Goal: Task Accomplishment & Management: Complete application form

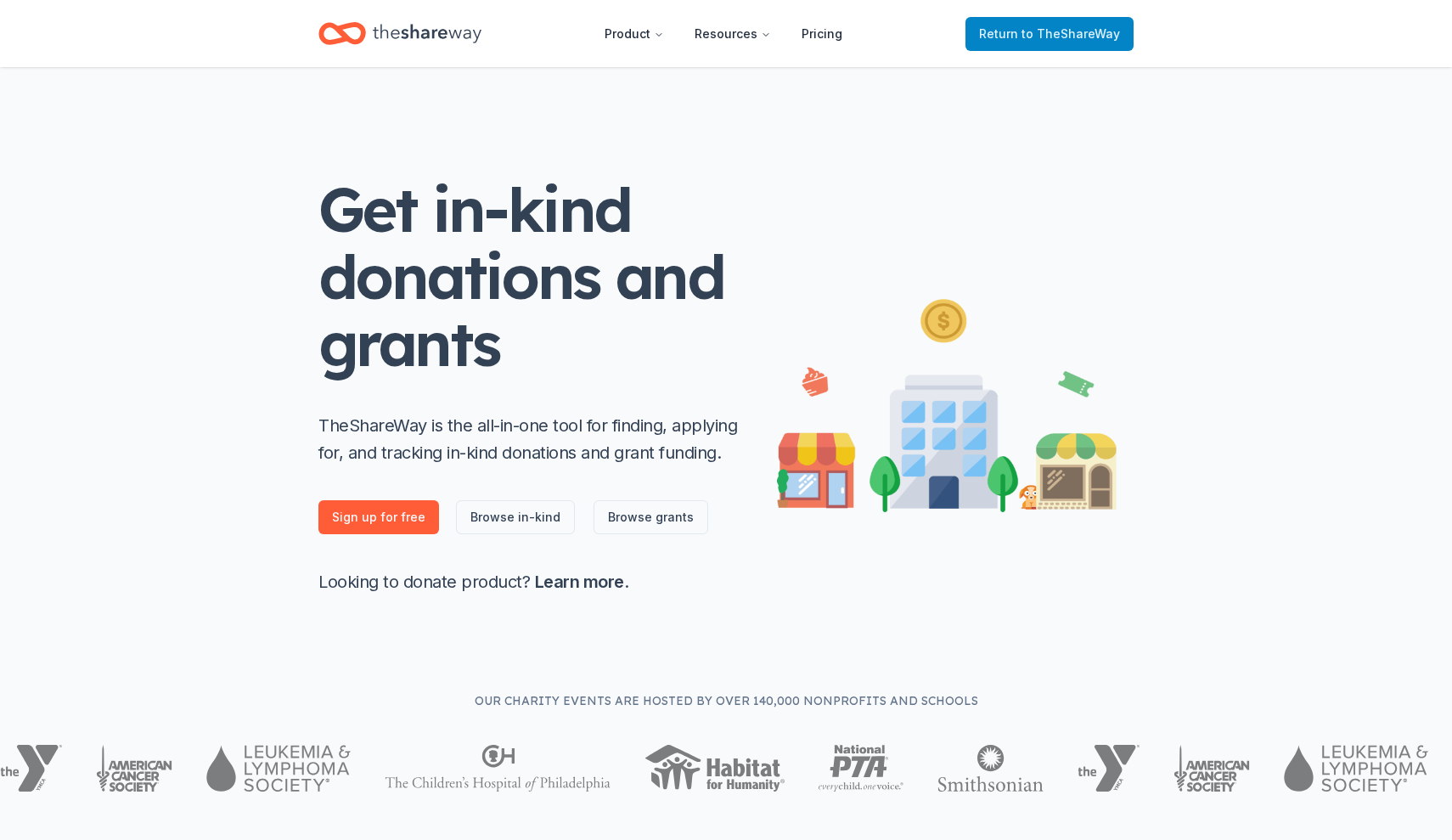
click at [1033, 35] on span "to TheShareWay" at bounding box center [1071, 33] width 99 height 14
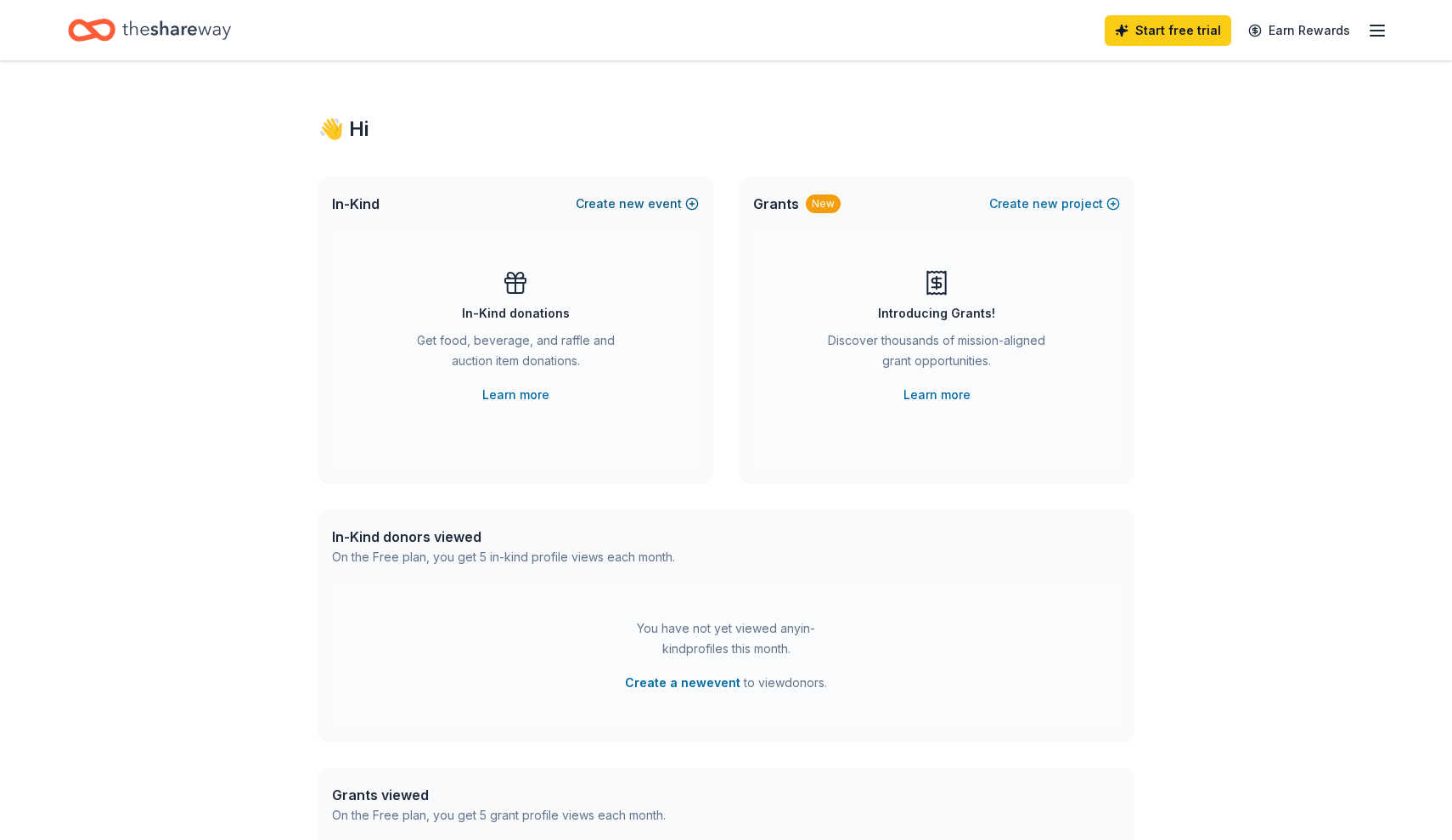
click at [637, 199] on span "new" at bounding box center [631, 204] width 26 height 20
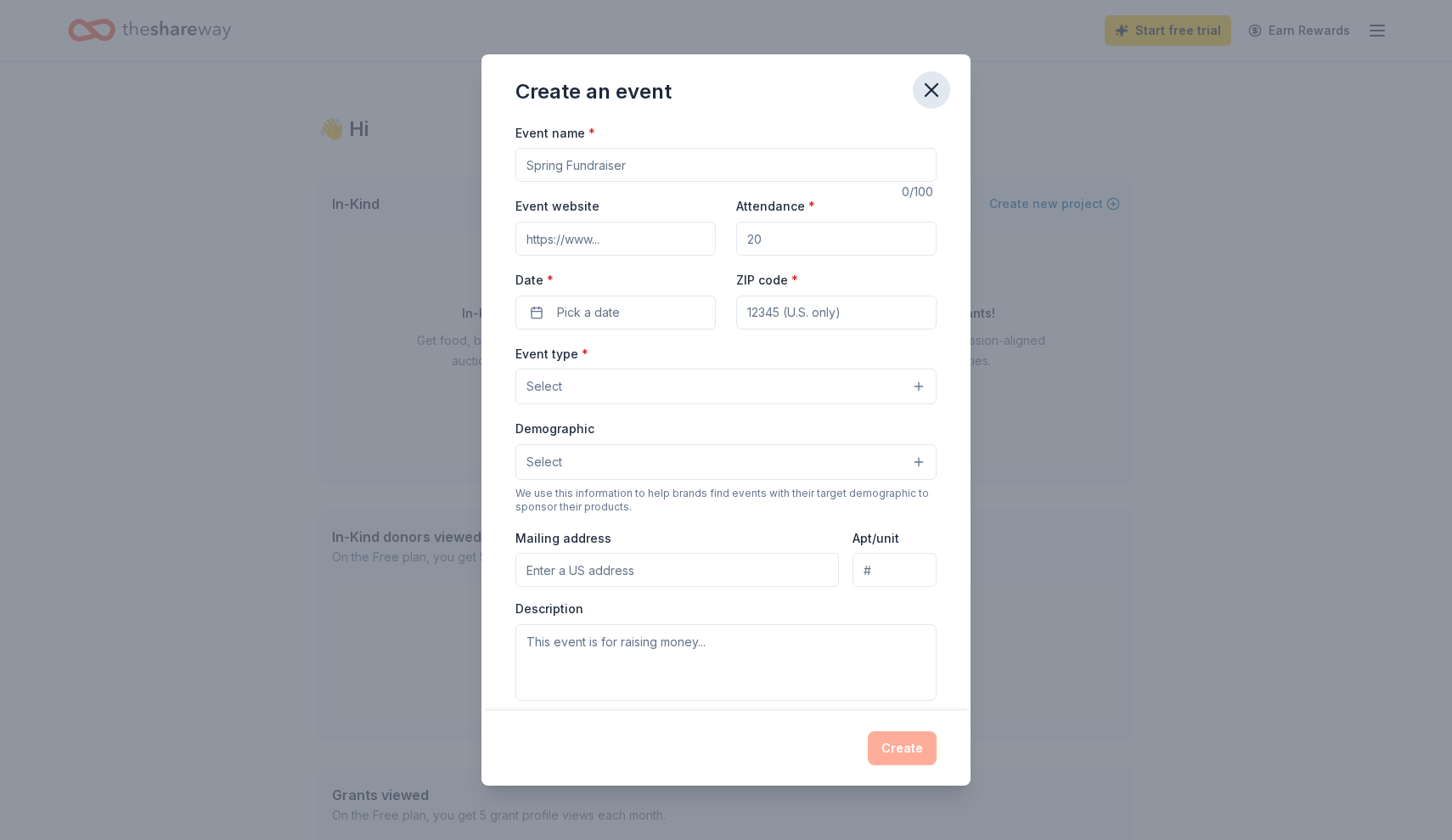
click at [927, 95] on icon "button" at bounding box center [931, 90] width 12 height 12
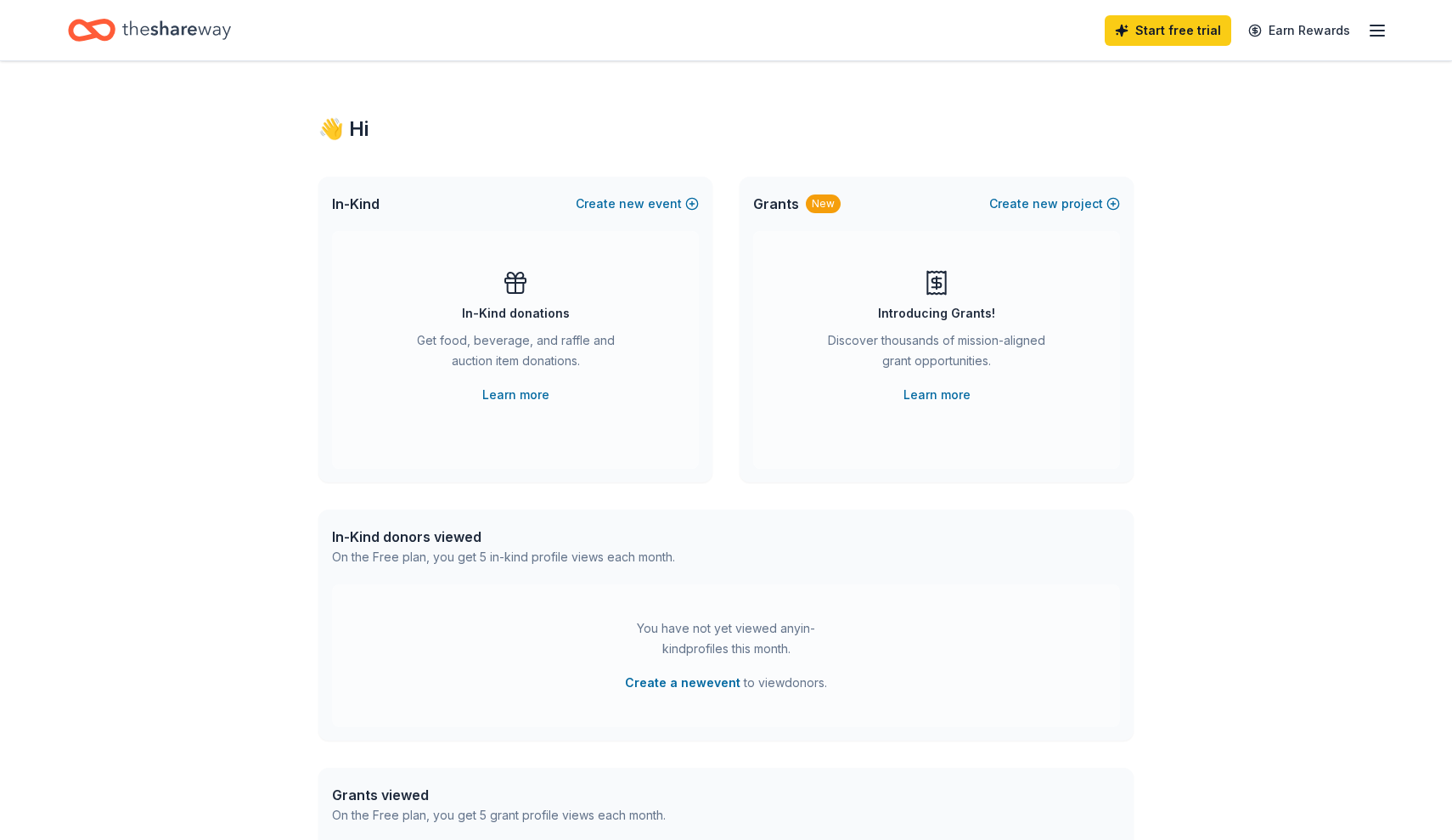
click at [349, 132] on div "👋 Hi" at bounding box center [726, 129] width 815 height 27
click at [1378, 31] on line "button" at bounding box center [1377, 31] width 14 height 0
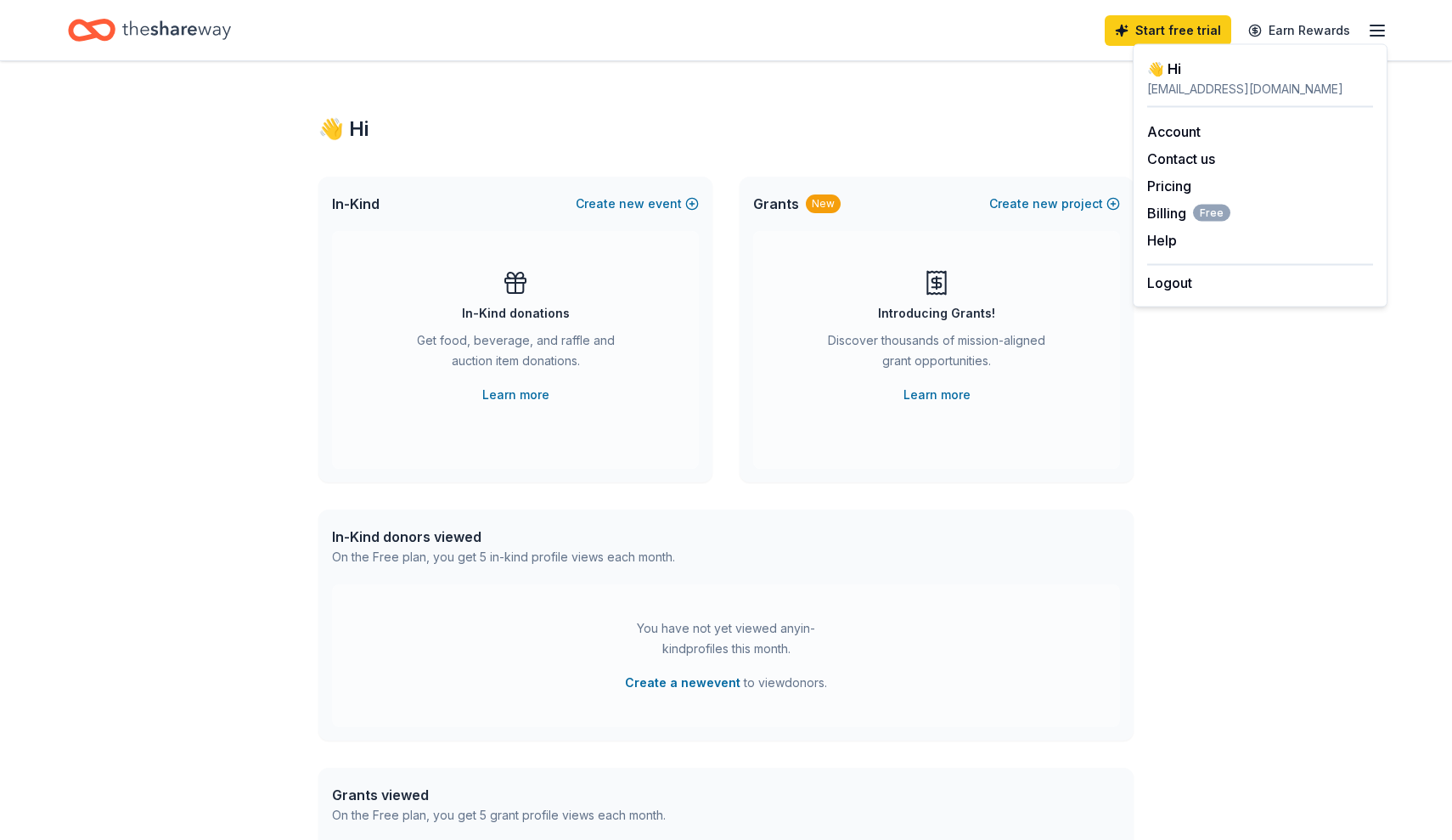
click at [1378, 31] on line "button" at bounding box center [1377, 31] width 14 height 0
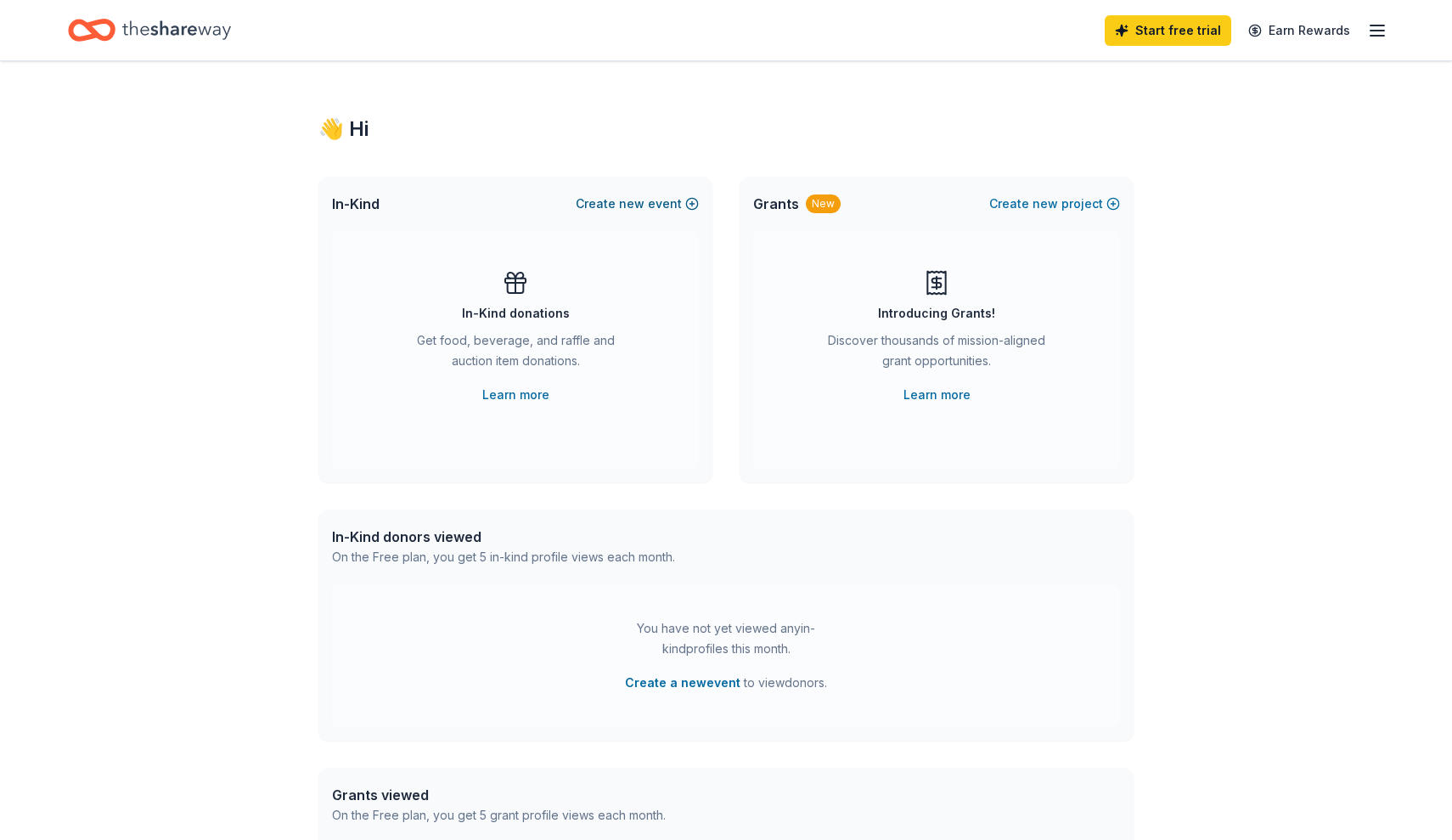
click at [665, 198] on button "Create new event" at bounding box center [637, 204] width 123 height 20
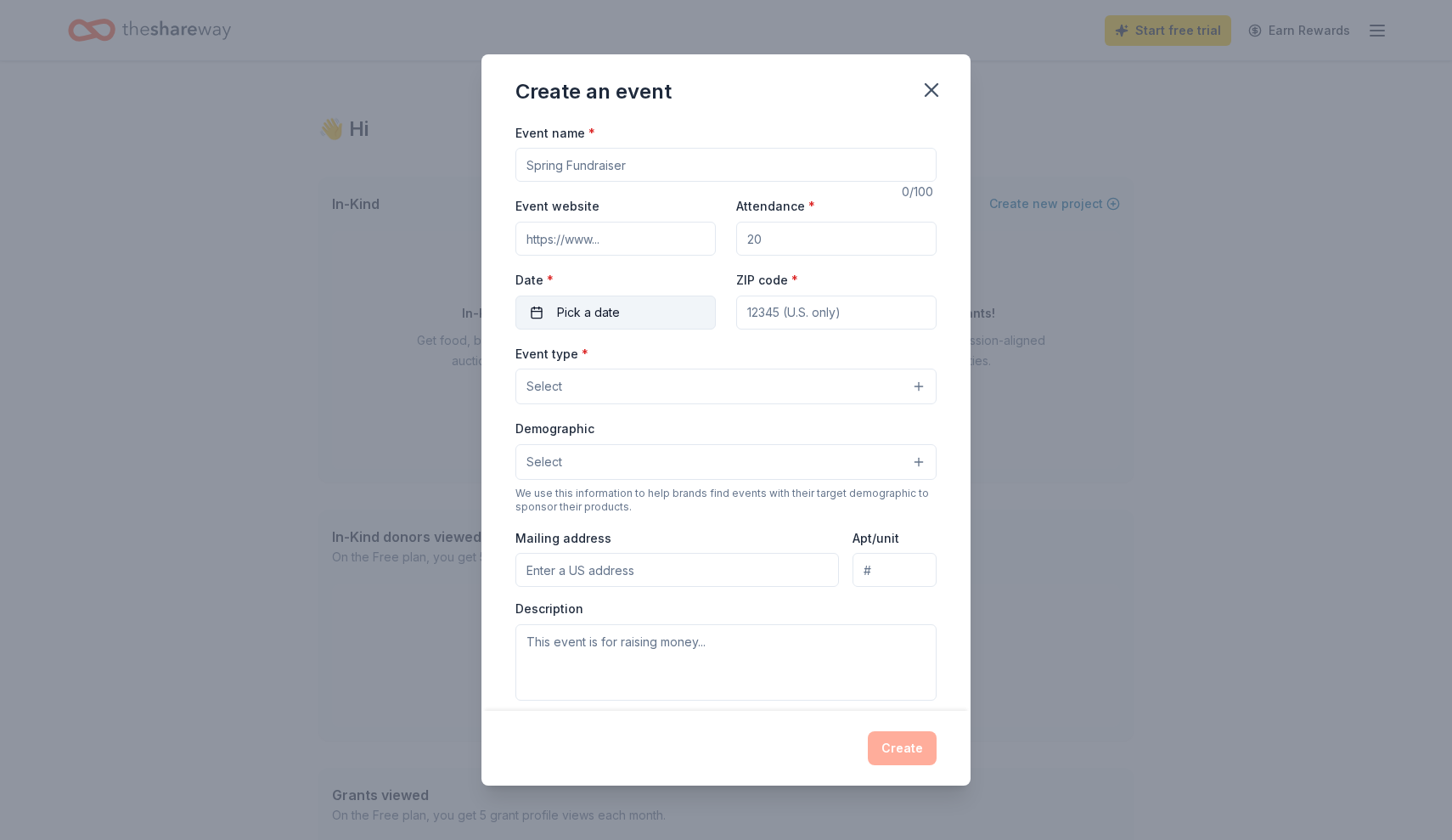
click at [583, 304] on span "Pick a date" at bounding box center [589, 313] width 63 height 20
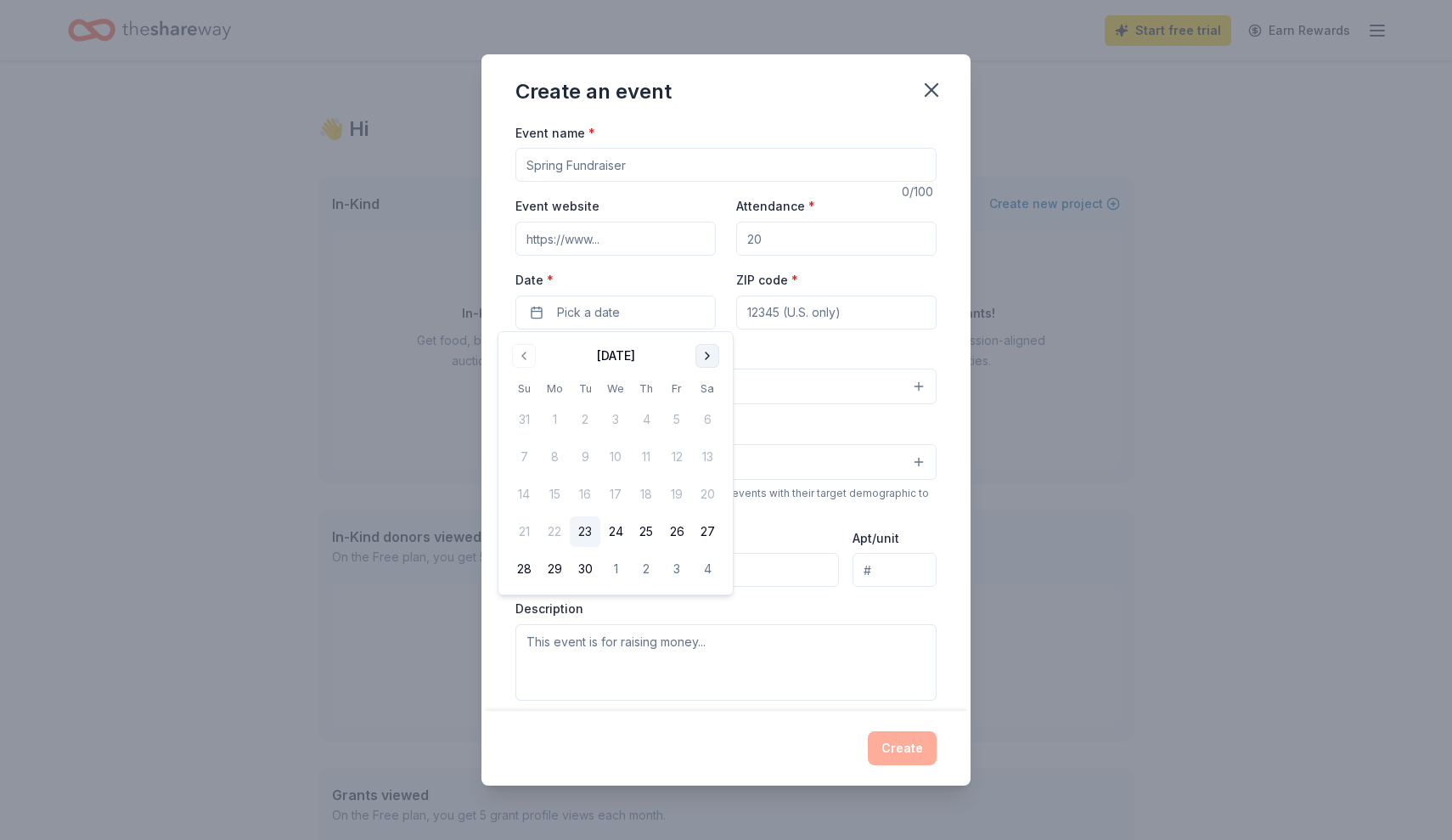
click at [706, 352] on button "Go to next month" at bounding box center [707, 356] width 24 height 24
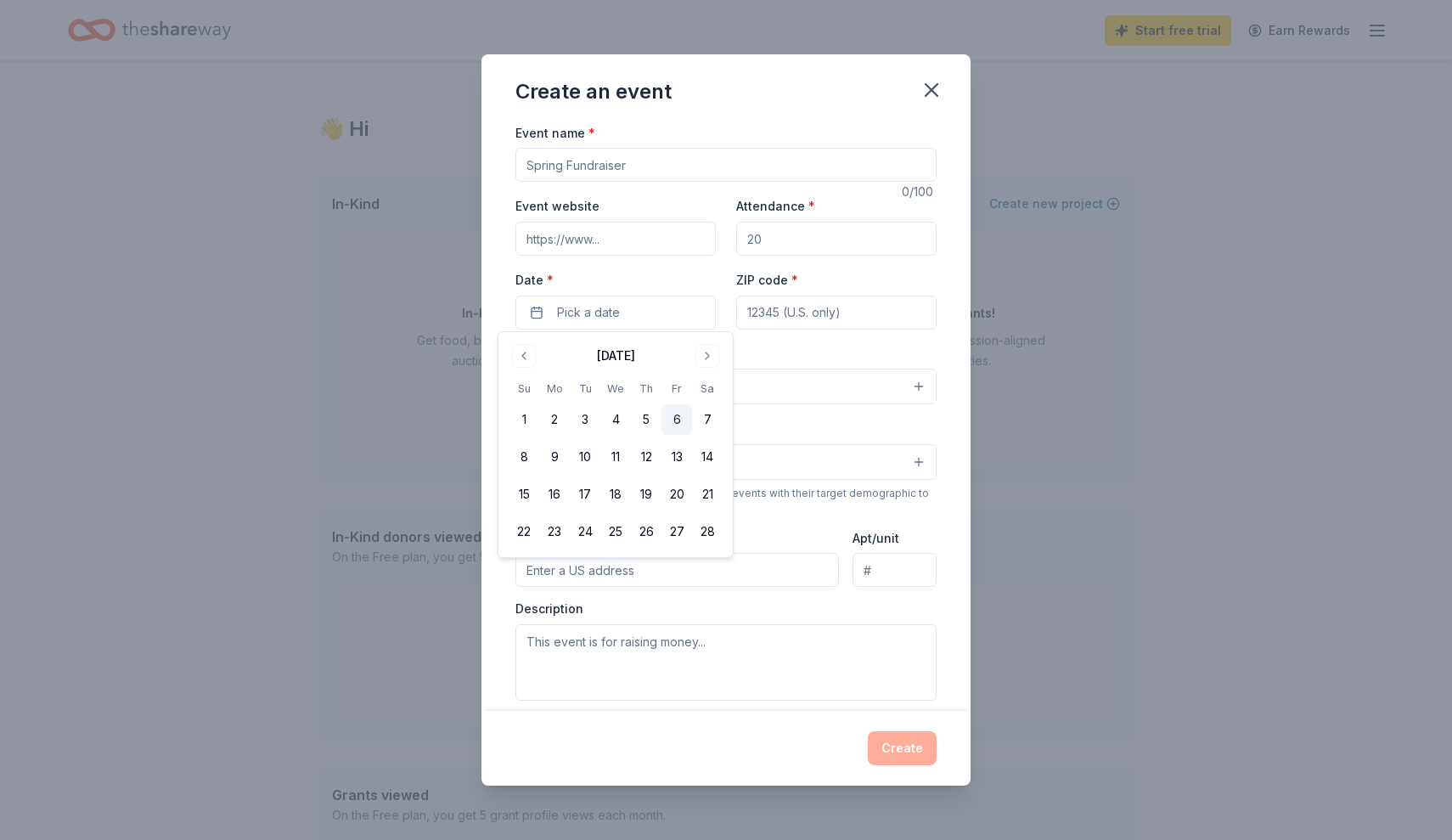
click at [677, 414] on button "6" at bounding box center [677, 419] width 31 height 31
drag, startPoint x: 827, startPoint y: 239, endPoint x: 717, endPoint y: 227, distance: 110.7
click at [717, 227] on div "Event website Attendance * Date * [DATE] ZIP code *" at bounding box center [726, 262] width 421 height 133
click at [792, 238] on input "Attendance *" at bounding box center [836, 239] width 200 height 34
type input "0"
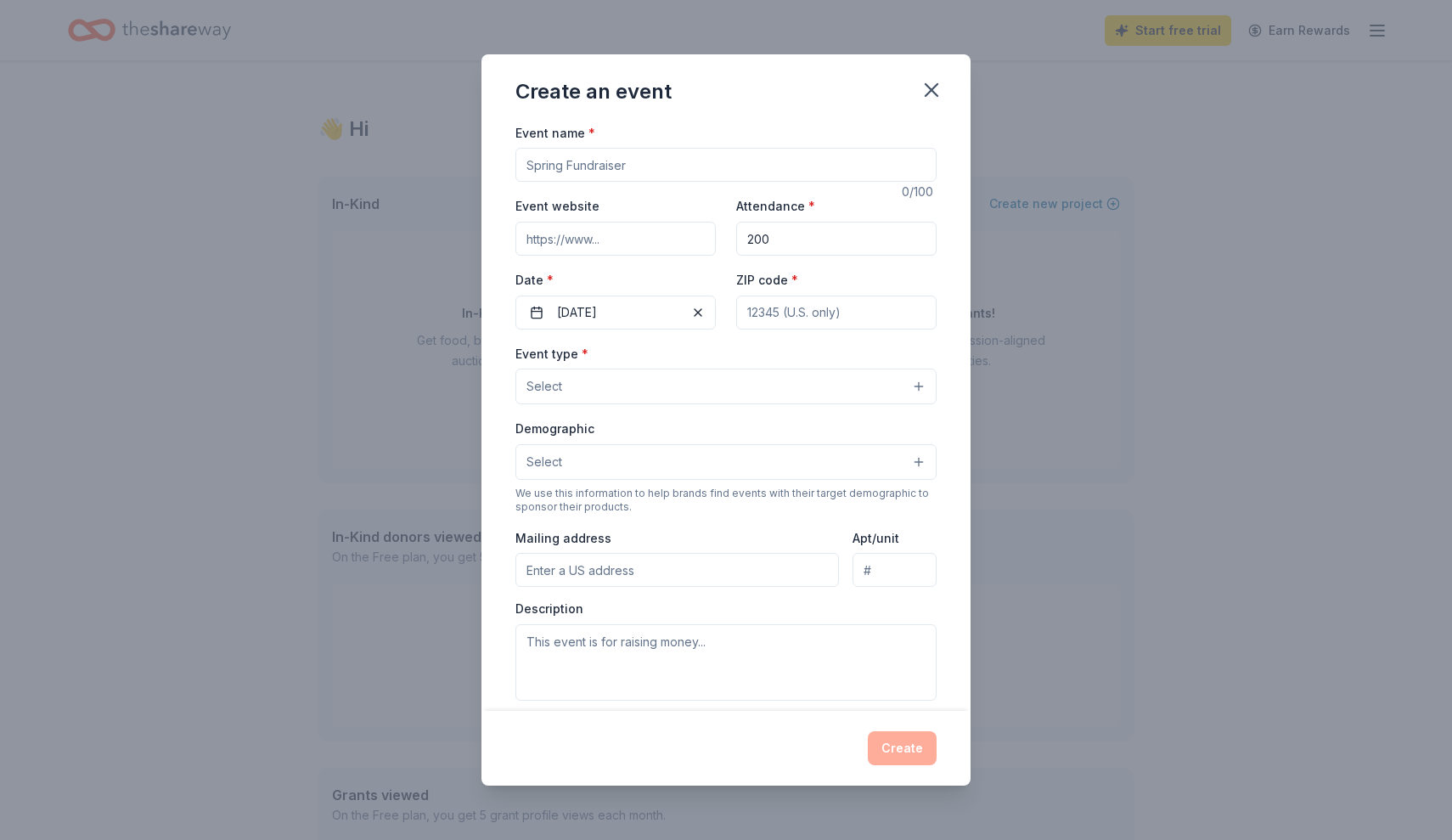
type input "200"
type input "30009"
click at [762, 392] on button "Select" at bounding box center [726, 386] width 421 height 36
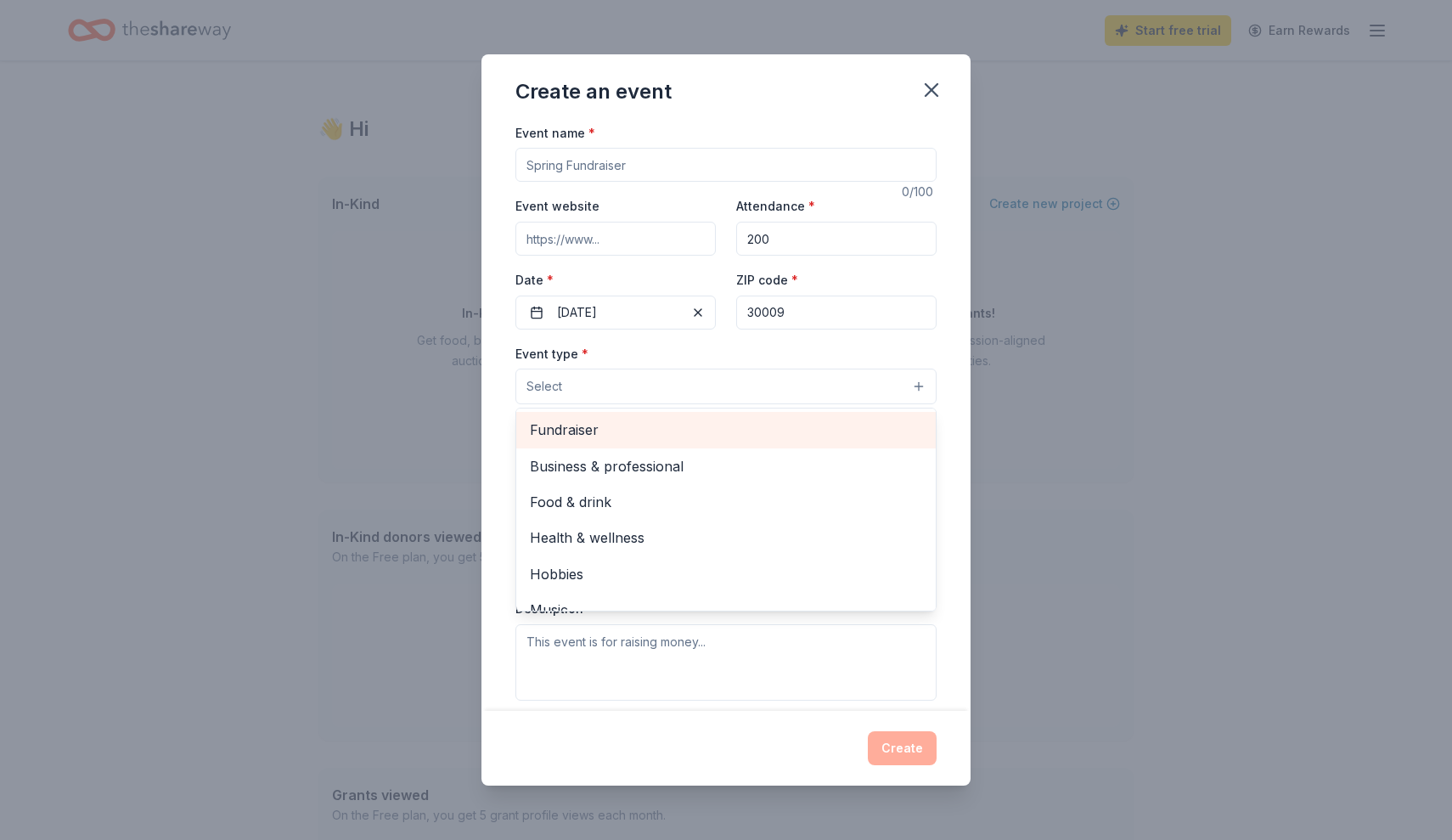
click at [763, 429] on span "Fundraiser" at bounding box center [726, 429] width 392 height 22
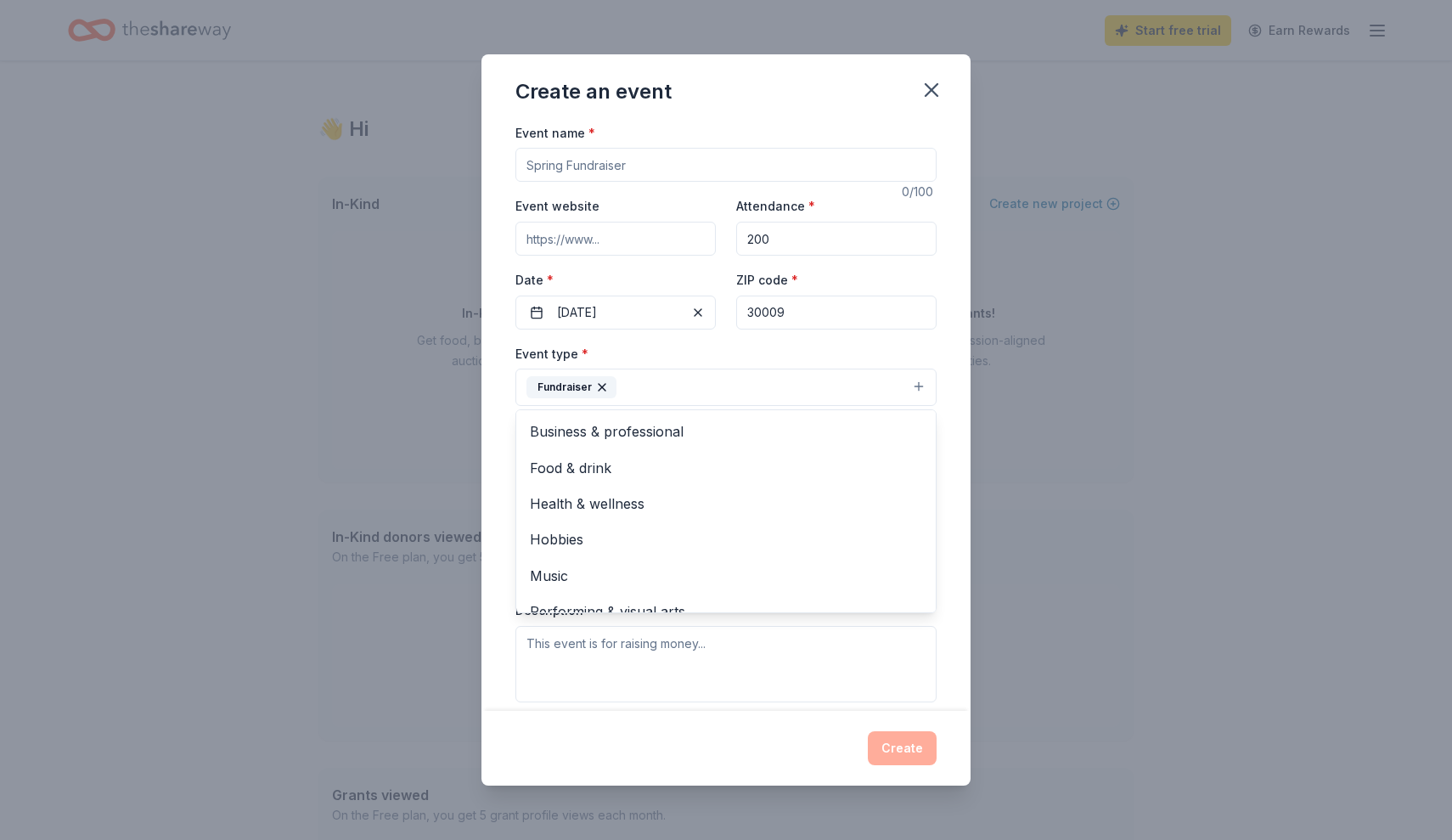
click at [498, 433] on div "Event name * 0 /100 Event website Attendance * 200 Date * [DATE] ZIP code * 300…" at bounding box center [726, 416] width 489 height 589
click at [668, 390] on button "Fundraiser" at bounding box center [726, 387] width 421 height 37
click at [497, 521] on div "Event name * 0 /100 Event website Attendance * 200 Date * [DATE] ZIP code * 300…" at bounding box center [726, 416] width 489 height 589
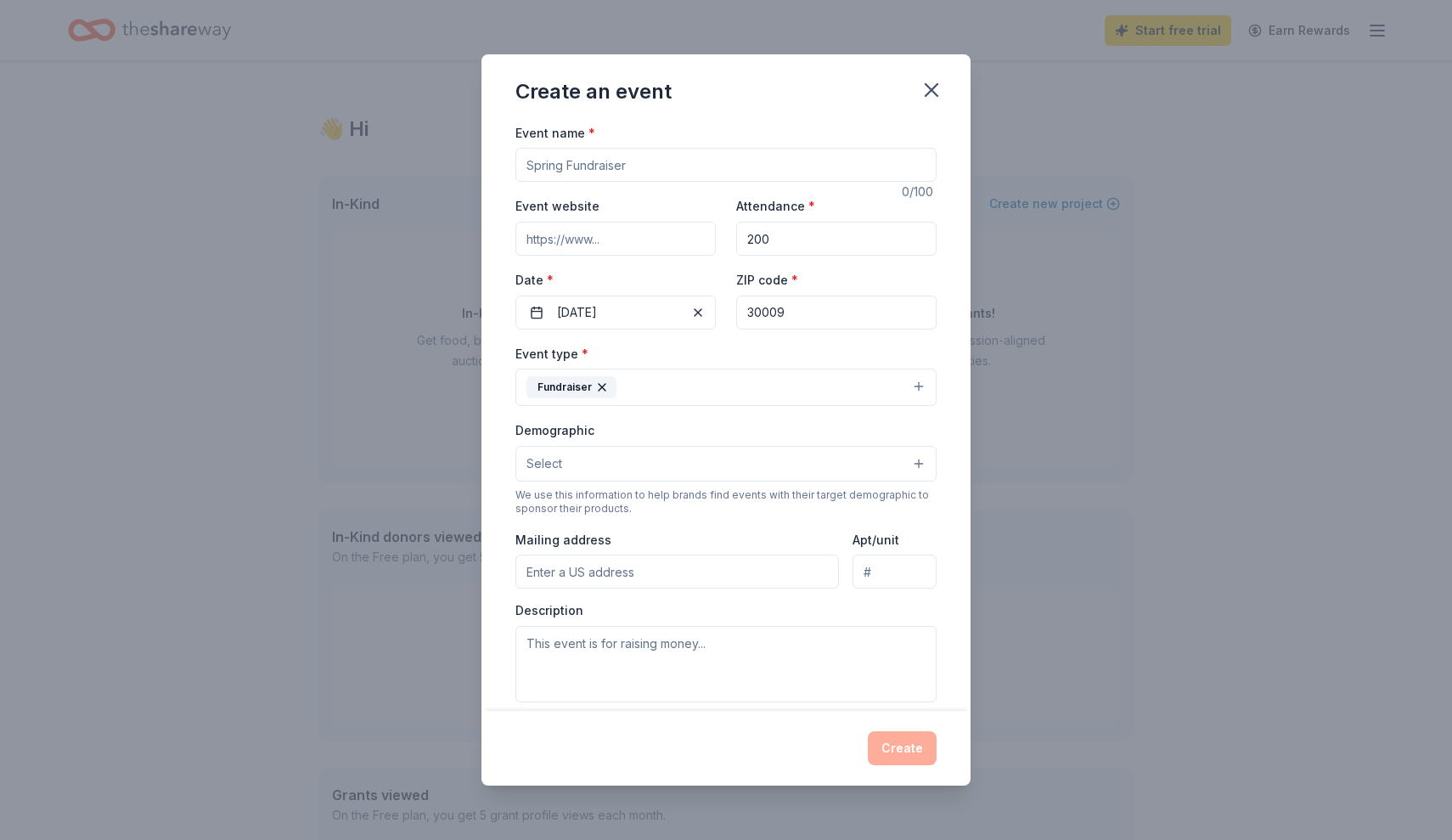
click at [585, 549] on div "Mailing address" at bounding box center [677, 559] width 324 height 60
click at [585, 570] on input "Mailing address" at bounding box center [677, 572] width 324 height 34
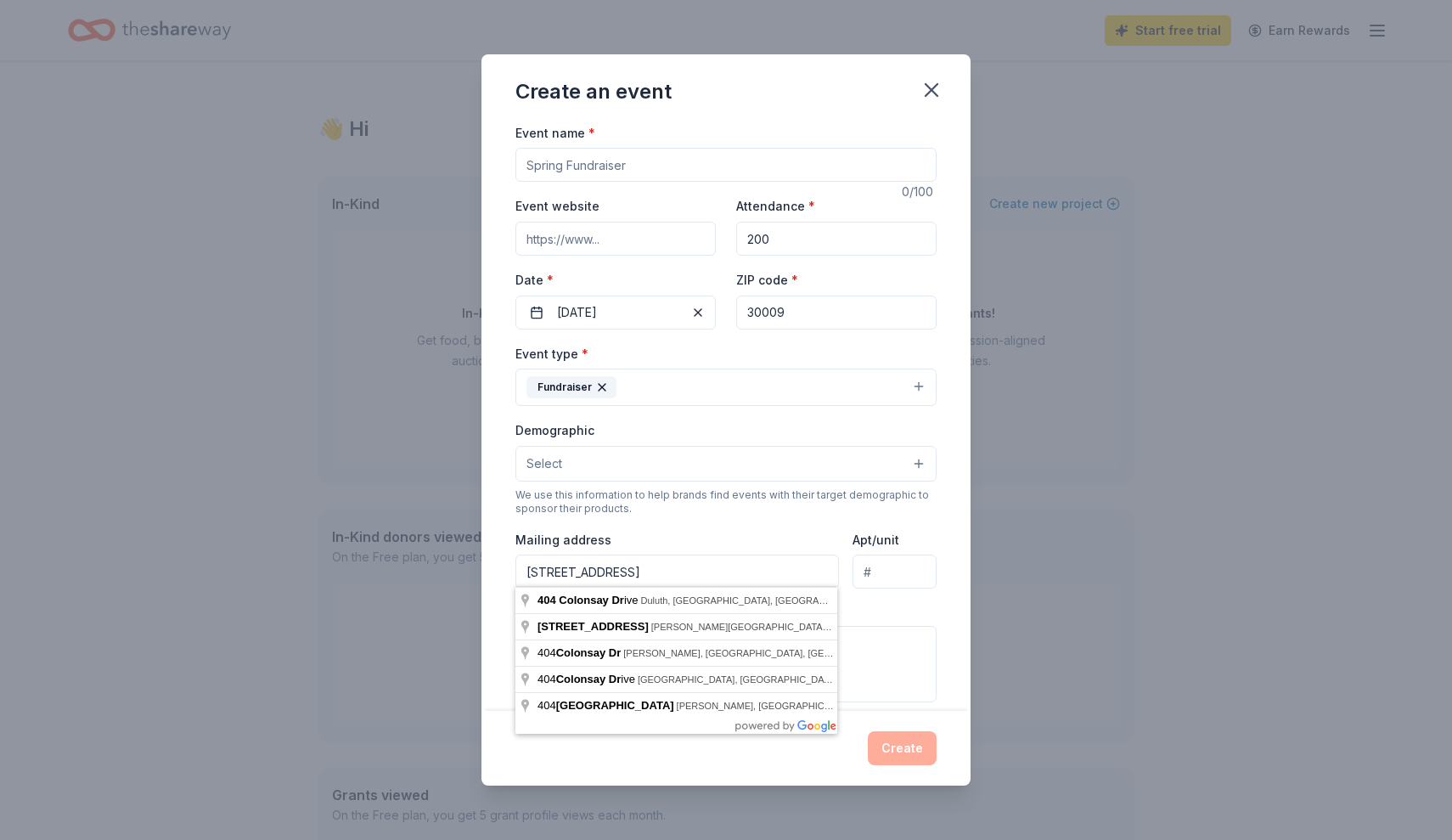
type input "[STREET_ADDRESS]"
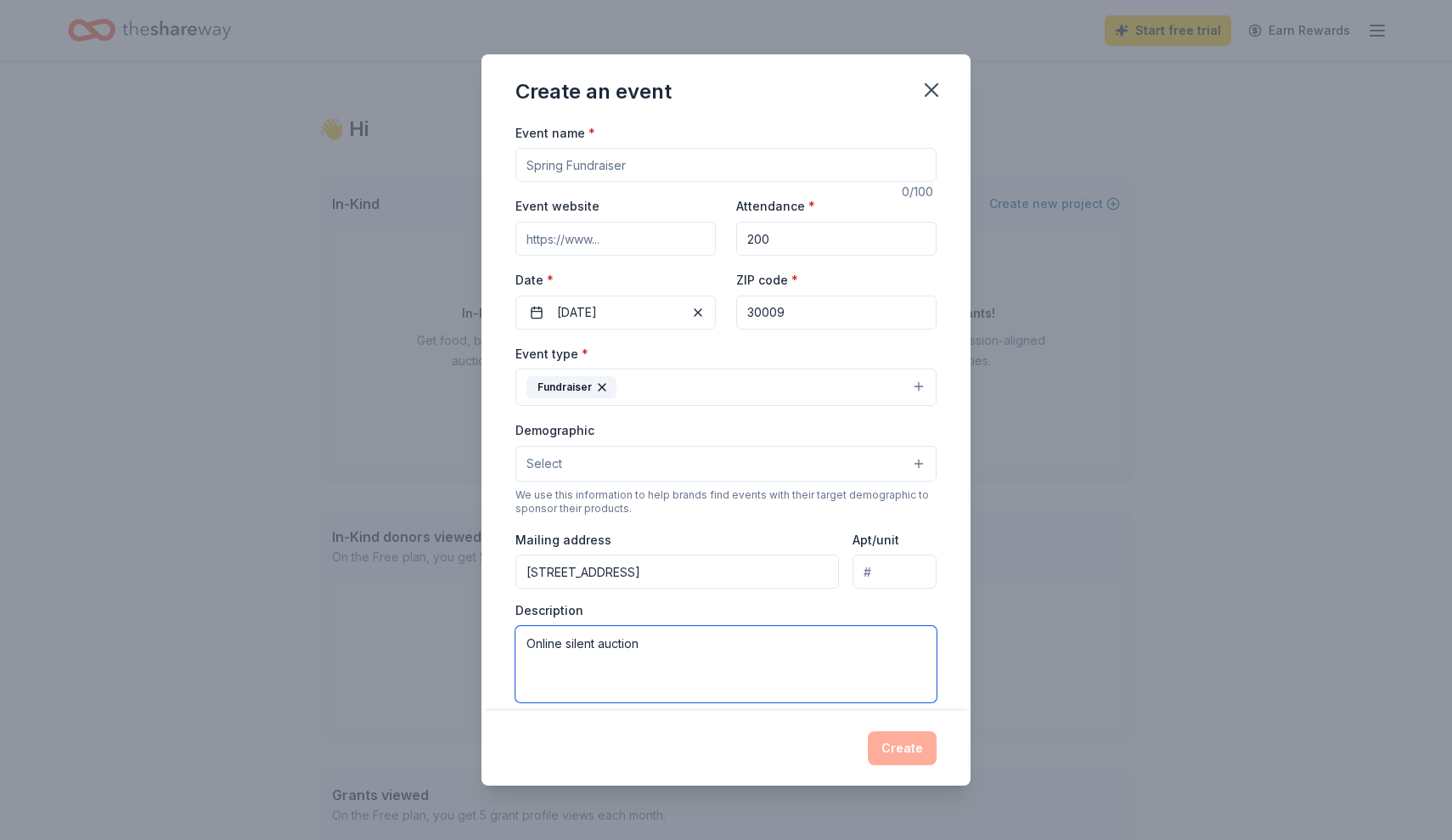
type textarea "Online silent auction"
click at [850, 728] on div "Create" at bounding box center [726, 748] width 489 height 75
type input "Spring Auction"
click at [667, 243] on input "Event website" at bounding box center [615, 239] width 200 height 34
type input "[DOMAIN_NAME]"
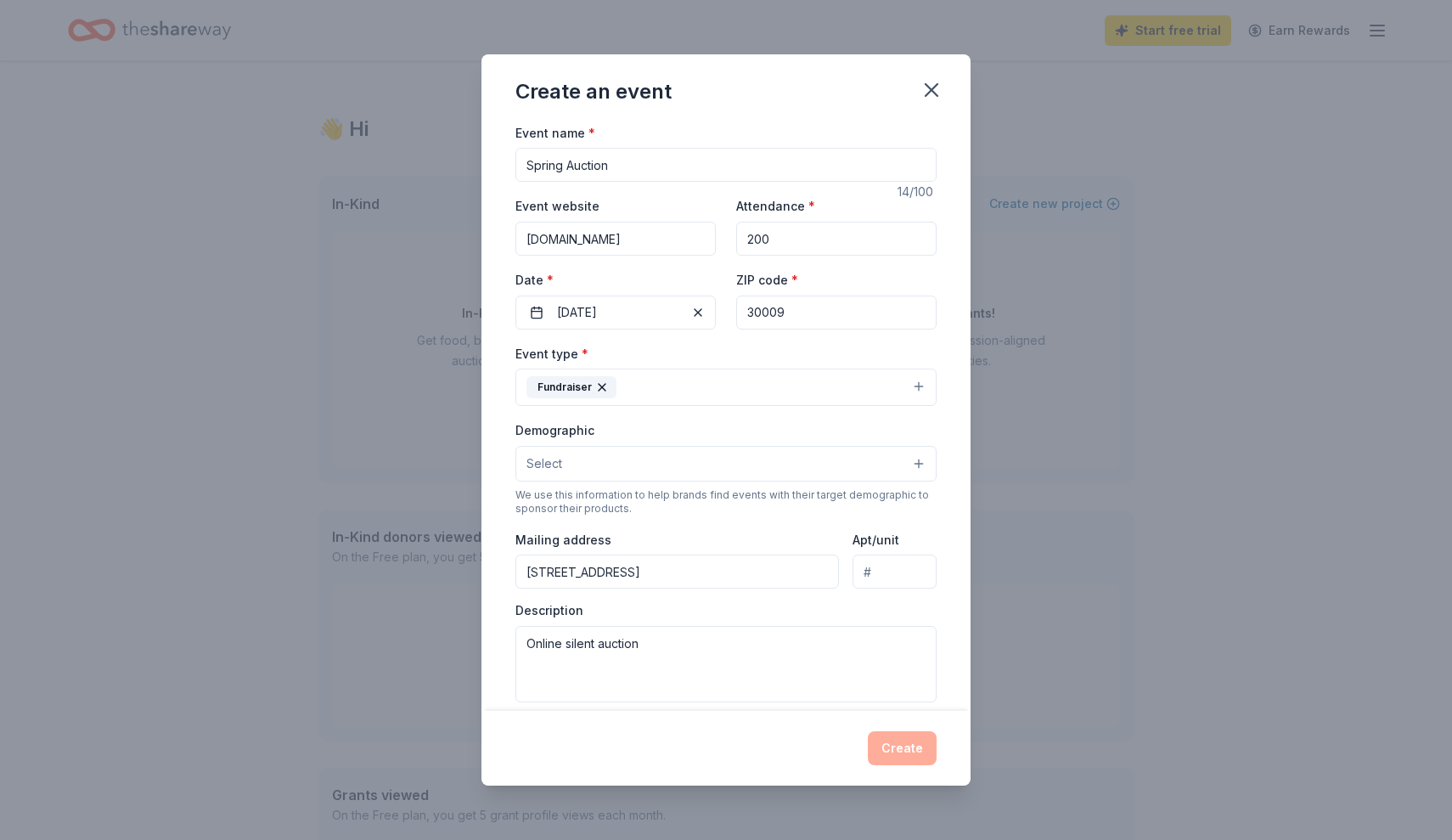
click at [718, 390] on button "Fundraiser" at bounding box center [726, 387] width 421 height 37
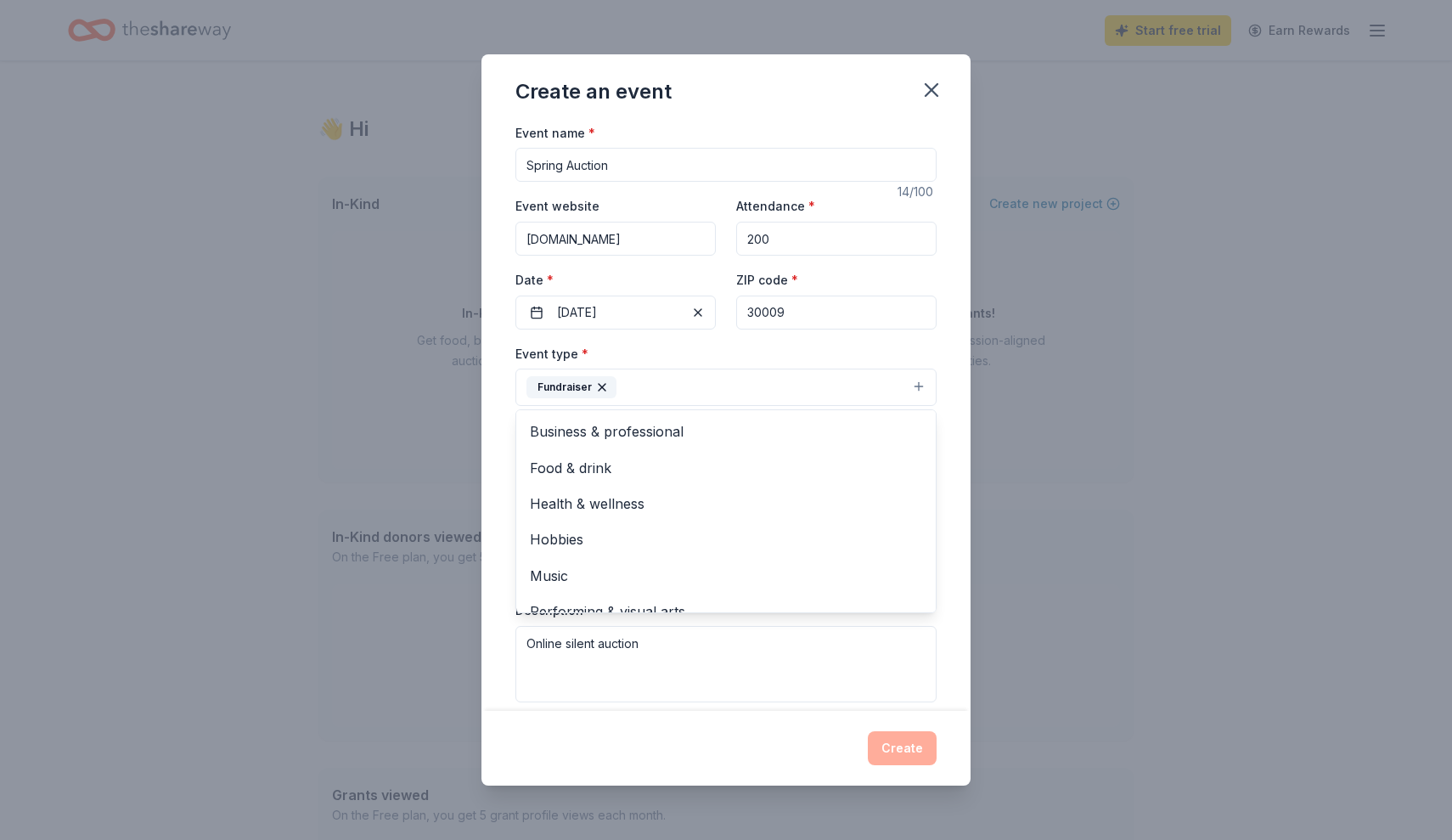
click at [781, 703] on div "Event name * Spring Auction 14 /100 Event website [DOMAIN_NAME] Attendance * 20…" at bounding box center [726, 515] width 421 height 786
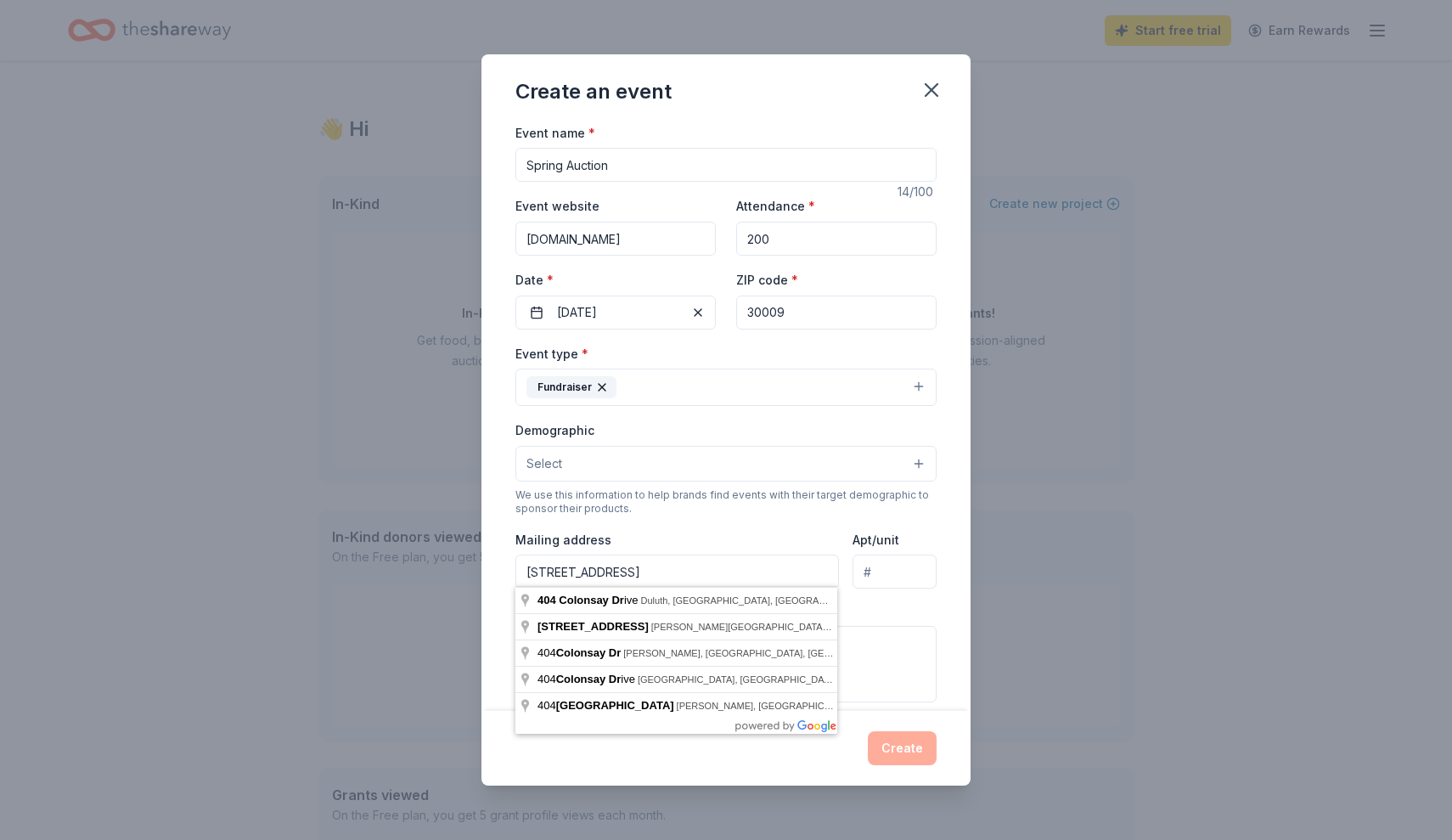
click at [731, 480] on div "Demographic Select We use this information to help brands find events with thei…" at bounding box center [726, 467] width 421 height 96
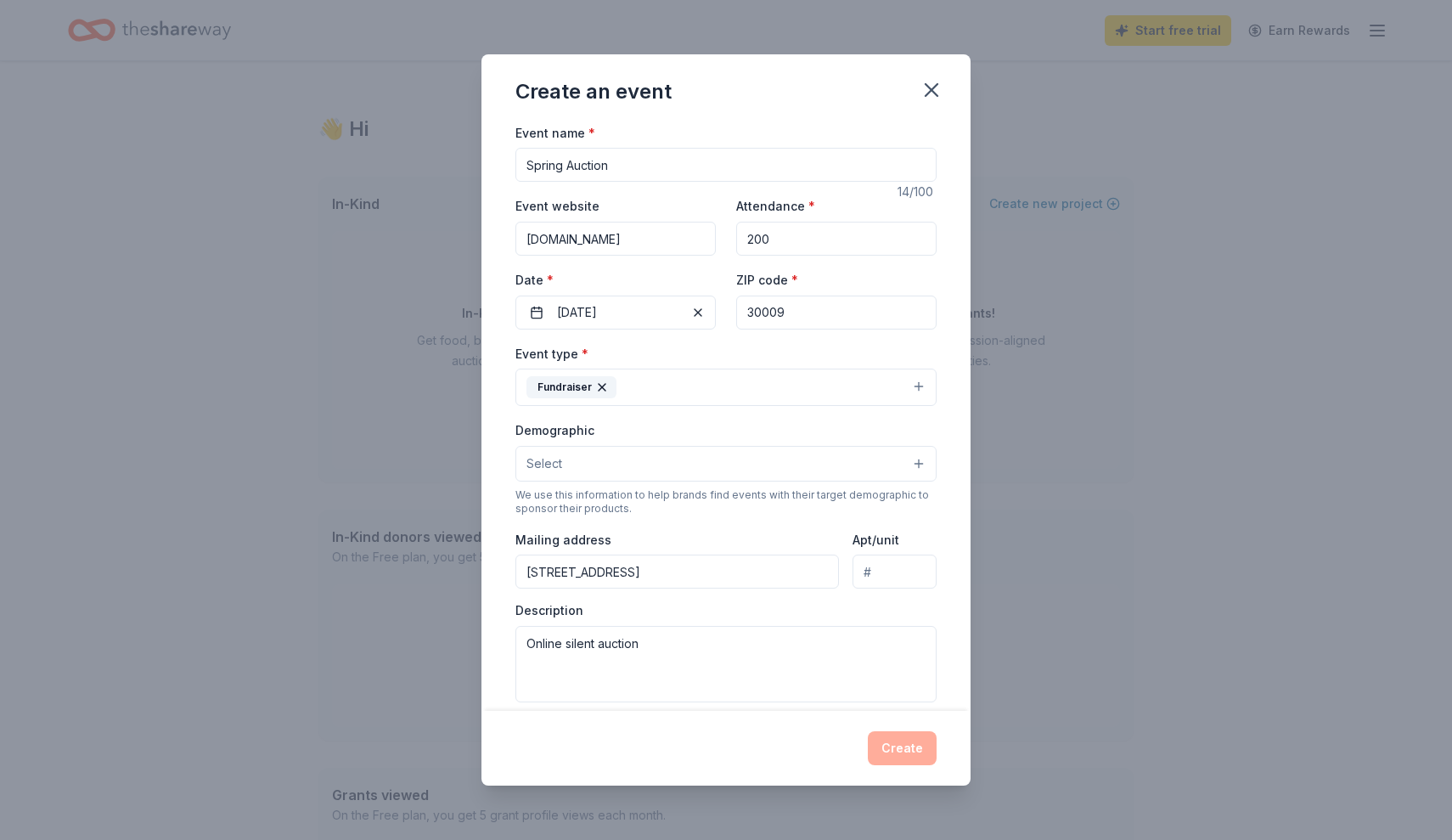
click at [734, 469] on button "Select" at bounding box center [726, 463] width 421 height 36
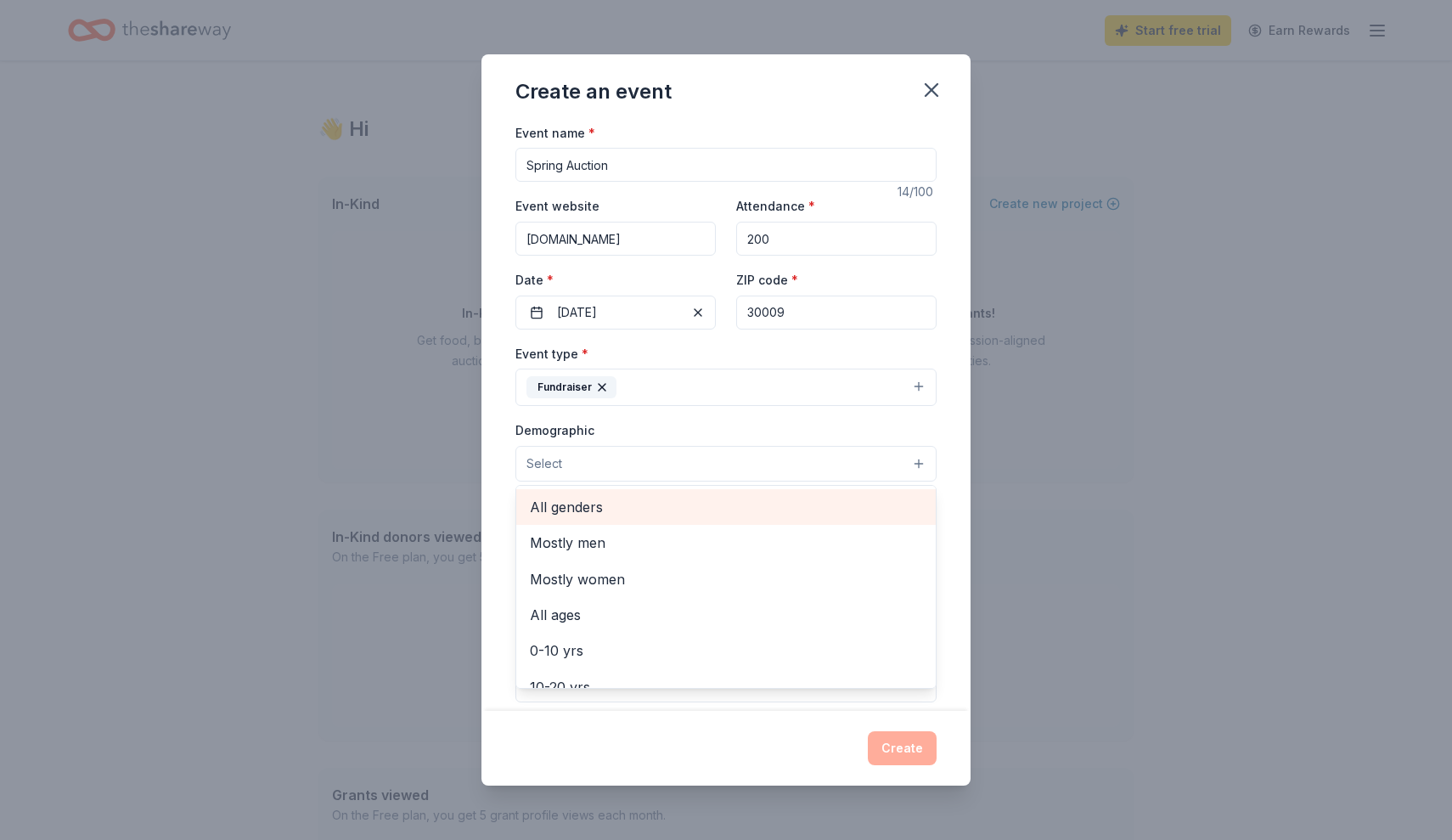
click at [721, 512] on span "All genders" at bounding box center [726, 507] width 392 height 22
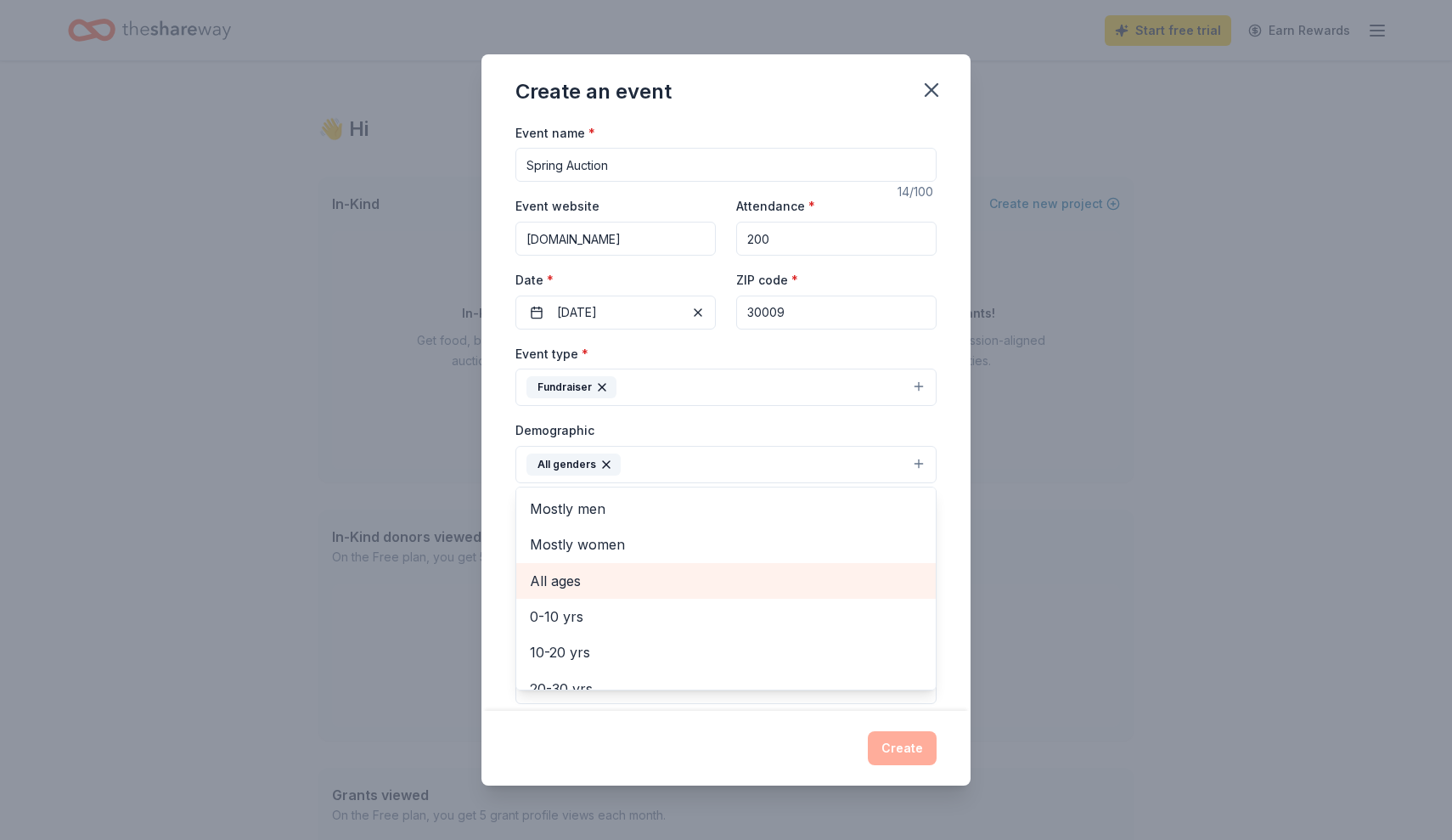
click at [746, 582] on span "All ages" at bounding box center [726, 581] width 392 height 22
click at [750, 731] on div "Create an event Event name * Spring Auction 14 /100 Event website [DOMAIN_NAME]…" at bounding box center [726, 420] width 489 height 731
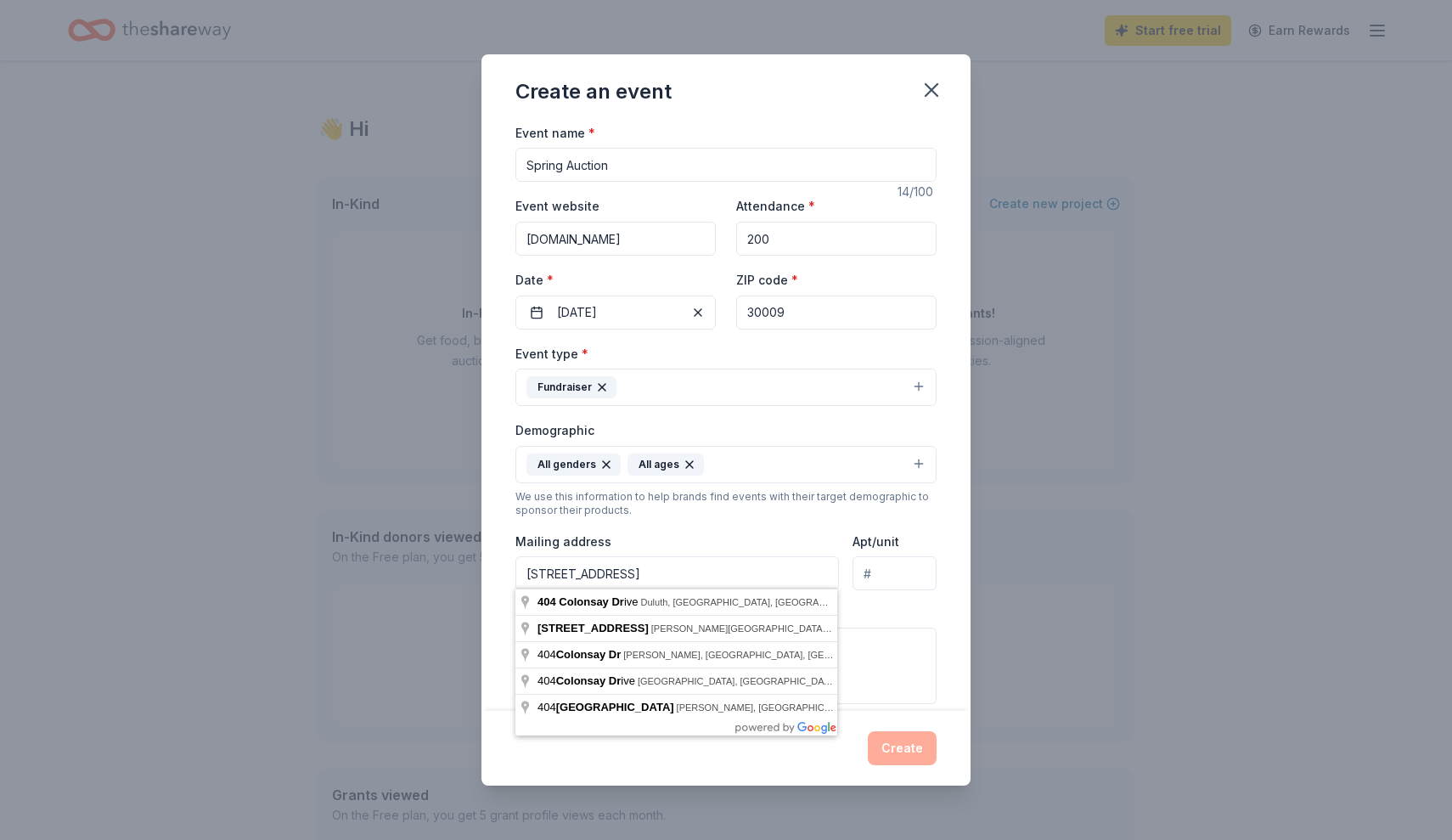
click at [747, 563] on input "[STREET_ADDRESS]" at bounding box center [677, 573] width 324 height 34
click at [735, 572] on input "[STREET_ADDRESS]" at bounding box center [677, 573] width 324 height 34
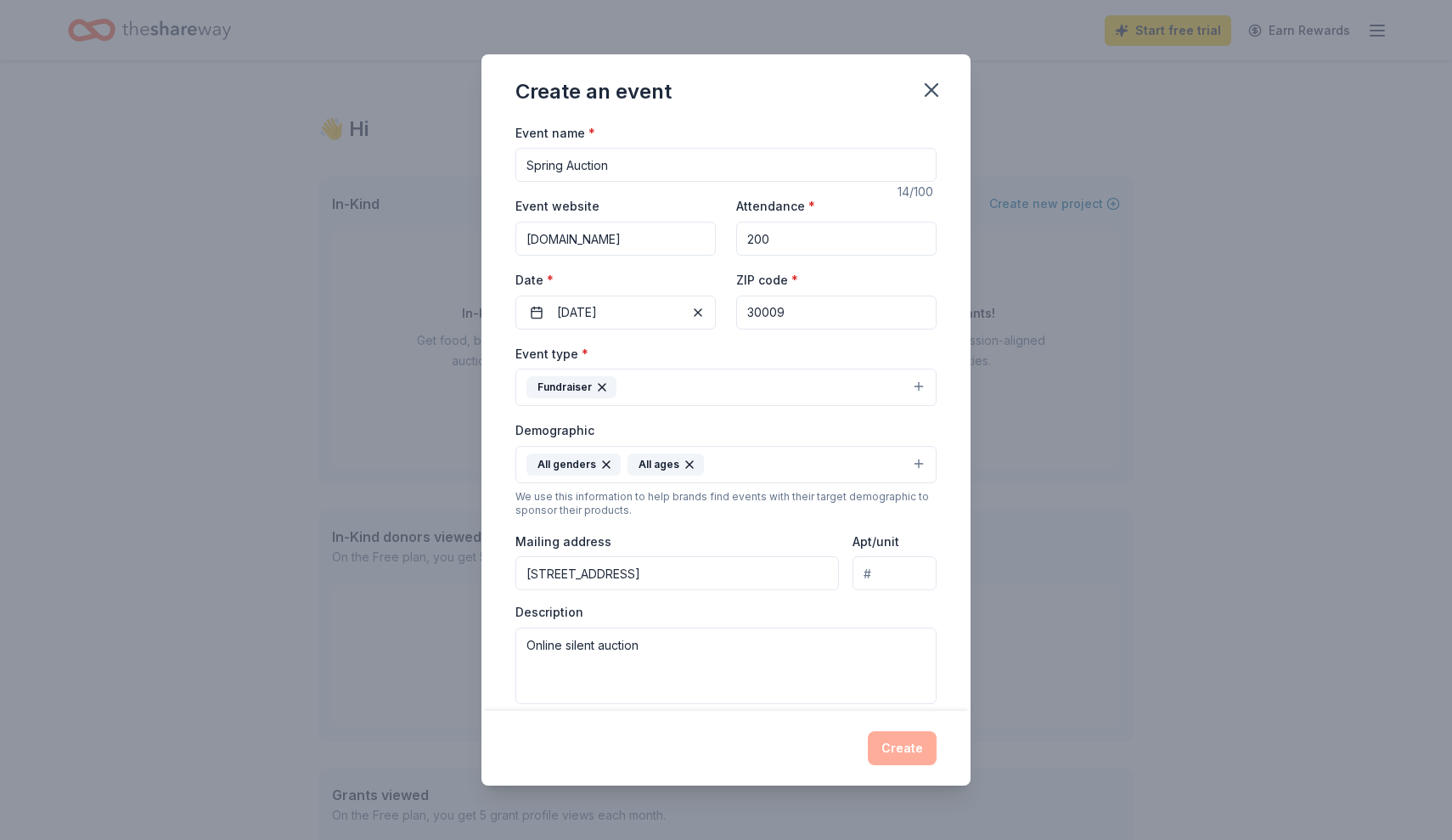
type input "[STREET_ADDRESS]"
click at [848, 733] on div "Create" at bounding box center [726, 748] width 421 height 34
click at [811, 124] on div "Event name * Spring Auction" at bounding box center [726, 152] width 421 height 60
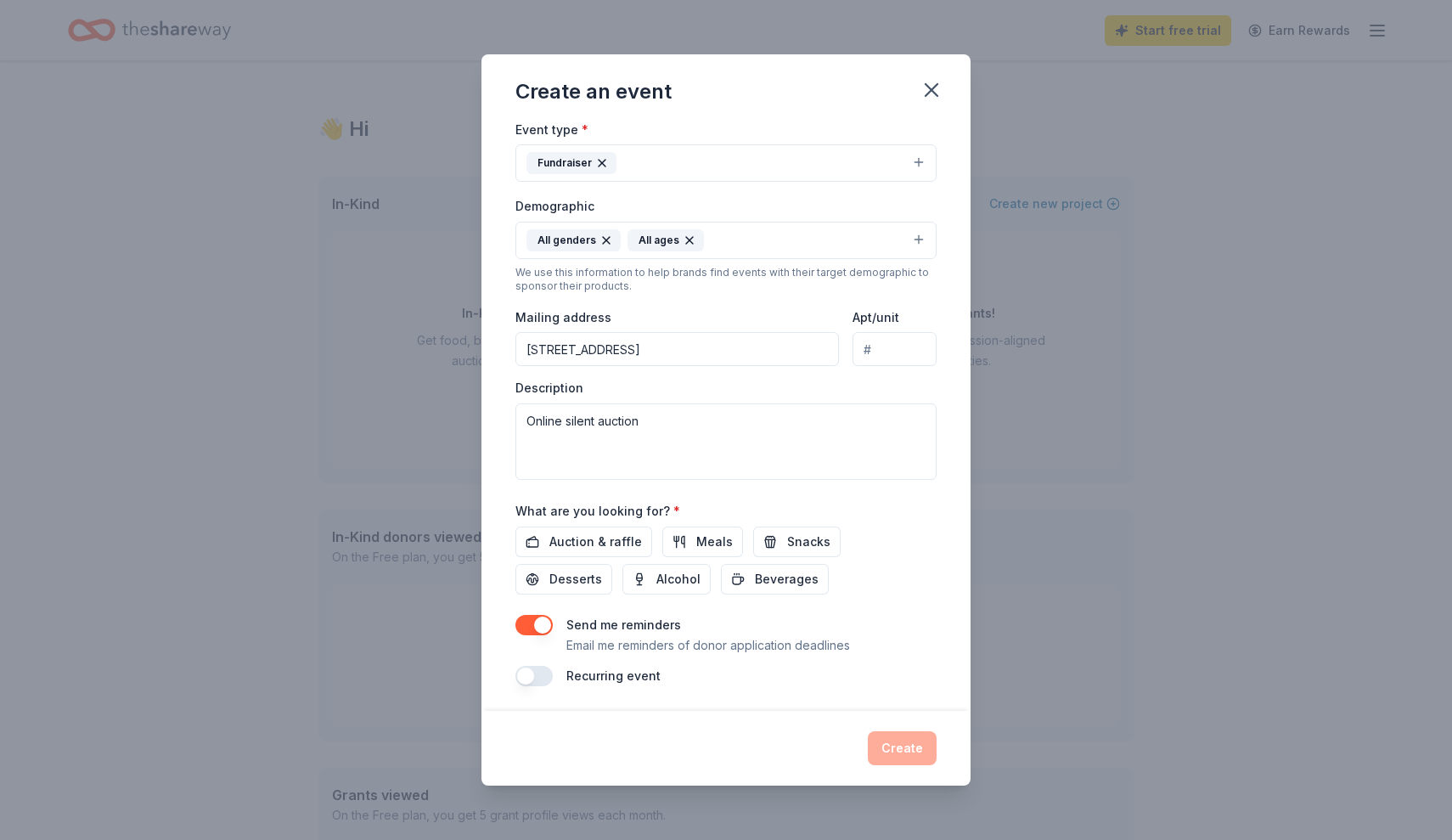
scroll to position [222, 0]
click at [583, 534] on span "Auction & raffle" at bounding box center [596, 544] width 93 height 20
click at [536, 618] on button "button" at bounding box center [534, 626] width 37 height 20
click at [888, 744] on button "Create" at bounding box center [902, 748] width 69 height 34
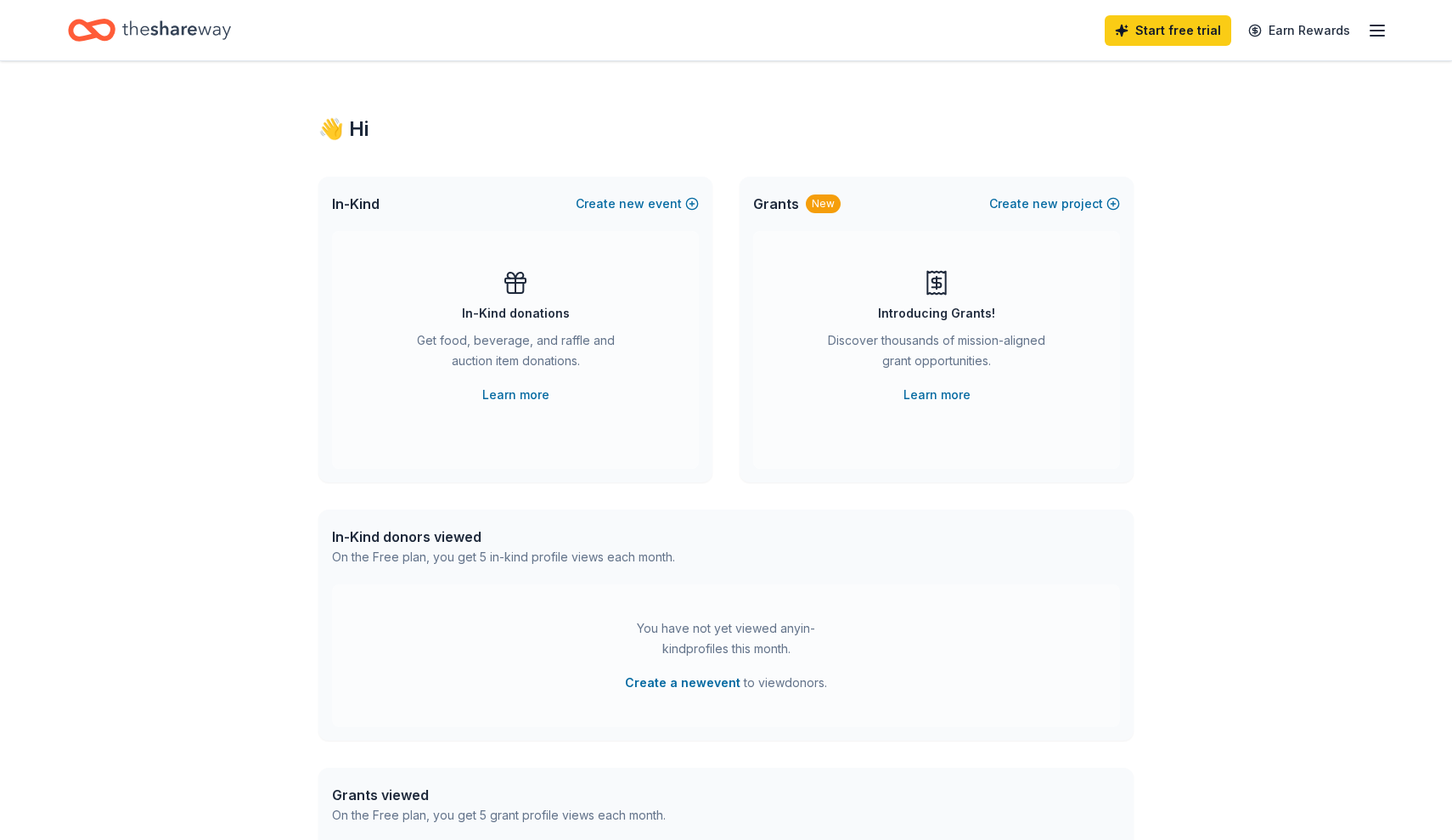
scroll to position [0, 0]
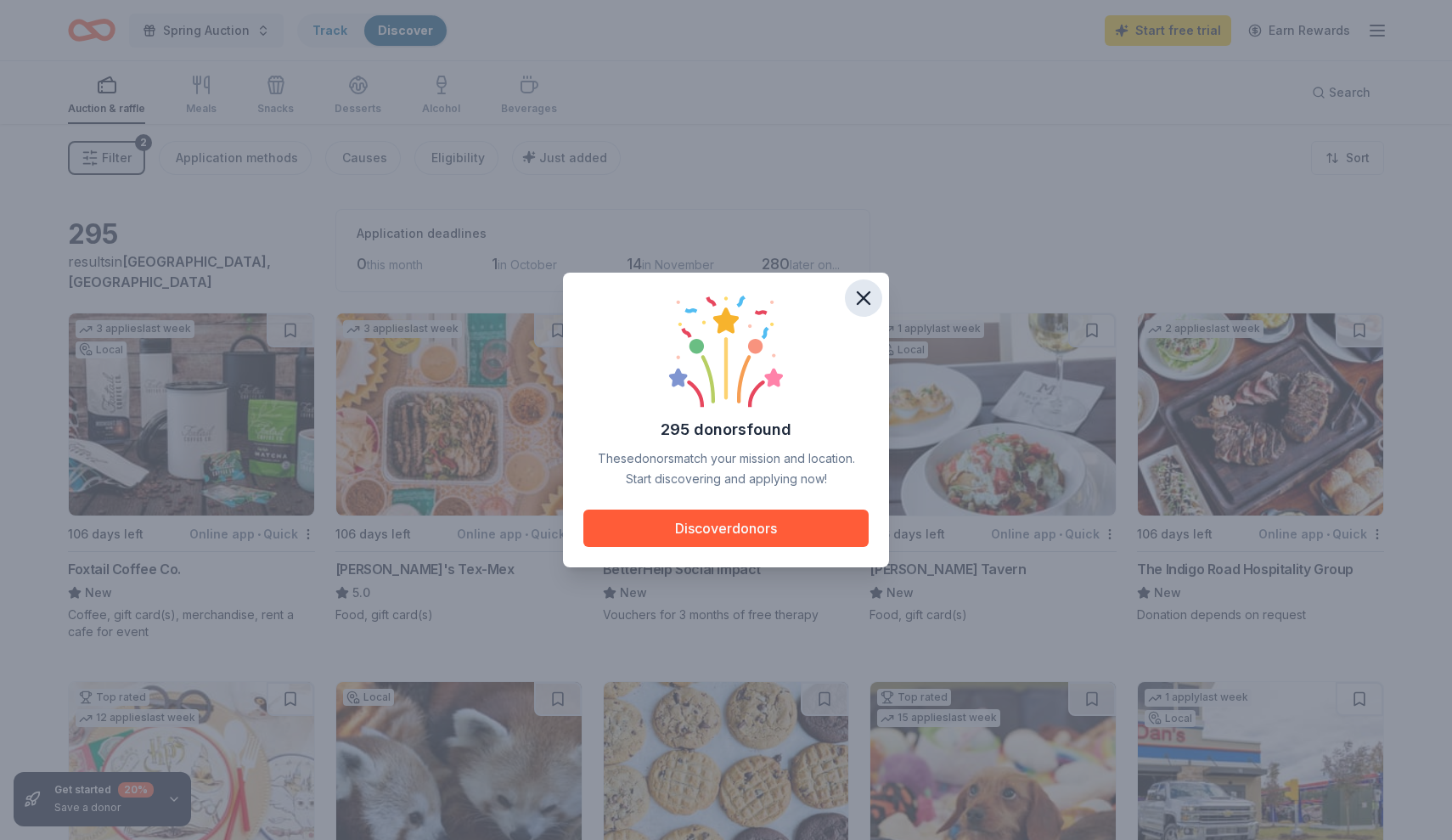
click at [855, 290] on icon "button" at bounding box center [864, 298] width 24 height 24
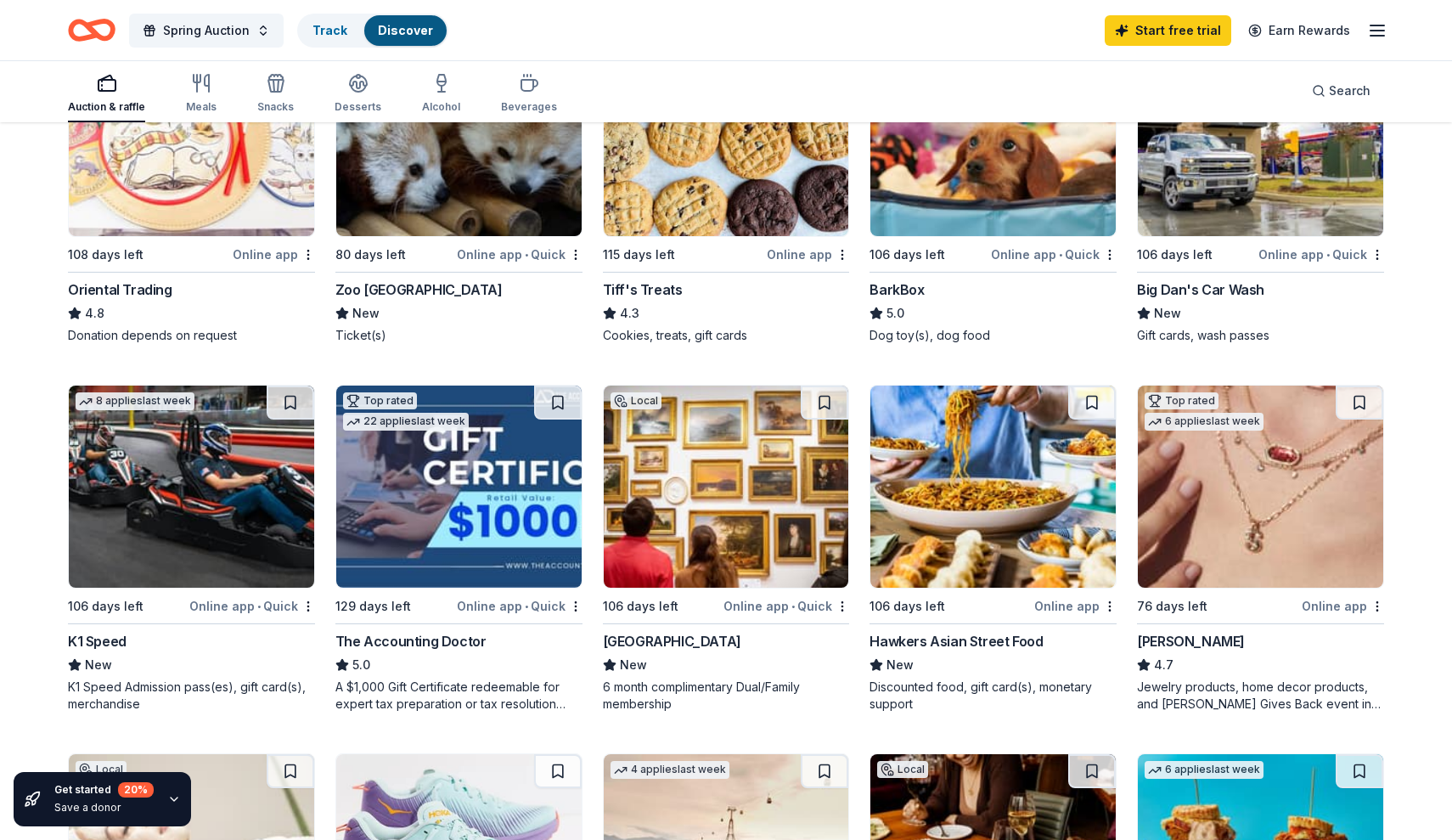
scroll to position [646, 0]
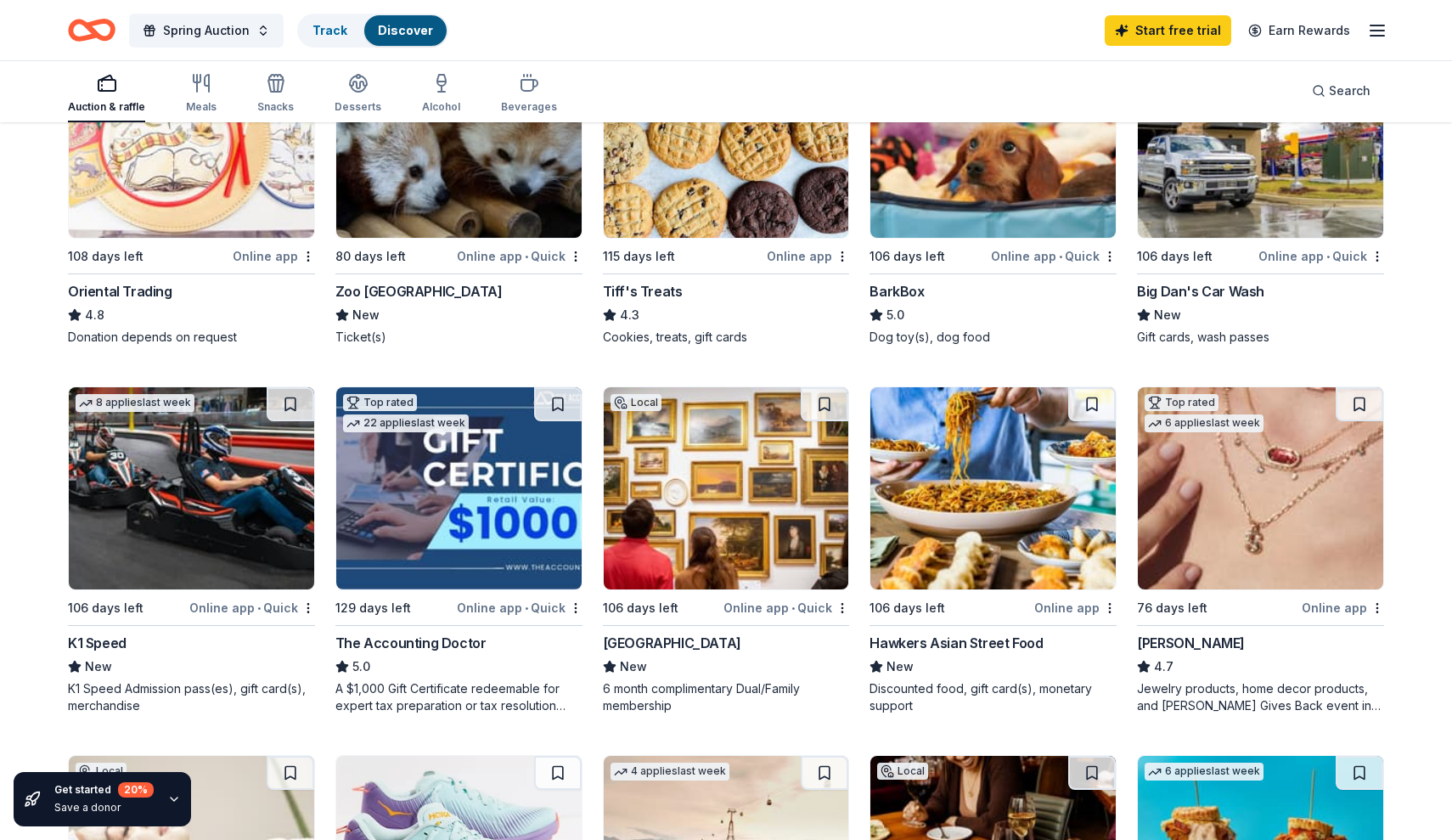
click at [904, 291] on div "BarkBox" at bounding box center [896, 291] width 55 height 20
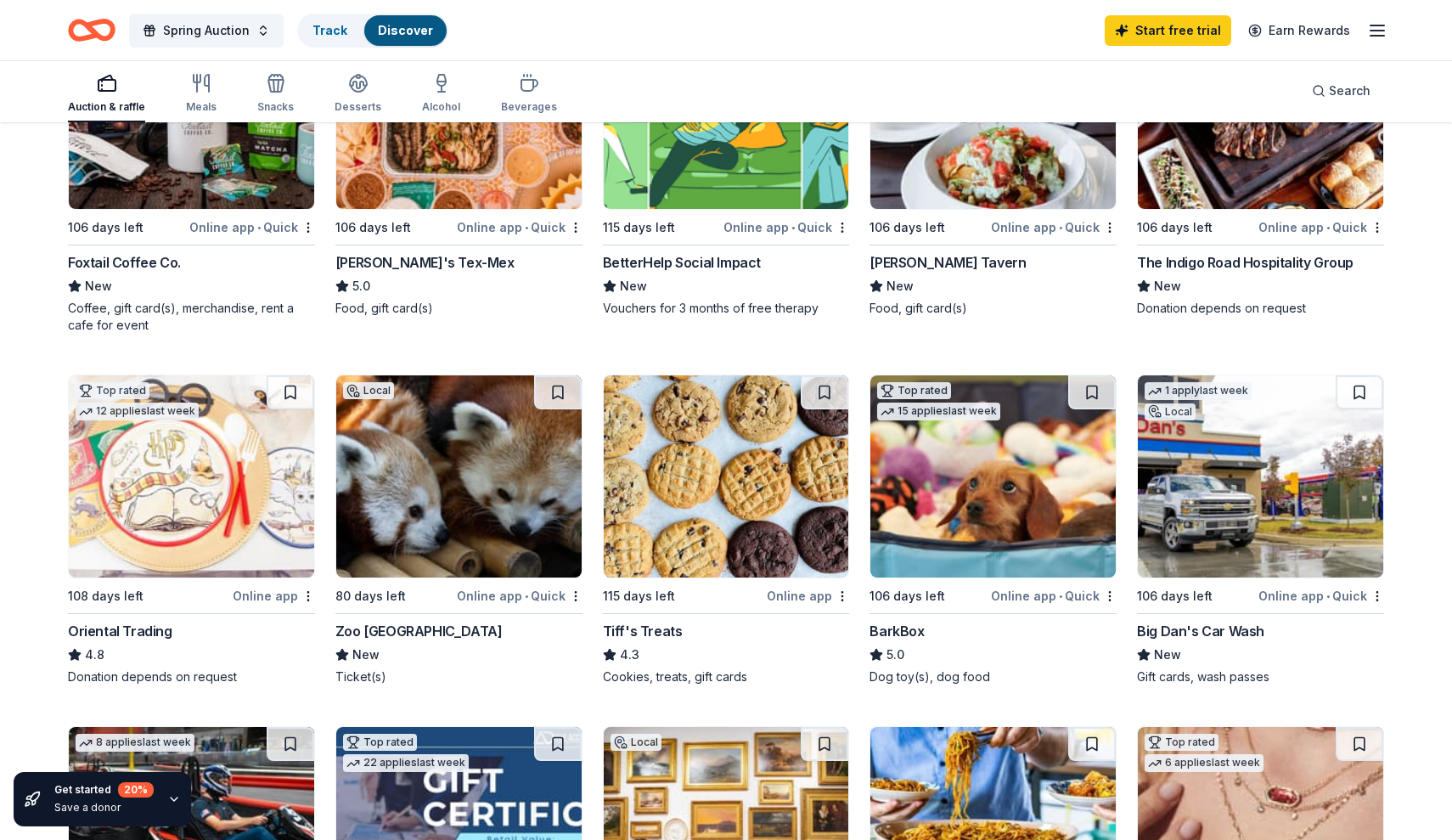
scroll to position [300, 0]
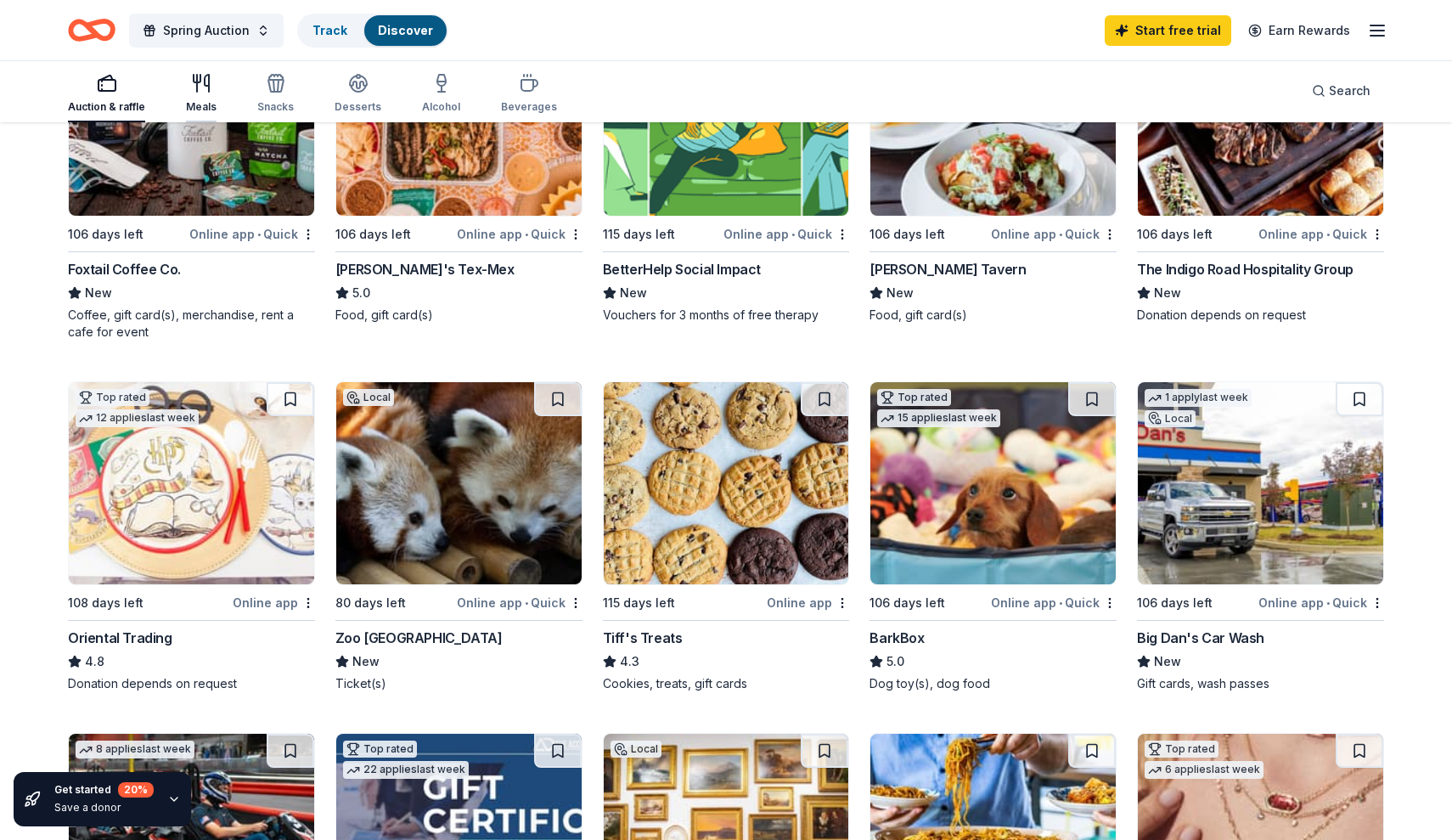
click at [204, 84] on icon "button" at bounding box center [201, 83] width 20 height 20
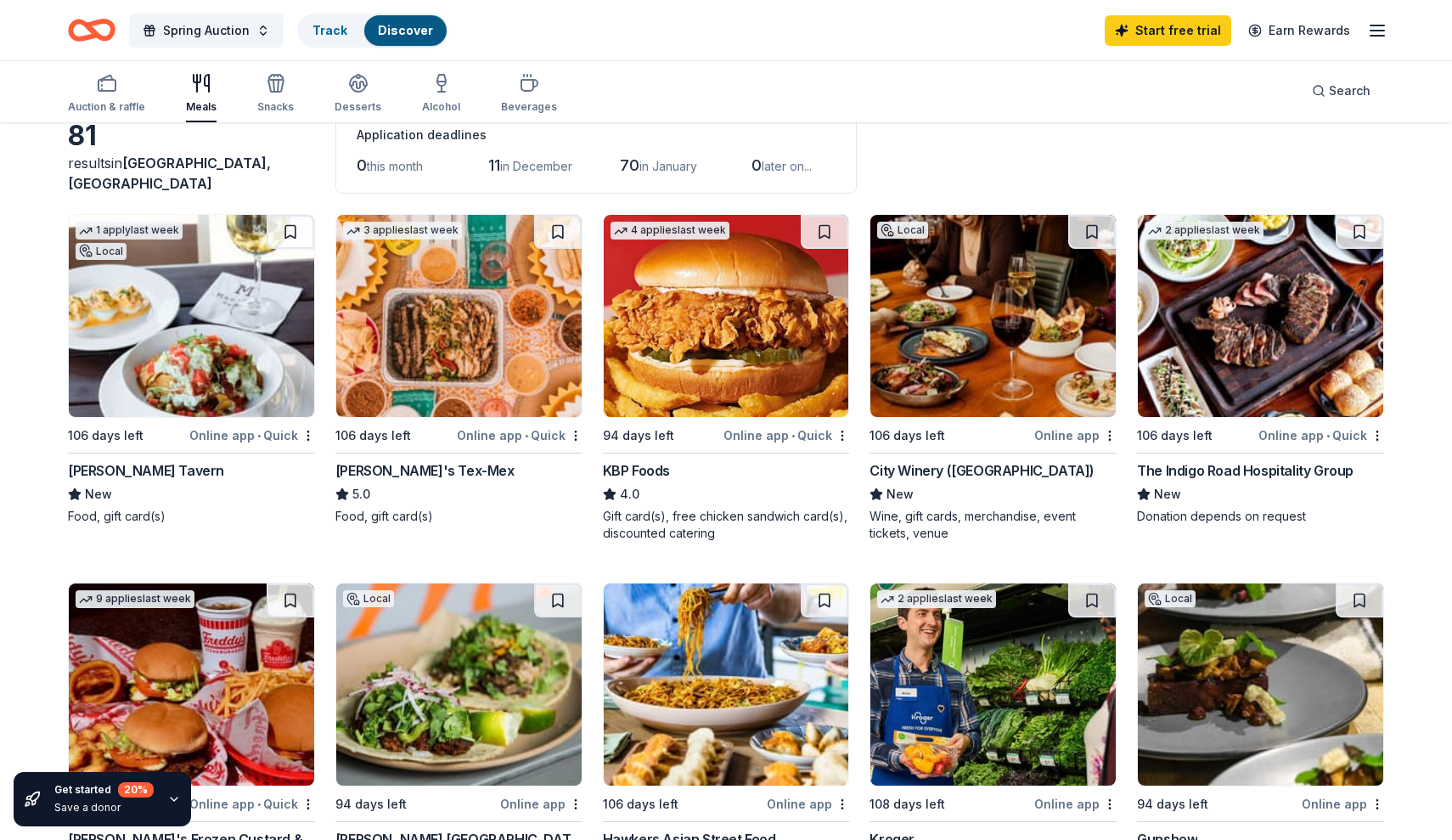
scroll to position [-3, 0]
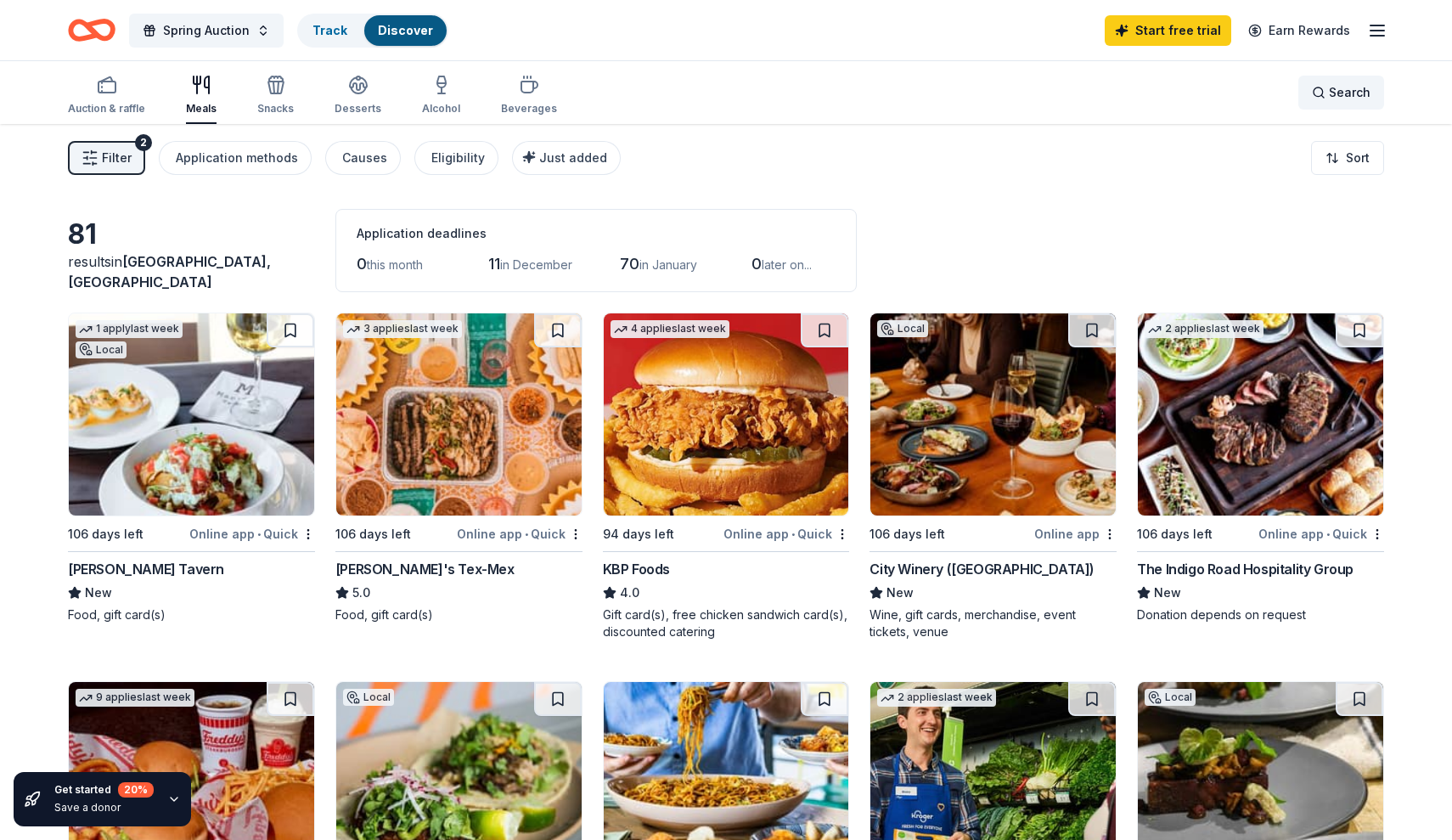
click at [1362, 93] on span "Search" at bounding box center [1350, 93] width 42 height 20
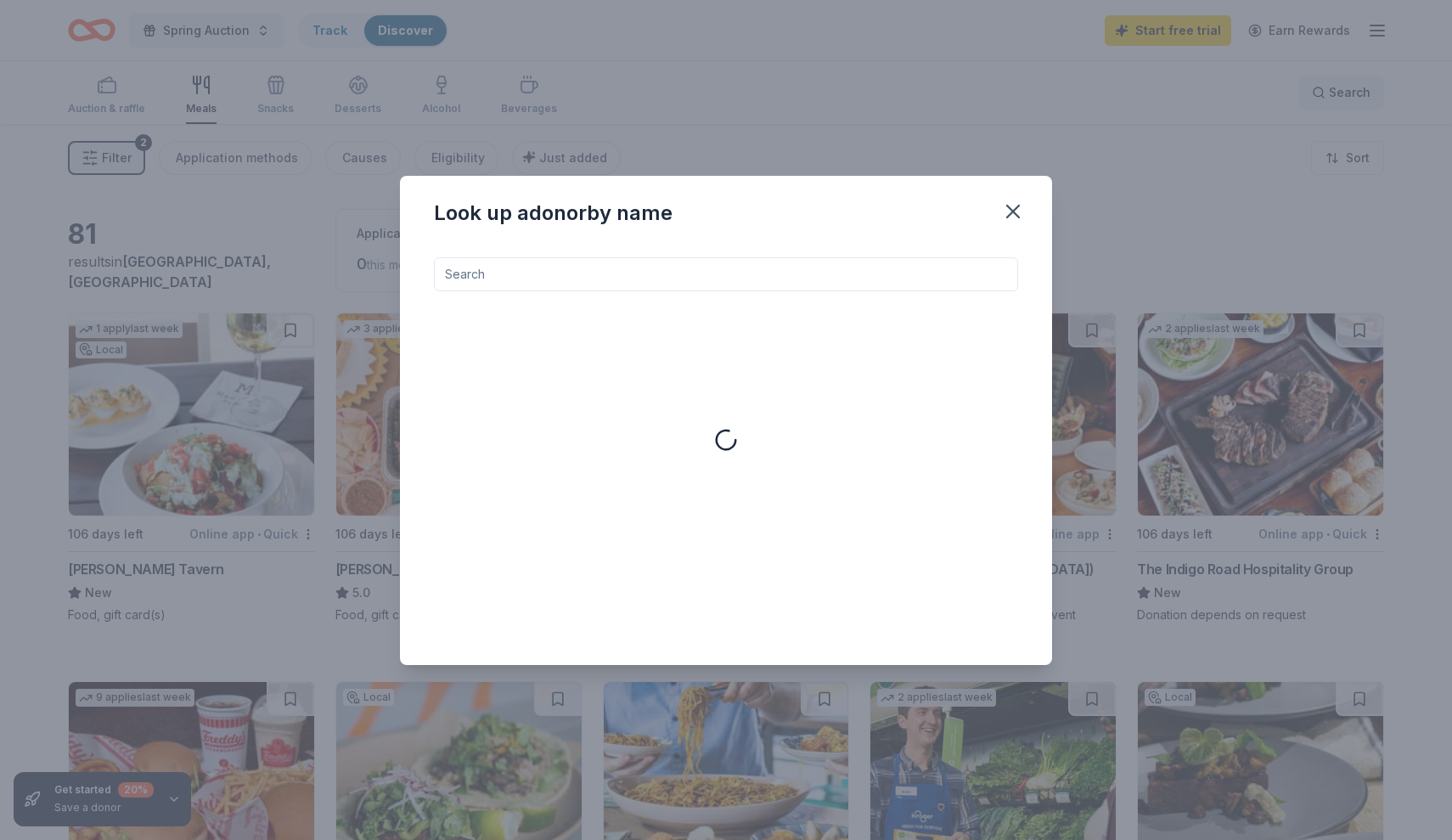
scroll to position [0, 0]
click at [778, 266] on input at bounding box center [726, 274] width 585 height 34
paste input "[PERSON_NAME]'s"
type input "[PERSON_NAME]'s"
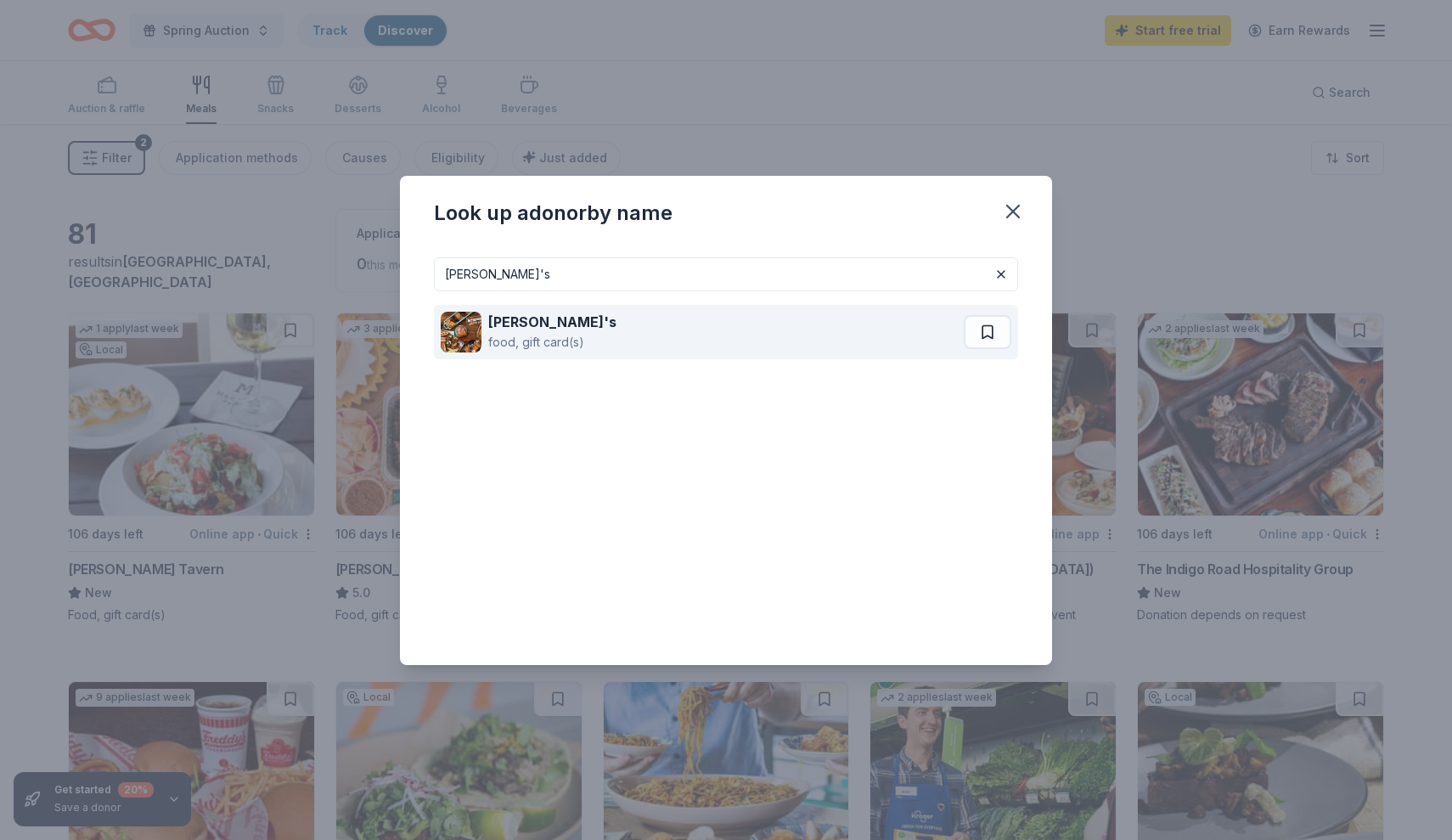
click at [719, 341] on div "[PERSON_NAME]'s food, gift card(s)" at bounding box center [702, 332] width 523 height 55
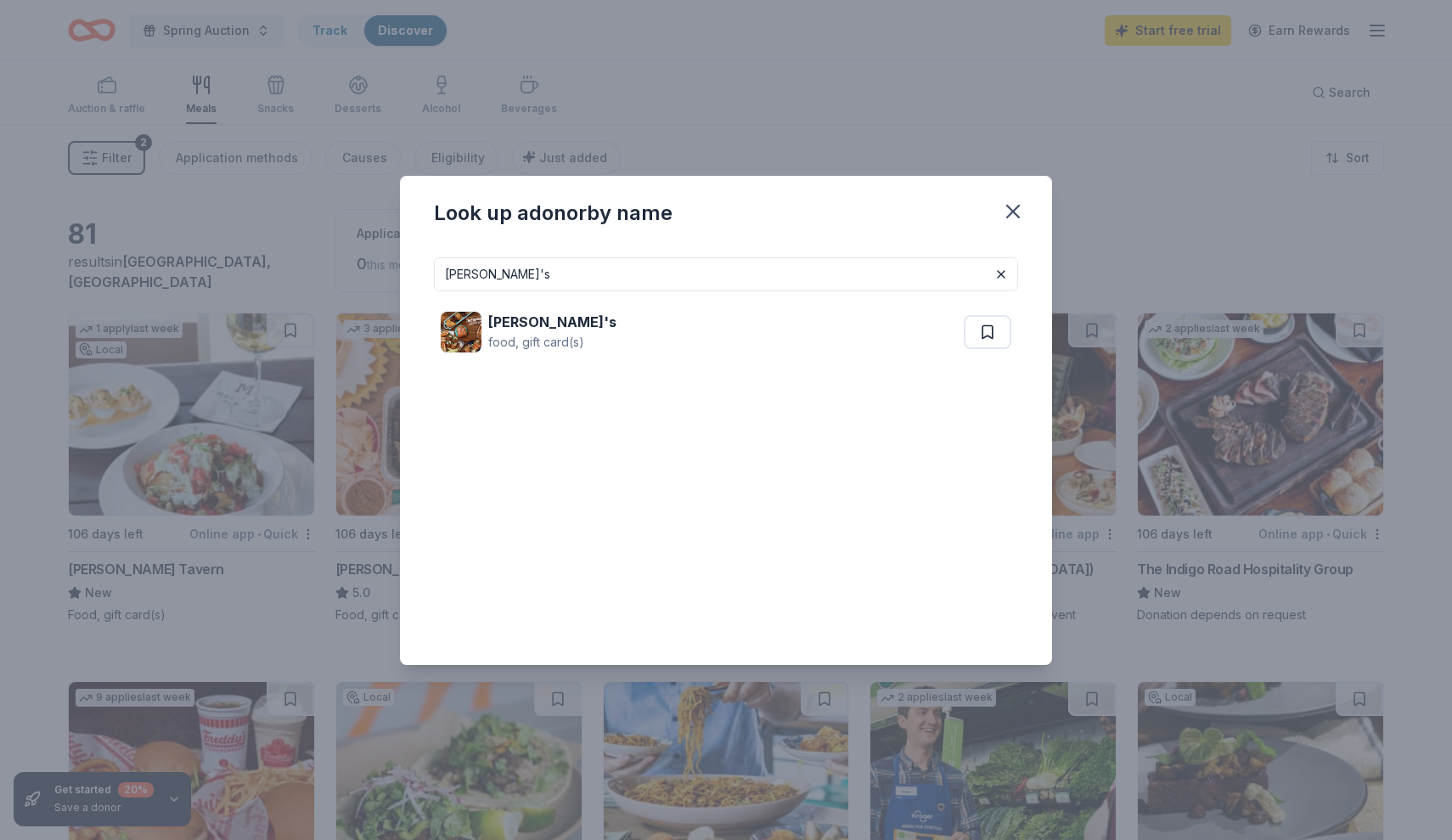
drag, startPoint x: 537, startPoint y: 276, endPoint x: 410, endPoint y: 275, distance: 127.0
click at [410, 275] on div "[PERSON_NAME]'s [PERSON_NAME]'s food, gift card(s)" at bounding box center [725, 454] width 652 height 421
click at [1017, 207] on icon "button" at bounding box center [1013, 211] width 12 height 12
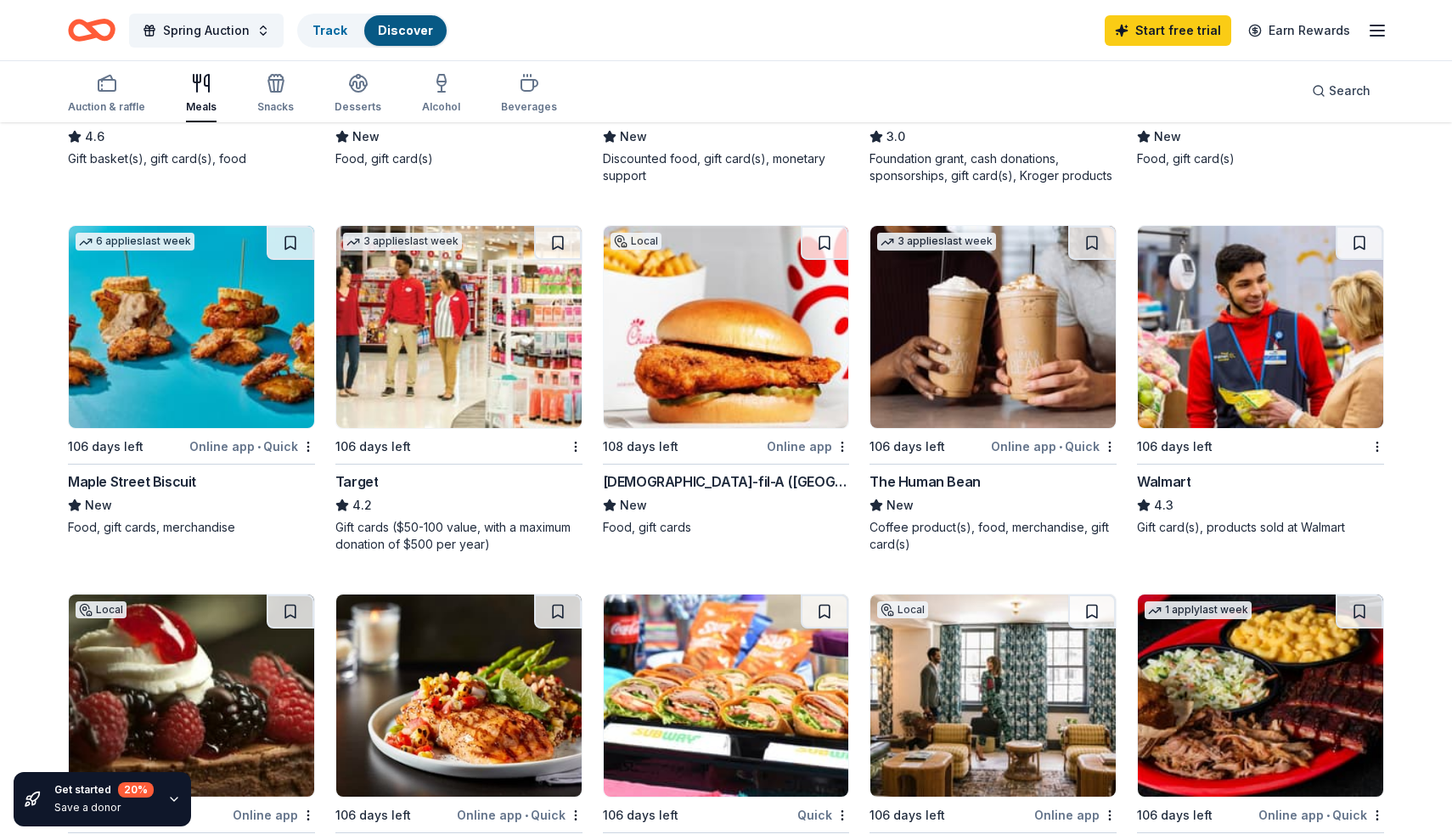
scroll to position [824, 0]
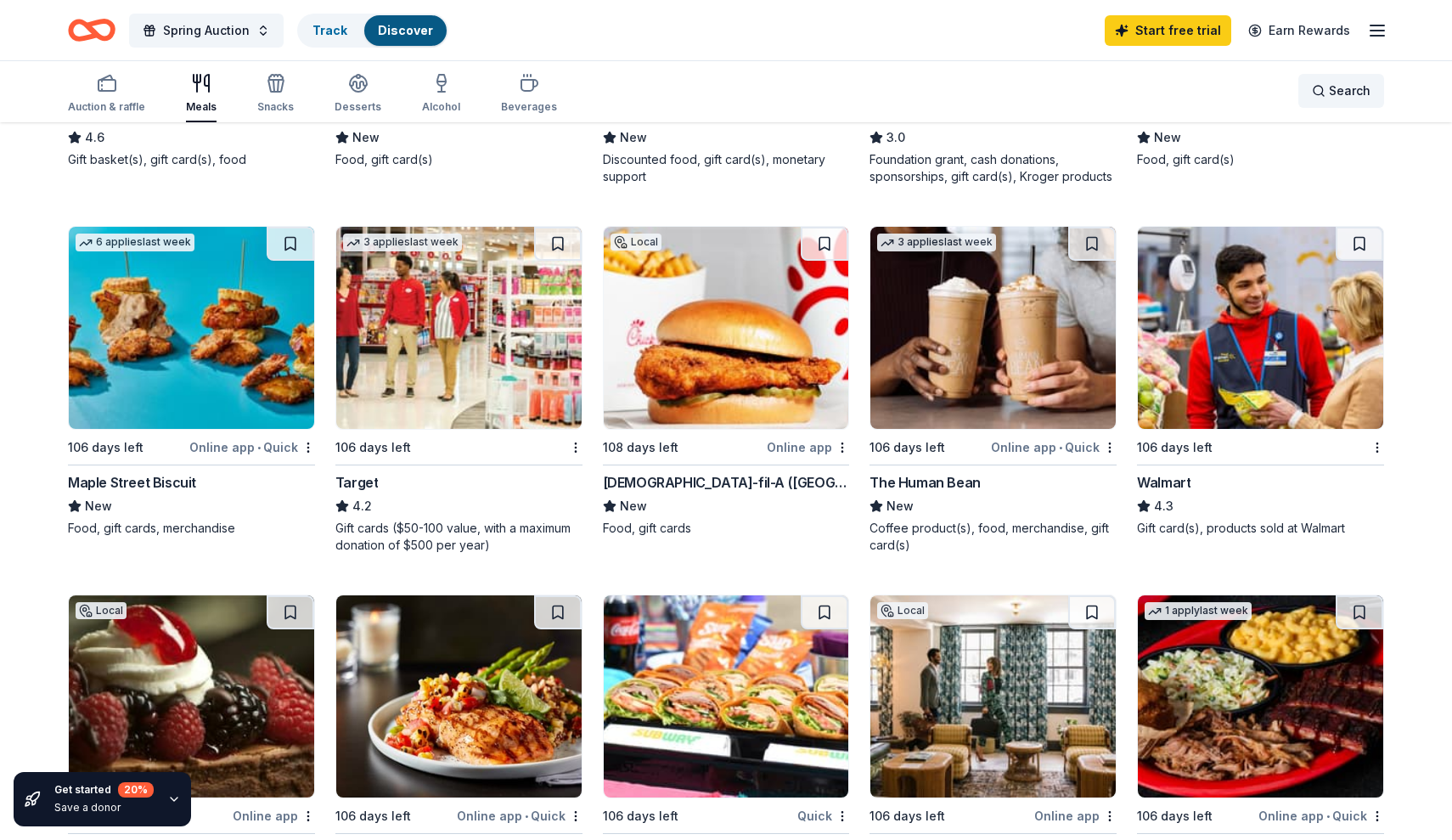
click at [1362, 89] on span "Search" at bounding box center [1350, 91] width 42 height 20
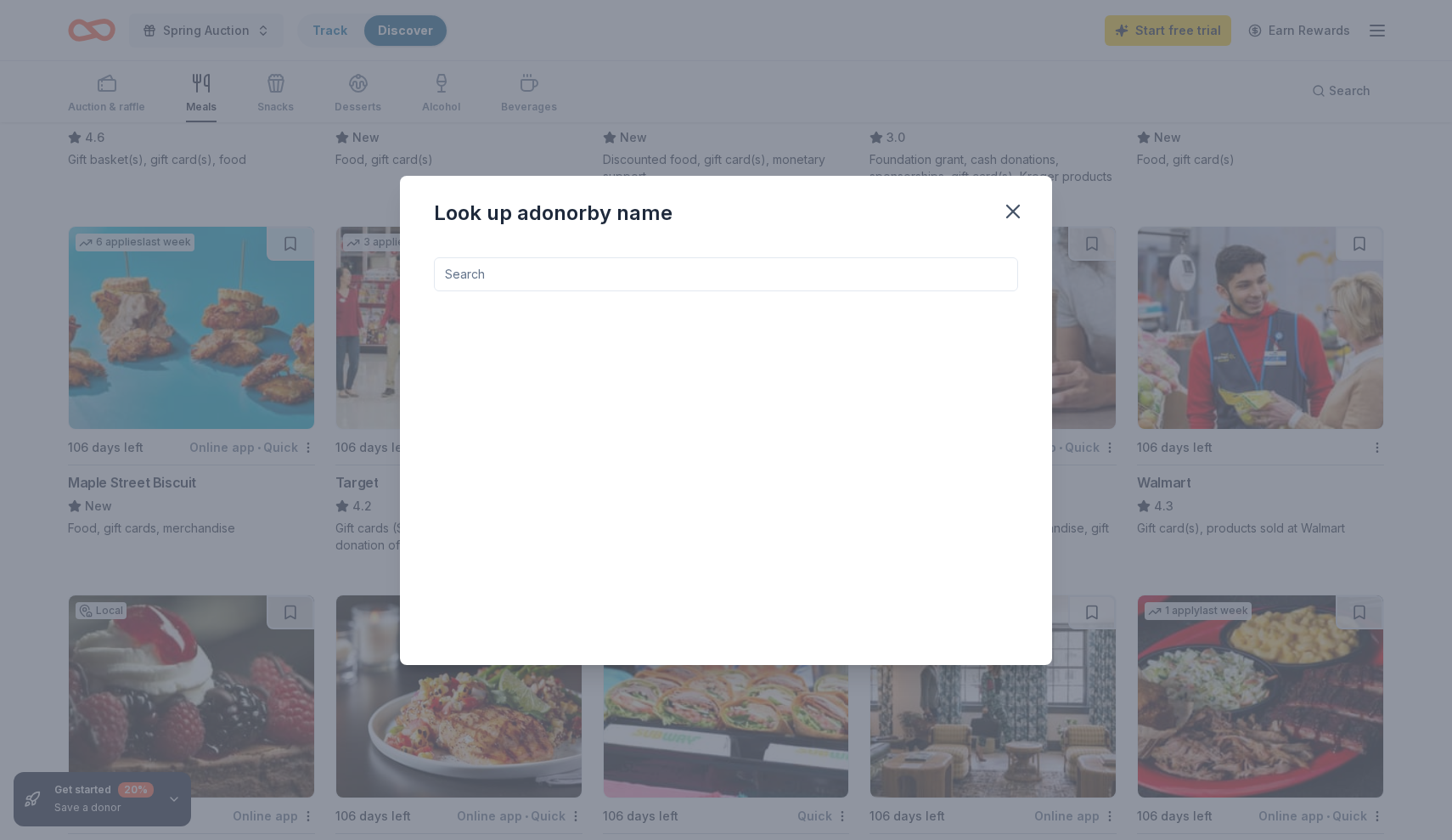
click at [787, 266] on input at bounding box center [726, 274] width 585 height 34
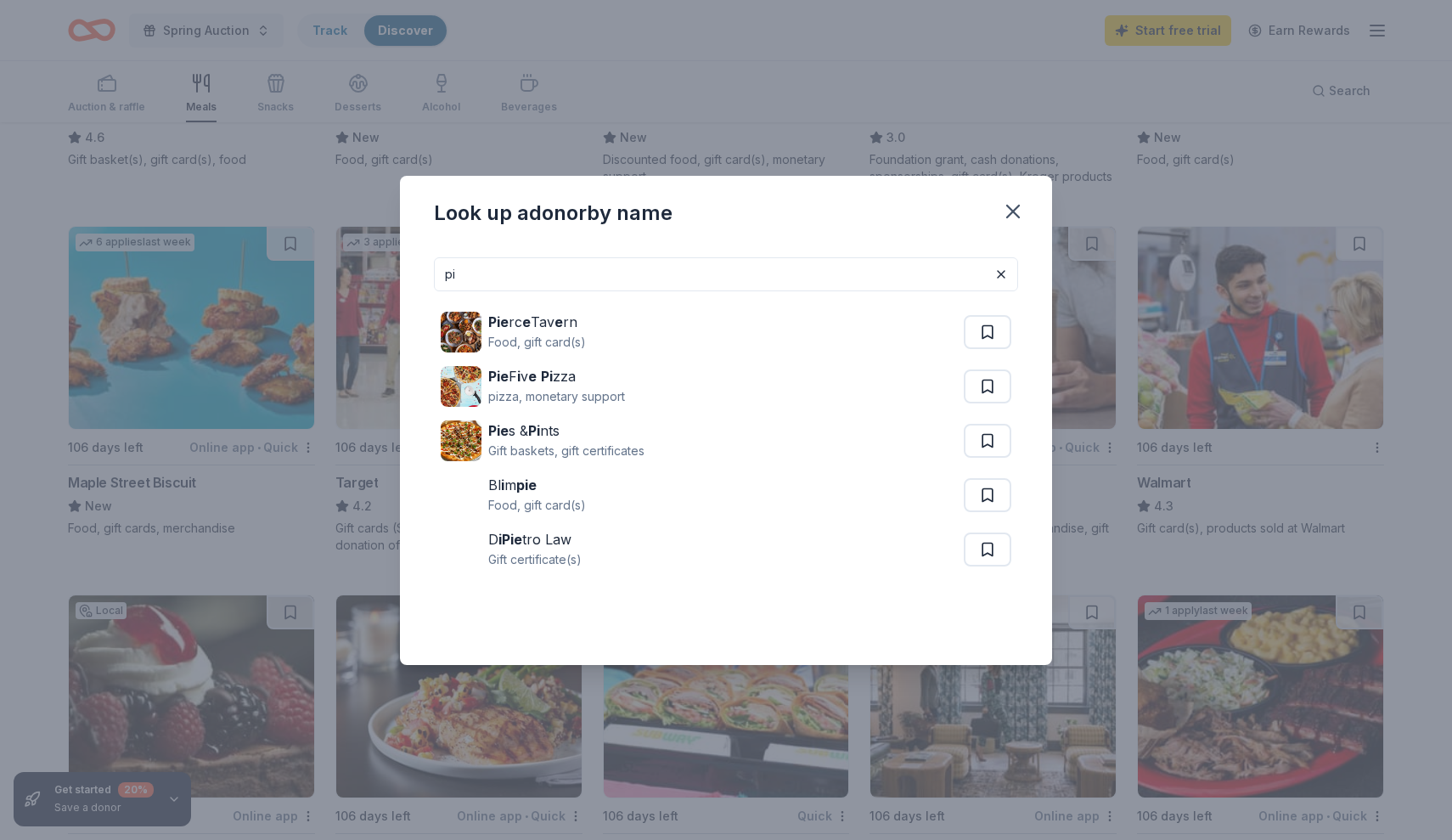
type input "p"
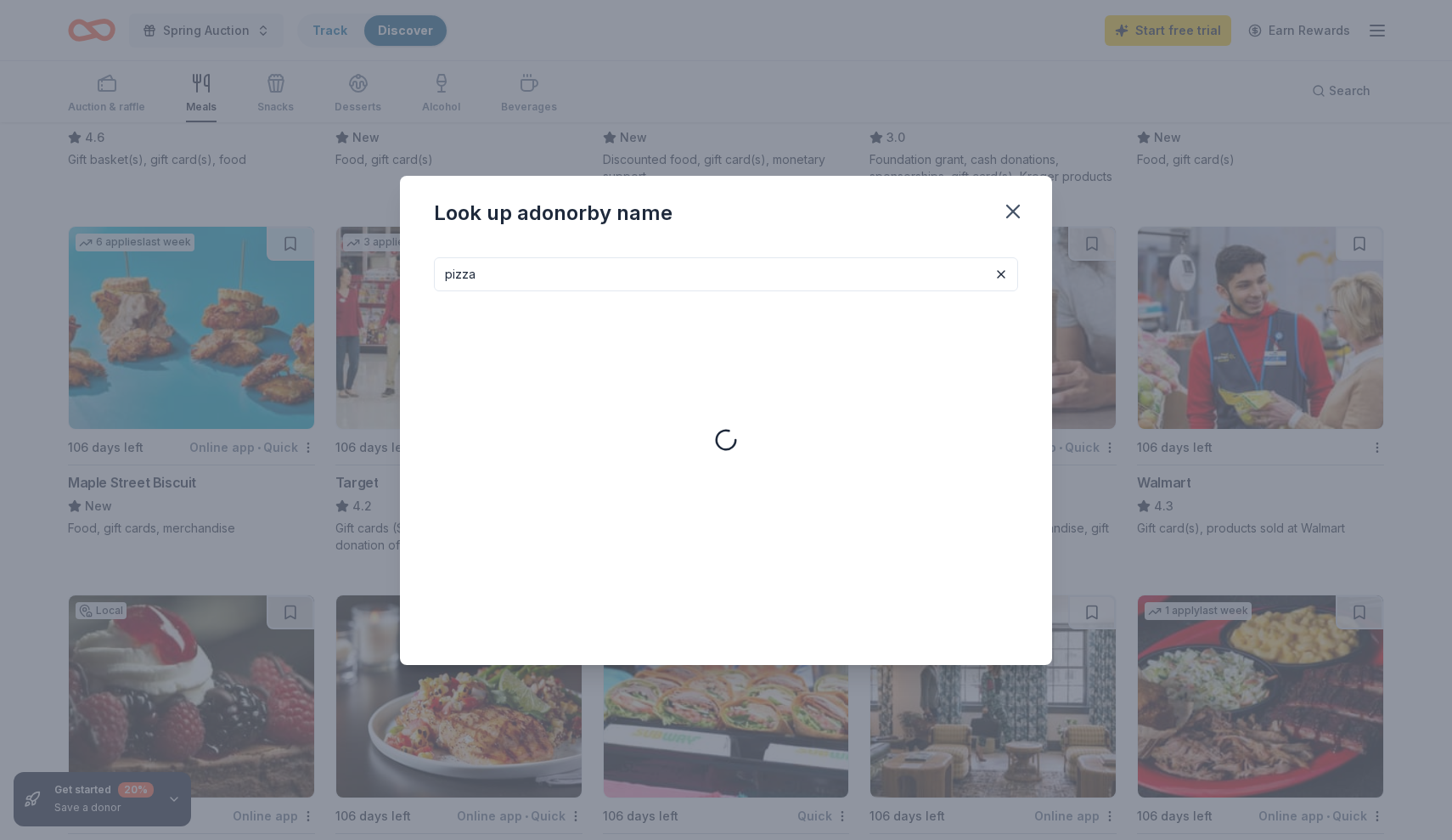
type input "pizza"
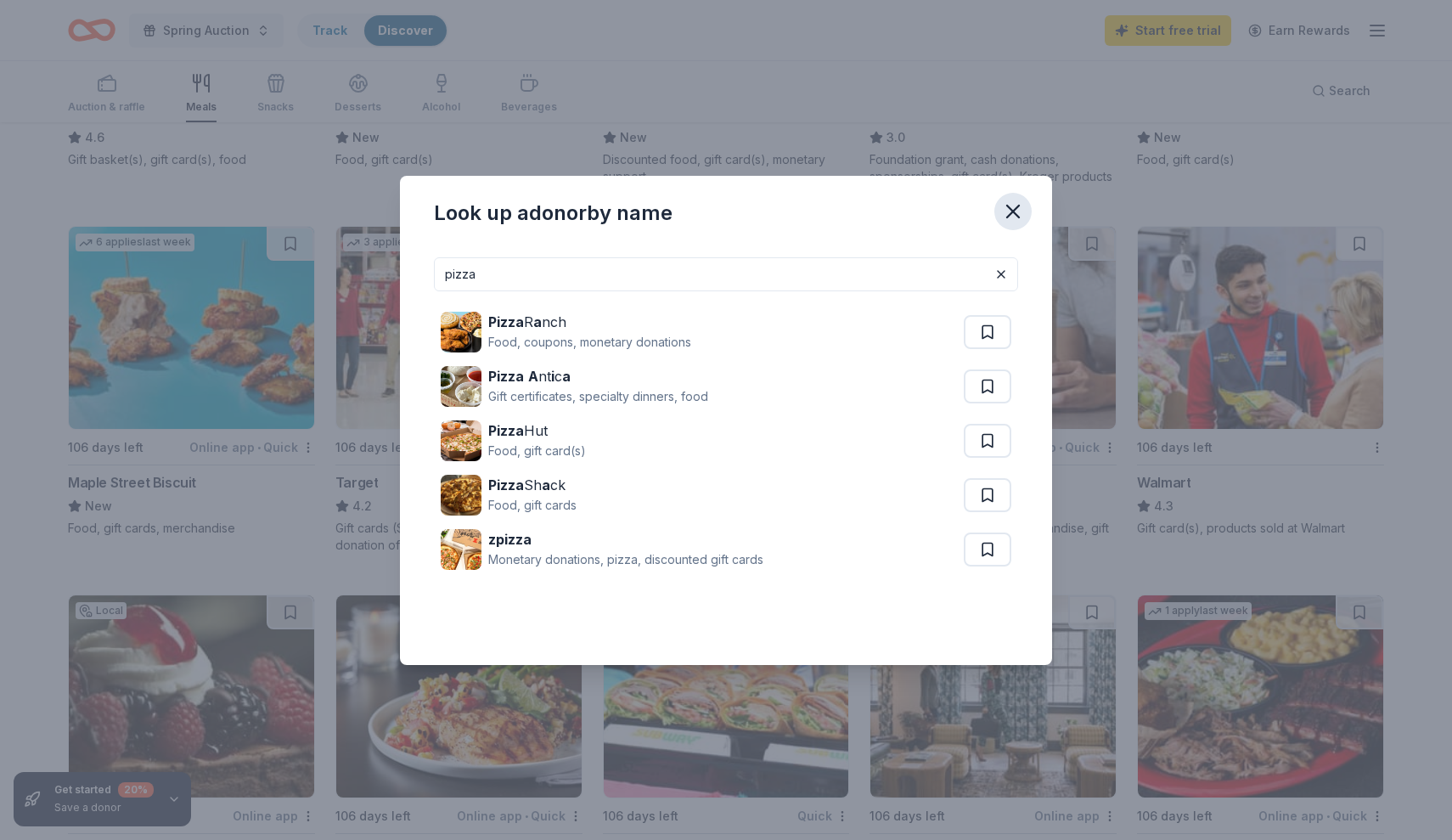
click at [1021, 212] on icon "button" at bounding box center [1013, 211] width 24 height 24
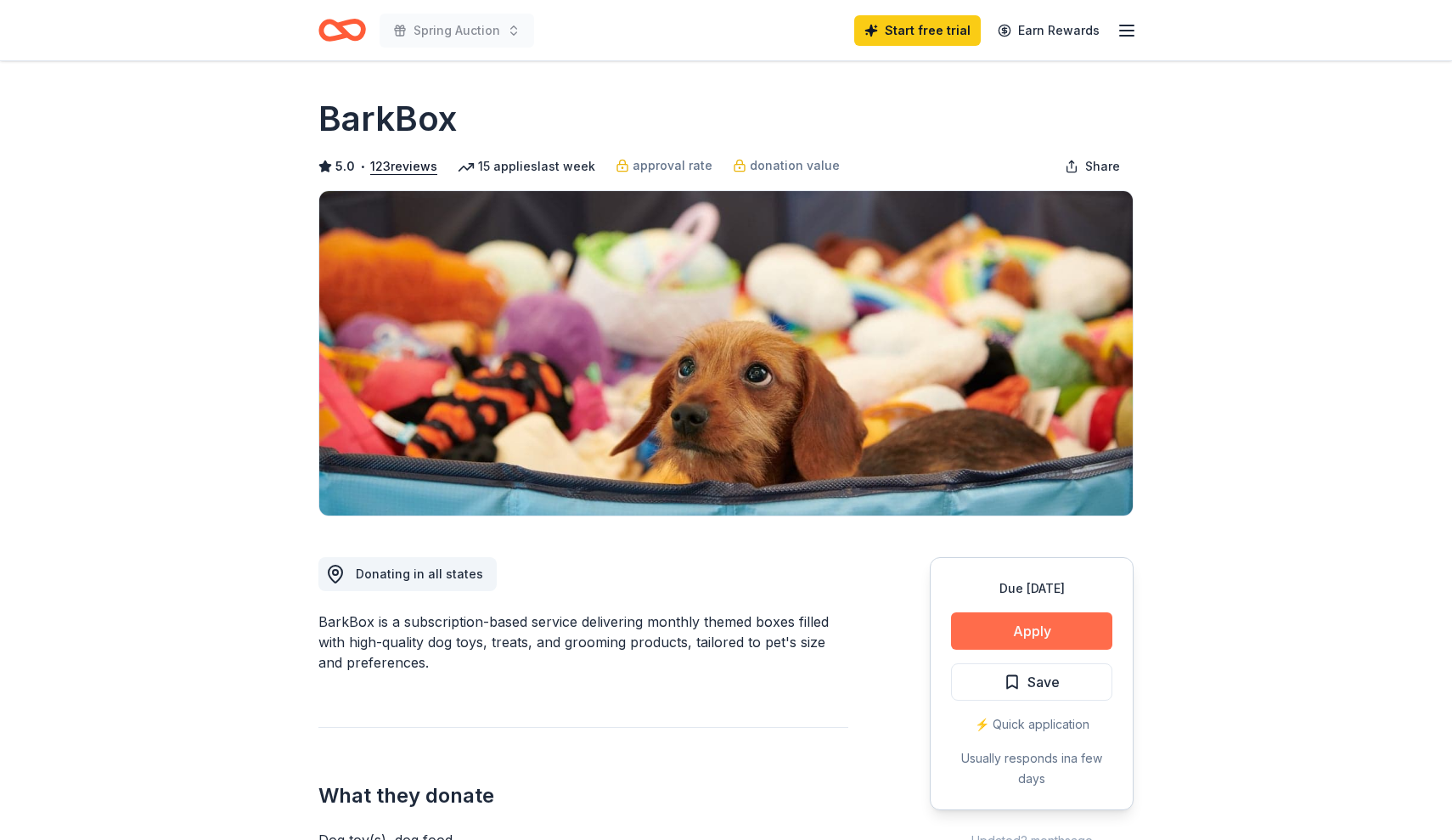
click at [1037, 627] on button "Apply" at bounding box center [1031, 630] width 161 height 37
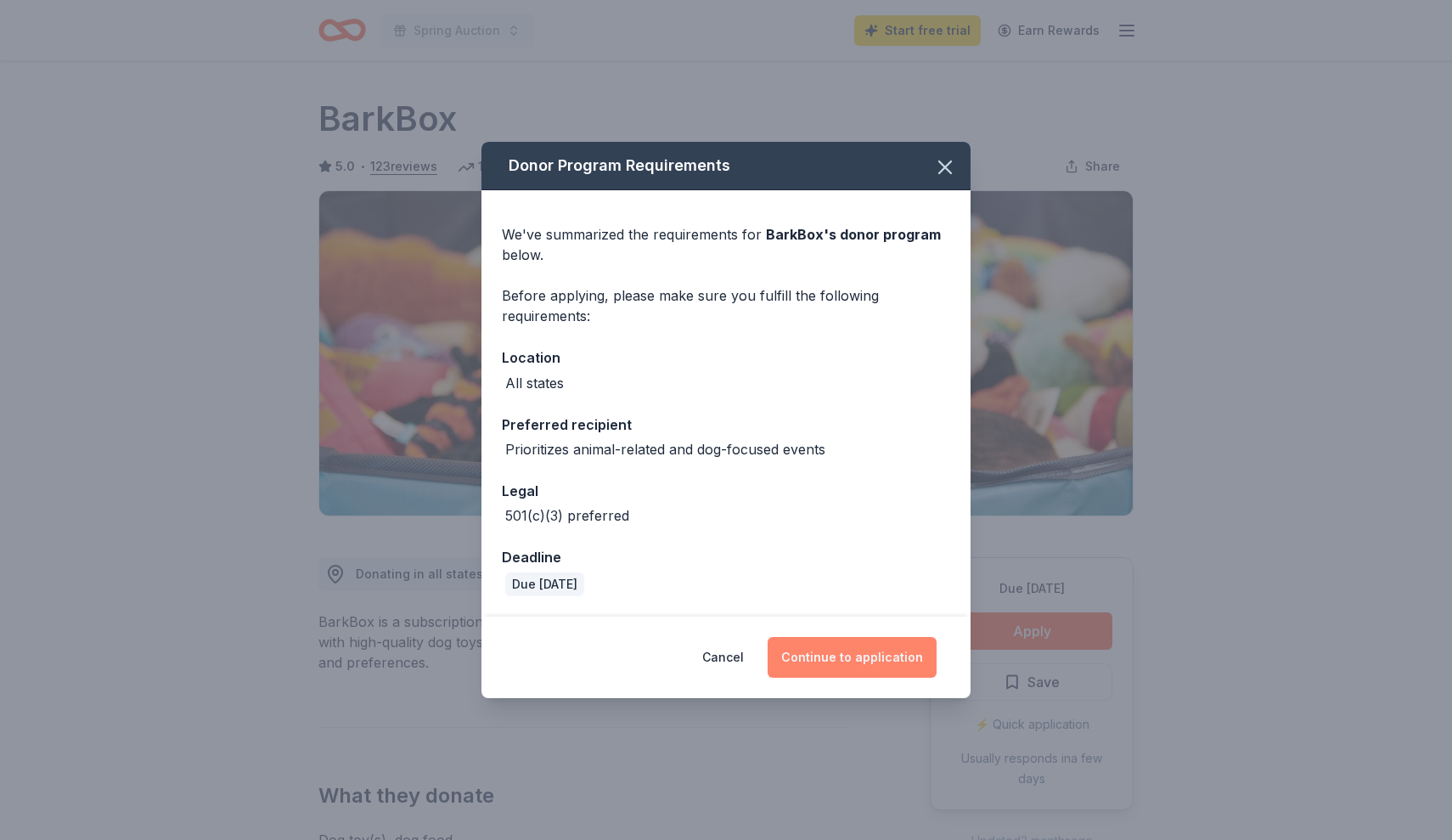
click at [839, 665] on button "Continue to application" at bounding box center [852, 657] width 169 height 41
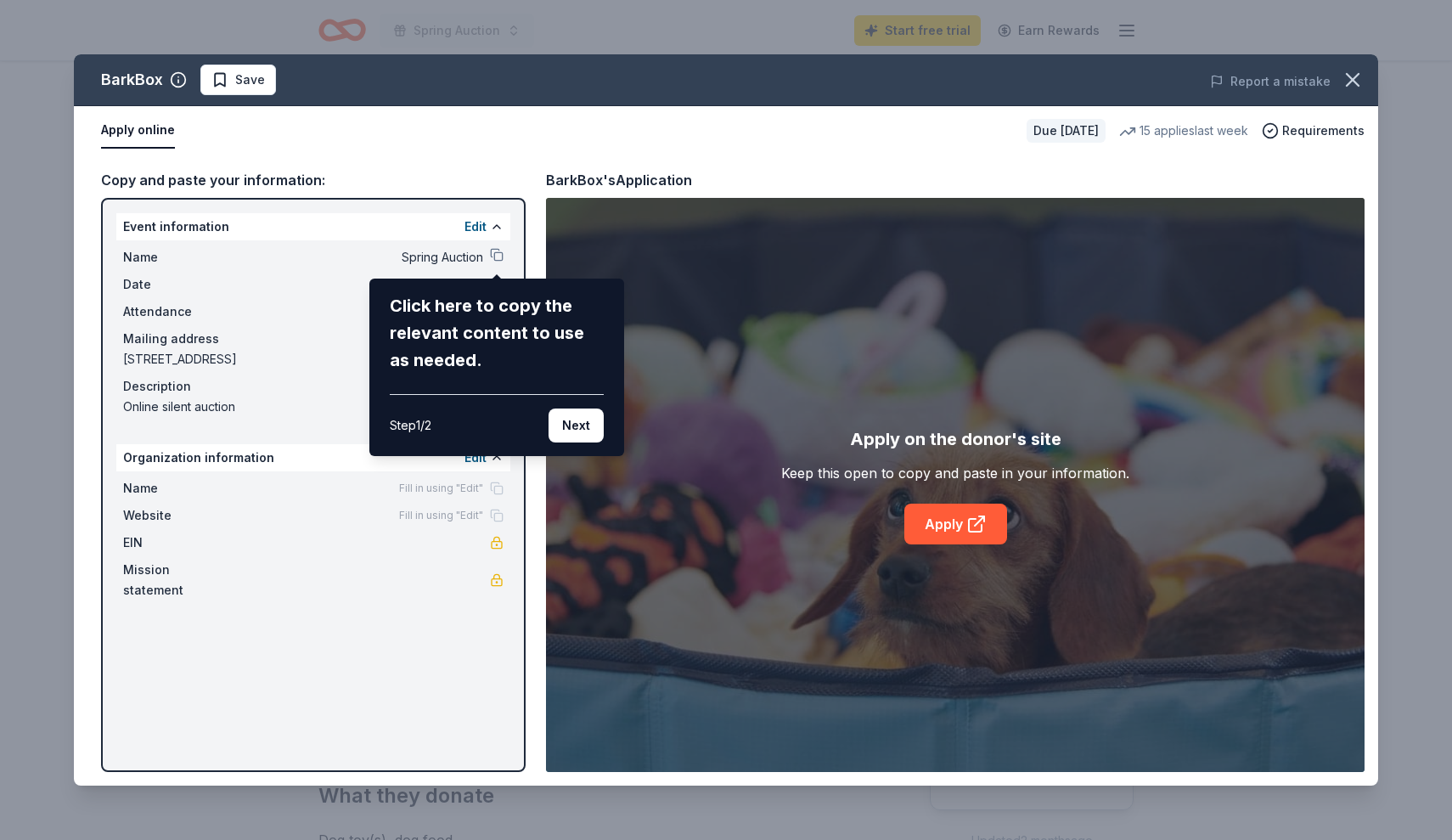
click at [972, 533] on div "BarkBox Save Report a mistake Apply online Due in 106 days 15 applies last week…" at bounding box center [726, 420] width 1305 height 731
click at [684, 556] on div "BarkBox Save Report a mistake Apply online Due in 106 days 15 applies last week…" at bounding box center [726, 420] width 1305 height 731
click at [960, 528] on div "BarkBox Save Report a mistake Apply online Due in 106 days 15 applies last week…" at bounding box center [726, 420] width 1305 height 731
click at [571, 423] on button "Next" at bounding box center [576, 425] width 55 height 34
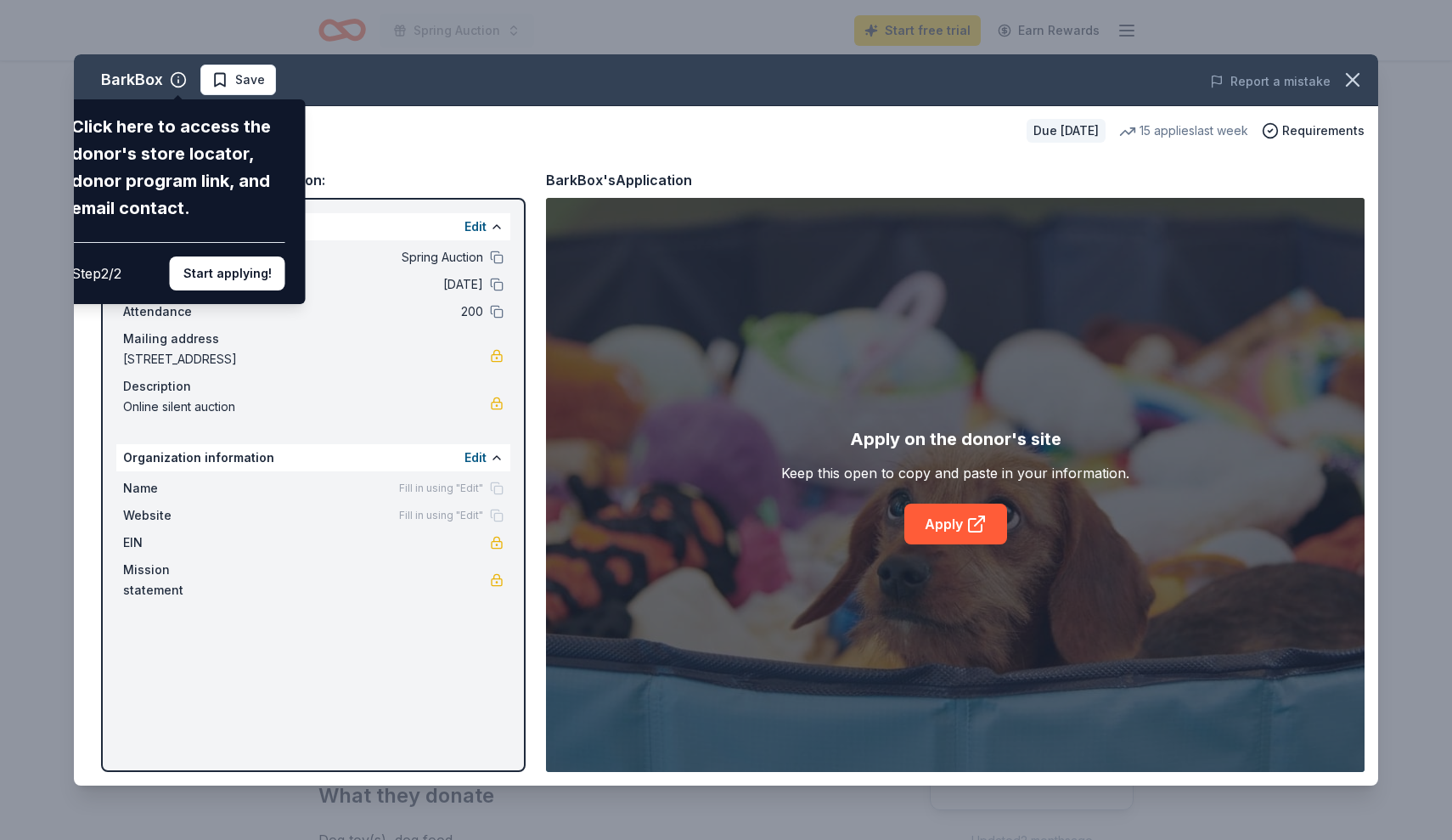
click at [957, 519] on div "BarkBox Click here to access the donor's store locator, donor program link, and…" at bounding box center [726, 420] width 1305 height 731
click at [241, 256] on button "Start applying!" at bounding box center [228, 273] width 116 height 34
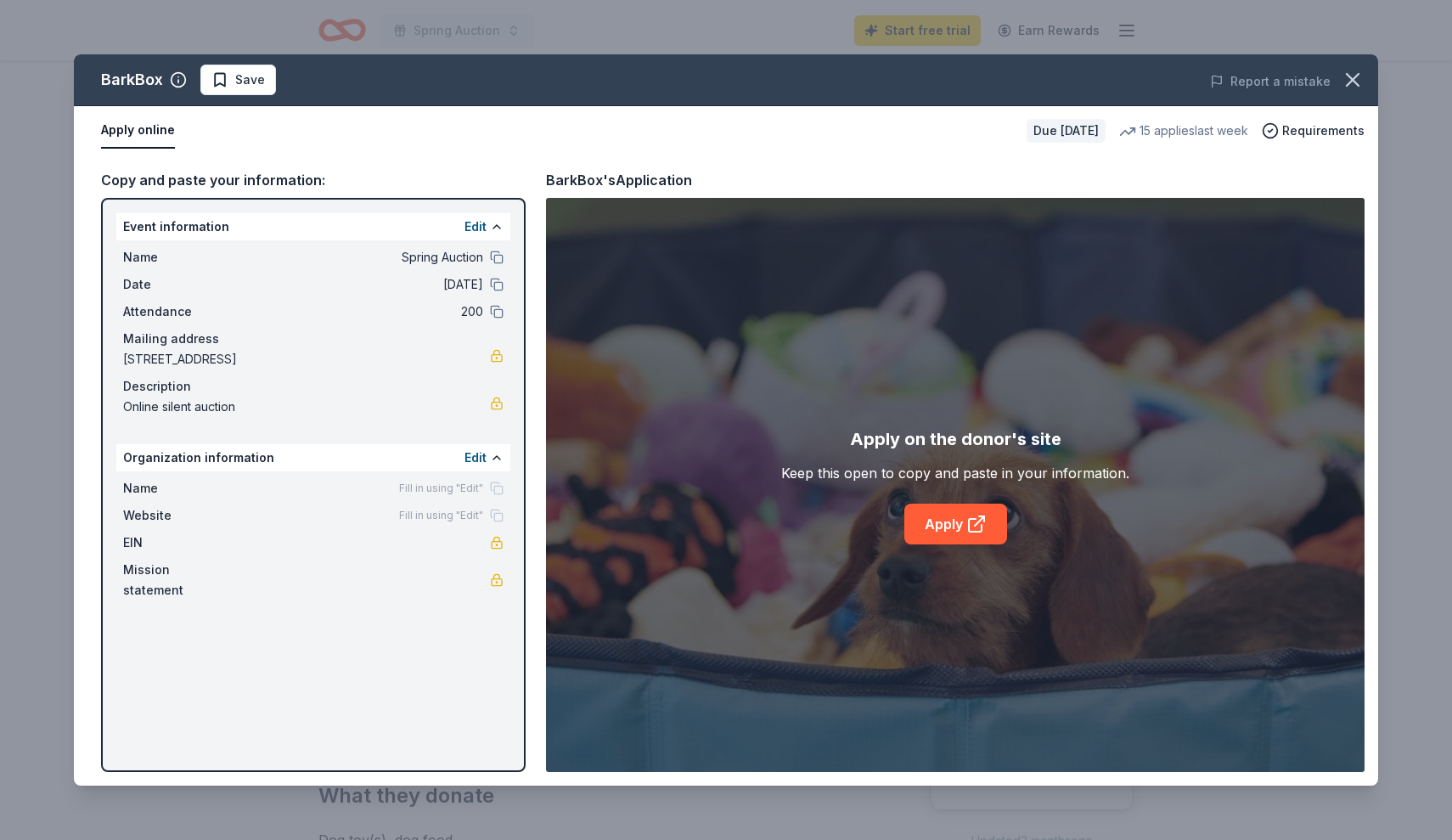
click at [954, 537] on div "BarkBox Save Report a mistake Apply online Due in 106 days 15 applies last week…" at bounding box center [726, 420] width 1305 height 731
click at [879, 564] on div "BarkBox Save Report a mistake Apply online Due in 106 days 15 applies last week…" at bounding box center [726, 420] width 1305 height 731
click at [948, 536] on div "BarkBox Save Report a mistake Apply online Due in 106 days 15 applies last week…" at bounding box center [726, 420] width 1305 height 731
click at [619, 613] on div "Apply on the donor's site Keep this open to copy and paste in your information.…" at bounding box center [955, 485] width 819 height 574
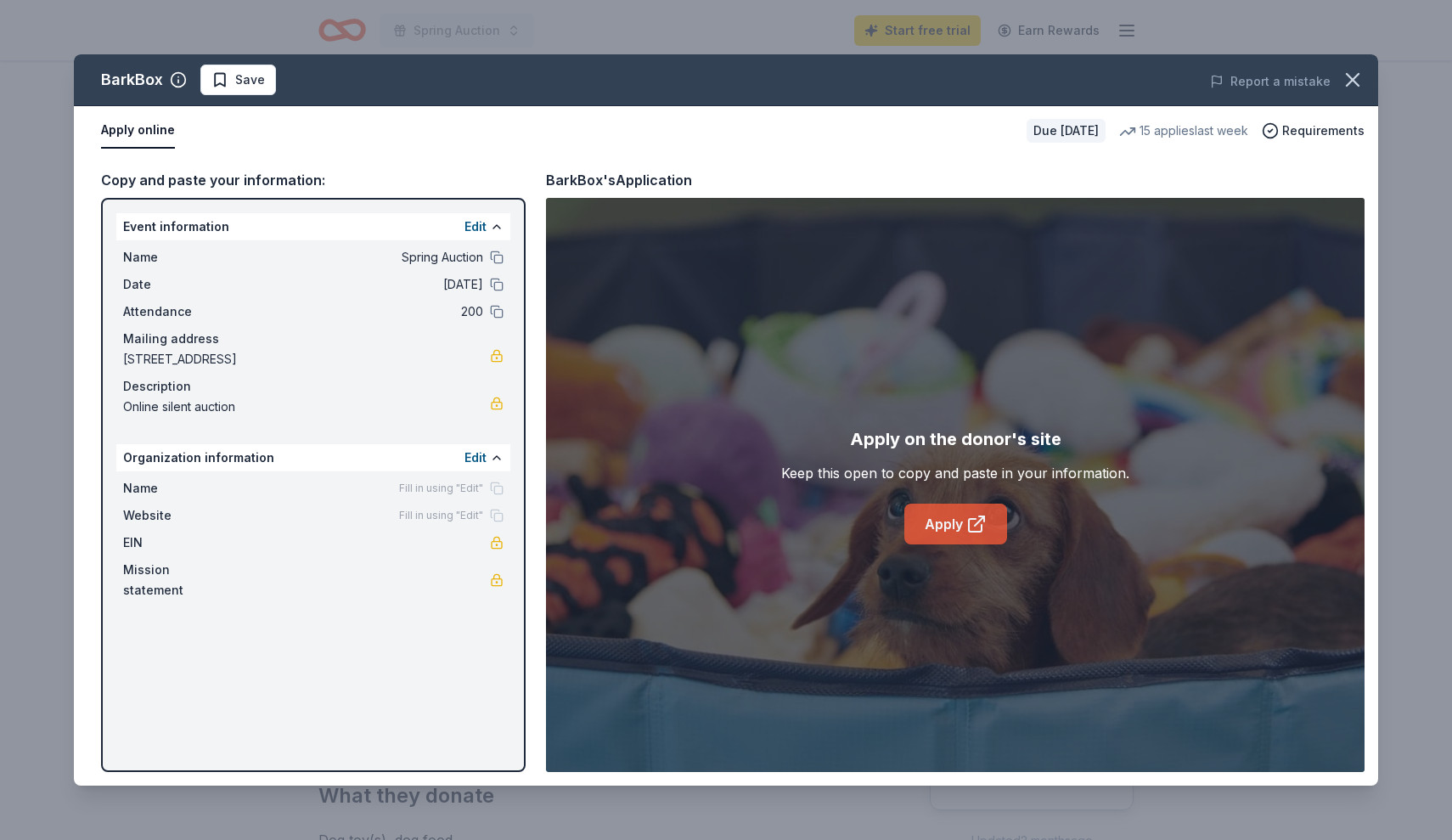
click at [948, 528] on link "Apply" at bounding box center [955, 524] width 103 height 41
click at [1356, 72] on icon "button" at bounding box center [1353, 80] width 24 height 24
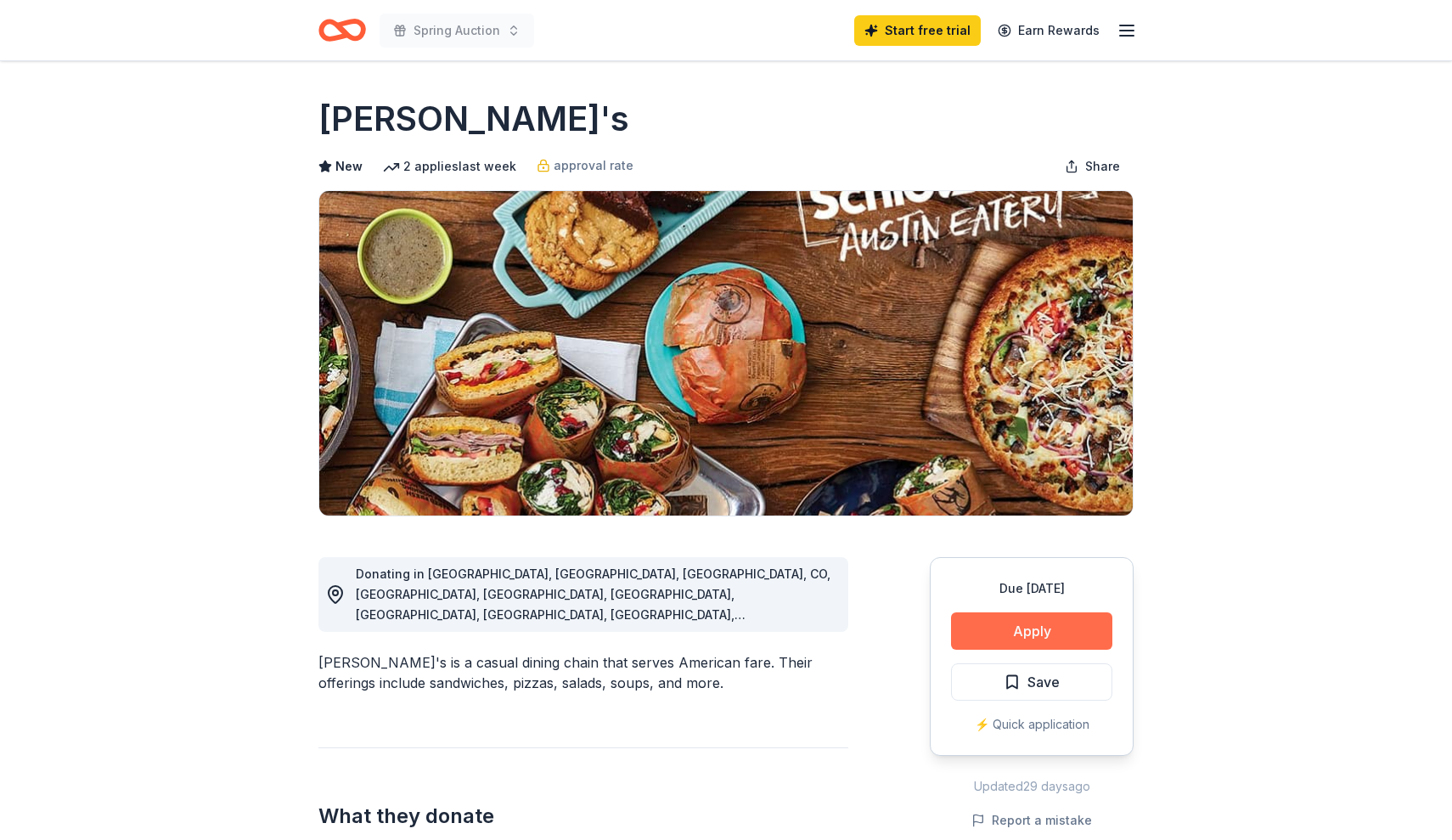
click at [1004, 635] on button "Apply" at bounding box center [1031, 630] width 161 height 37
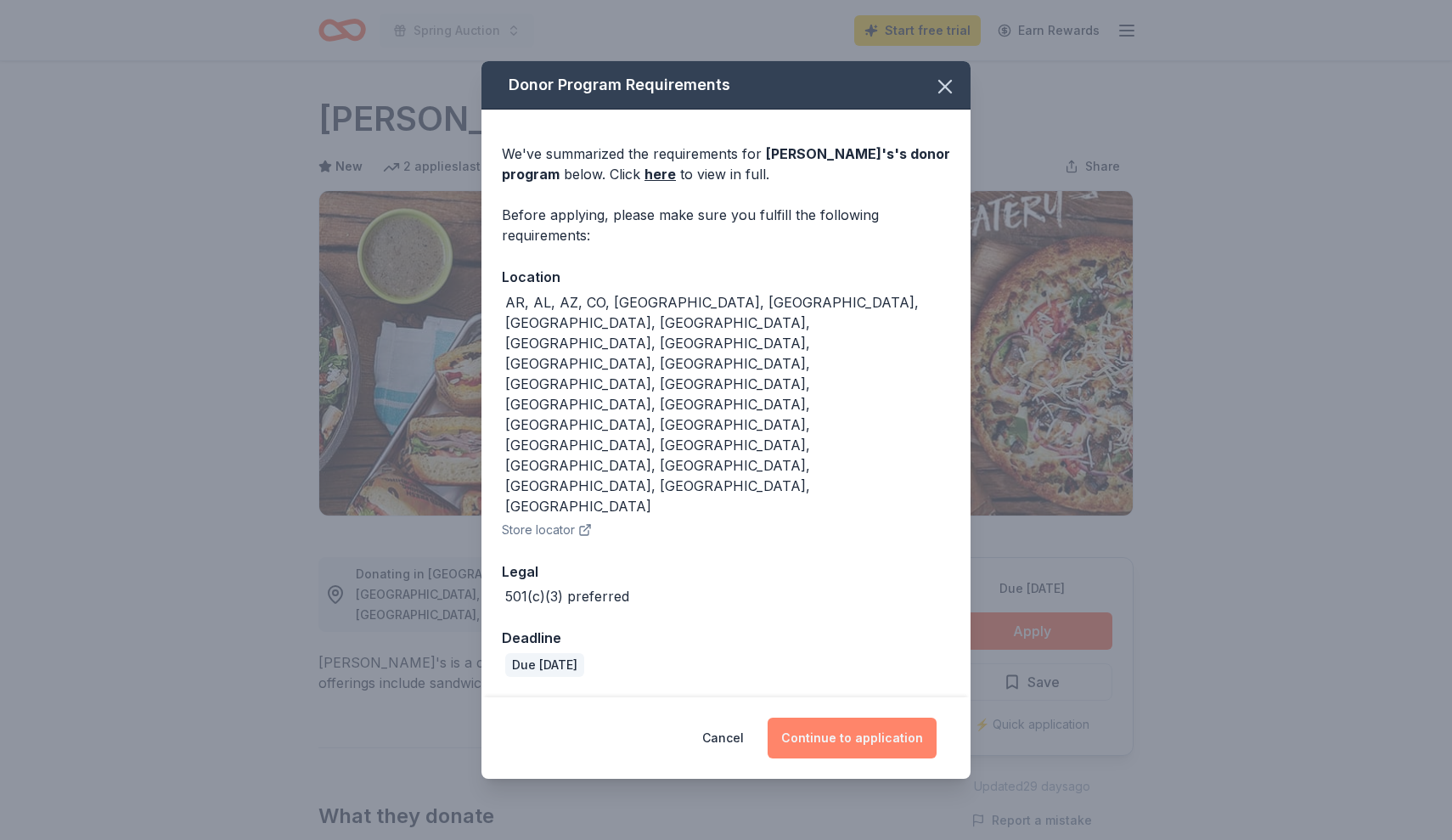
click at [827, 717] on button "Continue to application" at bounding box center [852, 738] width 169 height 41
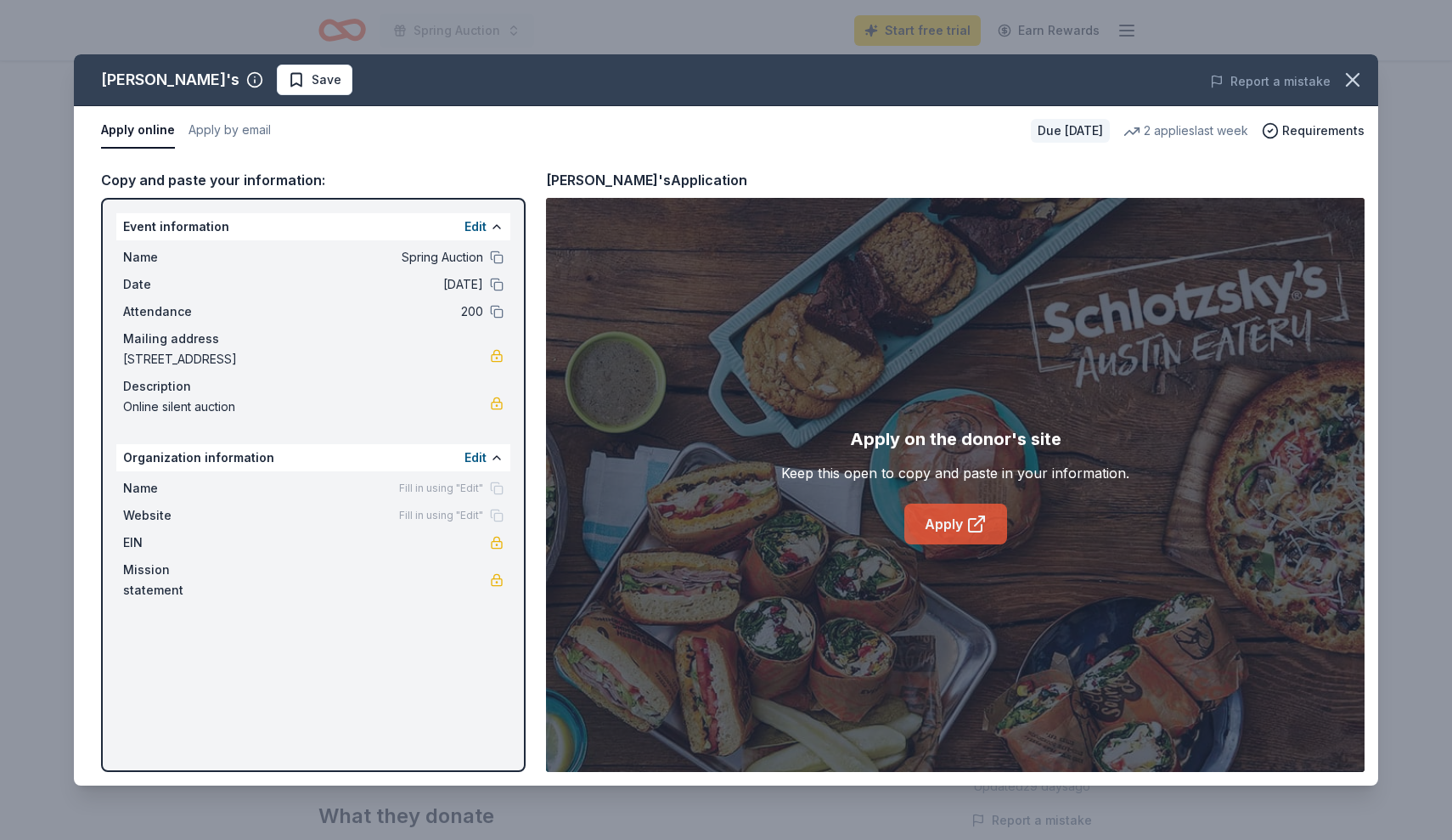
click at [956, 529] on link "Apply" at bounding box center [955, 524] width 103 height 41
drag, startPoint x: 643, startPoint y: 182, endPoint x: 562, endPoint y: 181, distance: 81.0
click at [562, 181] on div "Schlotzsky's's Application" at bounding box center [647, 180] width 201 height 22
drag, startPoint x: 548, startPoint y: 179, endPoint x: 609, endPoint y: 181, distance: 61.0
click at [610, 182] on div "Schlotzsky's's Application" at bounding box center [647, 180] width 201 height 22
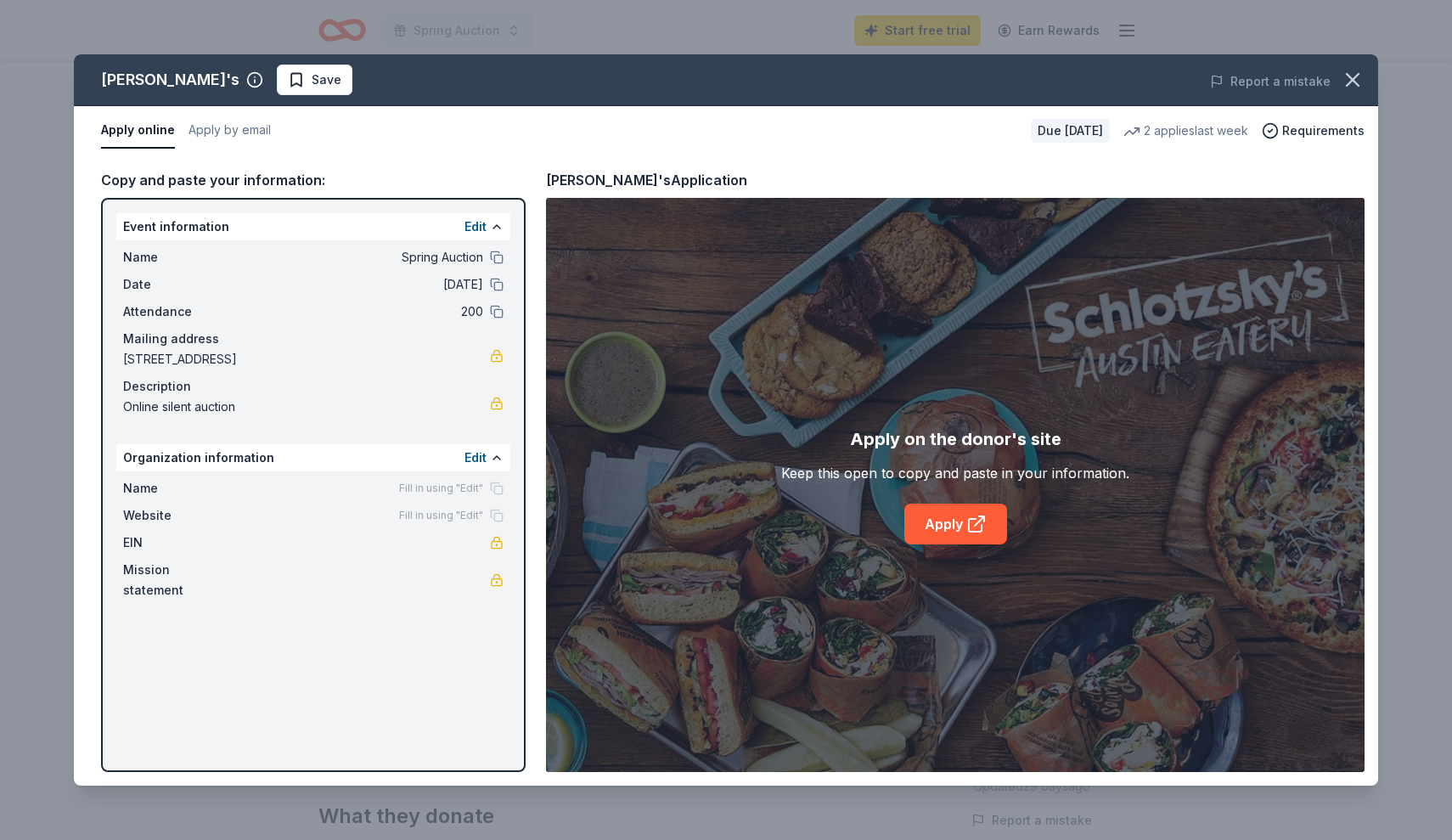
click at [609, 181] on div "Schlotzsky's's Application" at bounding box center [647, 180] width 201 height 22
click at [1358, 83] on icon "button" at bounding box center [1353, 80] width 24 height 24
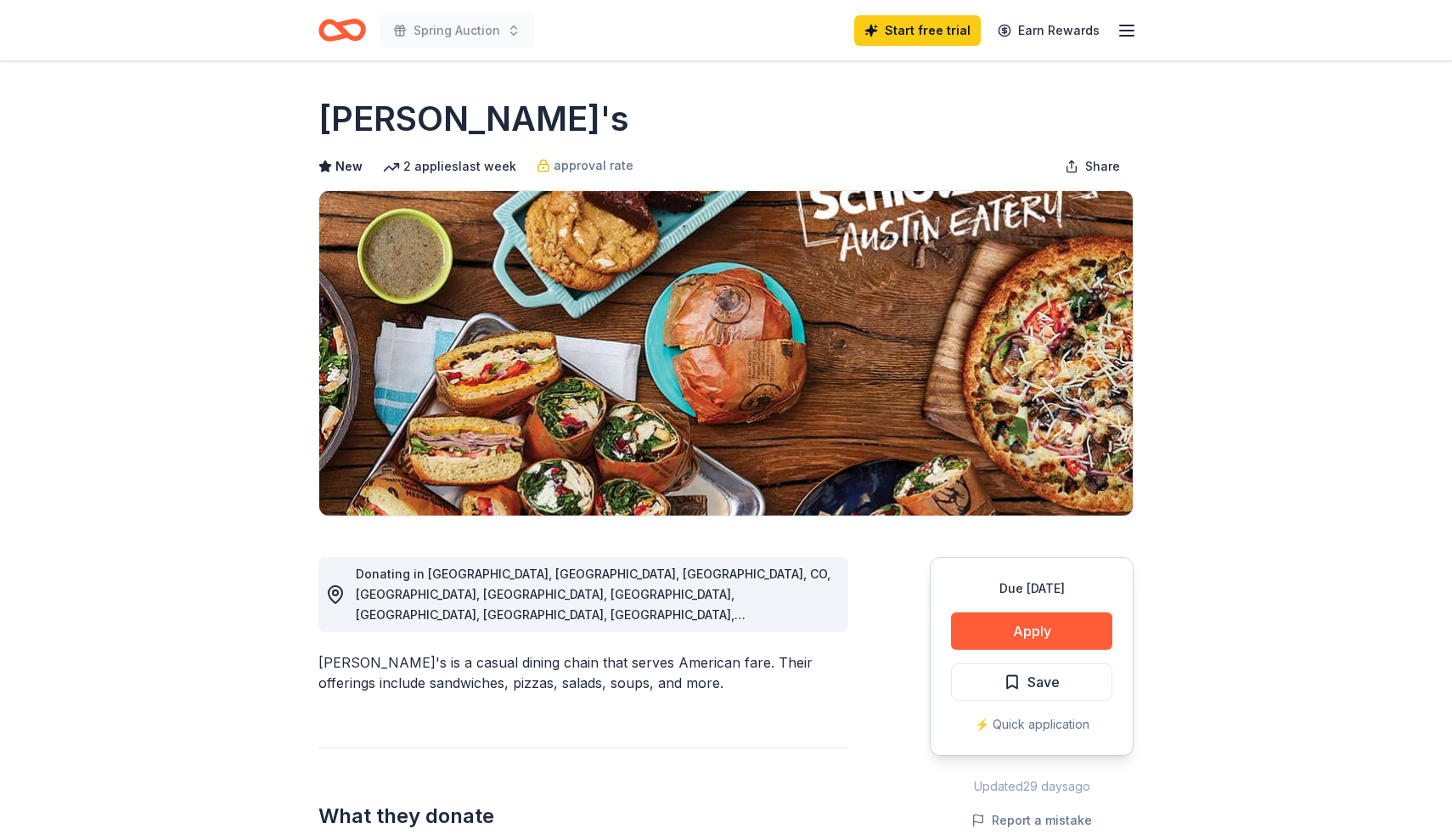
click at [544, 109] on div "[PERSON_NAME]'s" at bounding box center [726, 119] width 815 height 48
drag, startPoint x: 533, startPoint y: 124, endPoint x: 325, endPoint y: 118, distance: 208.1
click at [325, 118] on div "[PERSON_NAME]'s" at bounding box center [726, 119] width 815 height 48
drag, startPoint x: 323, startPoint y: 117, endPoint x: 394, endPoint y: 107, distance: 71.7
click at [394, 108] on h1 "[PERSON_NAME]'s" at bounding box center [474, 119] width 311 height 48
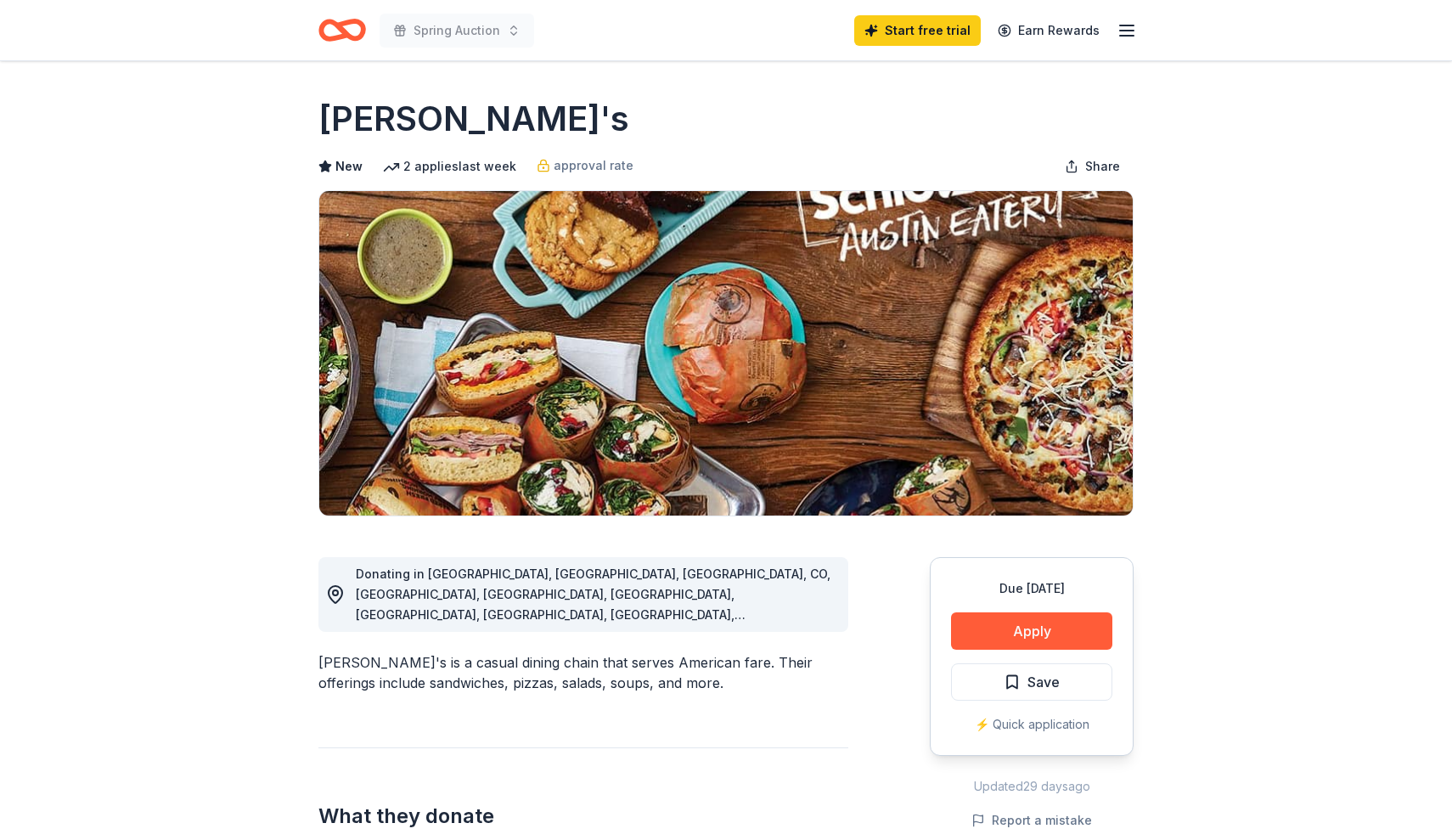
drag, startPoint x: 545, startPoint y: 124, endPoint x: 492, endPoint y: 114, distance: 53.9
click at [493, 115] on div "[PERSON_NAME]'s" at bounding box center [726, 119] width 815 height 48
click at [394, 652] on div "Schlotzsky's is a casual dining chain that serves American fare. Their offering…" at bounding box center [584, 672] width 530 height 41
drag, startPoint x: 400, startPoint y: 642, endPoint x: 350, endPoint y: 642, distance: 50.0
click at [350, 652] on div "Schlotzsky's is a casual dining chain that serves American fare. Their offering…" at bounding box center [584, 672] width 530 height 41
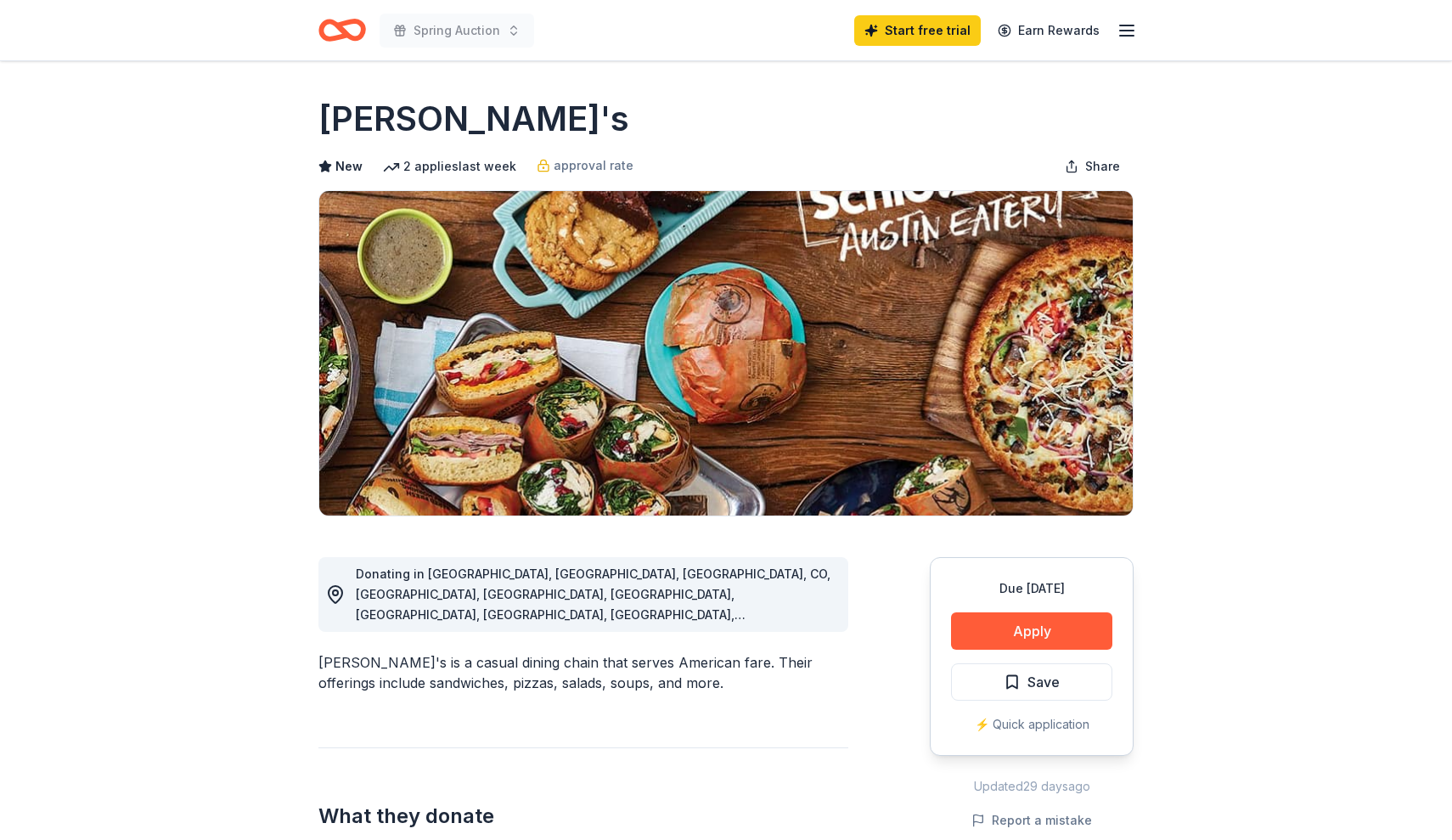
click at [350, 652] on div "Schlotzsky's is a casual dining chain that serves American fare. Their offering…" at bounding box center [584, 672] width 530 height 41
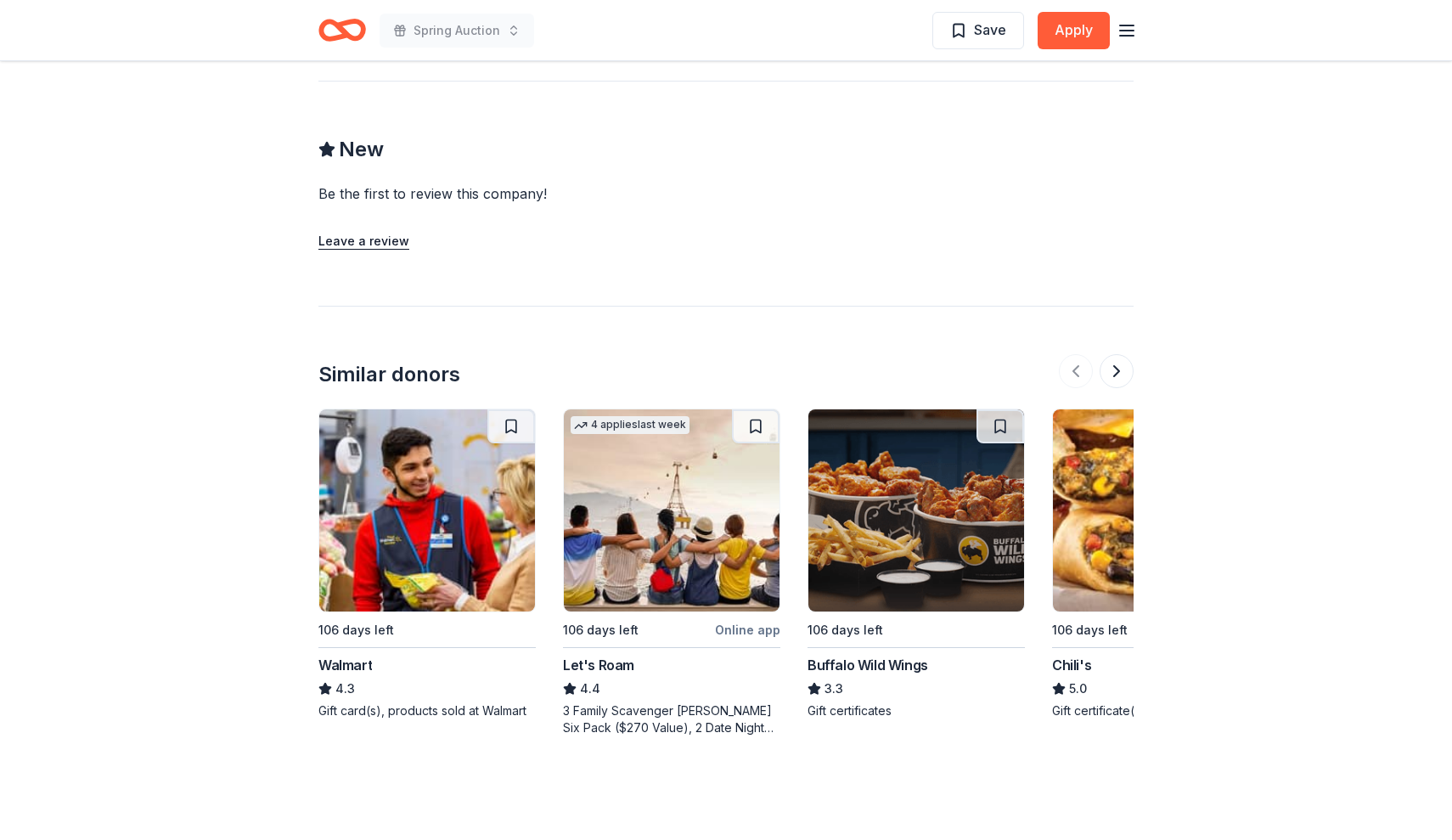
scroll to position [1560, 0]
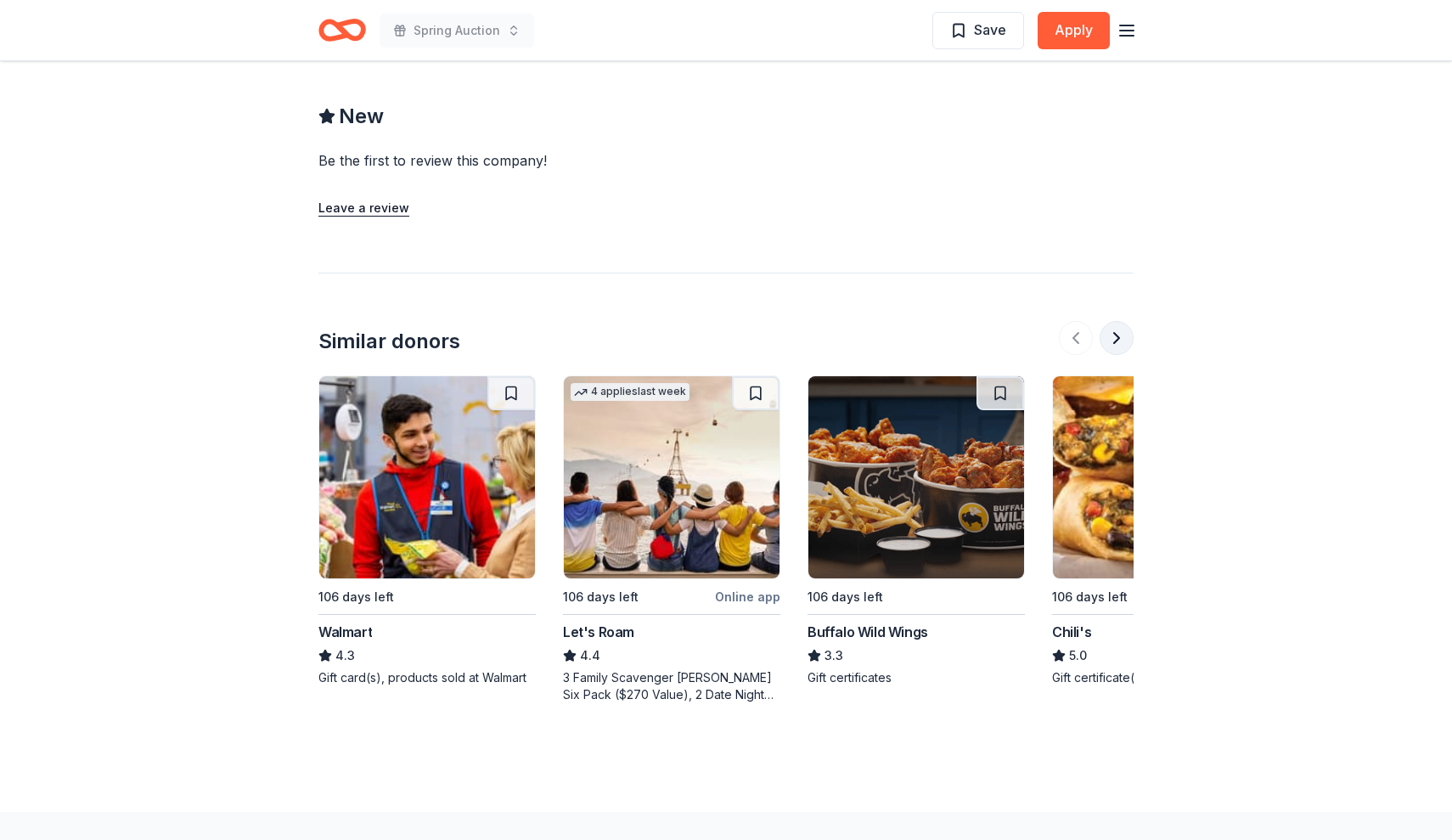
click at [1121, 321] on button at bounding box center [1116, 338] width 34 height 34
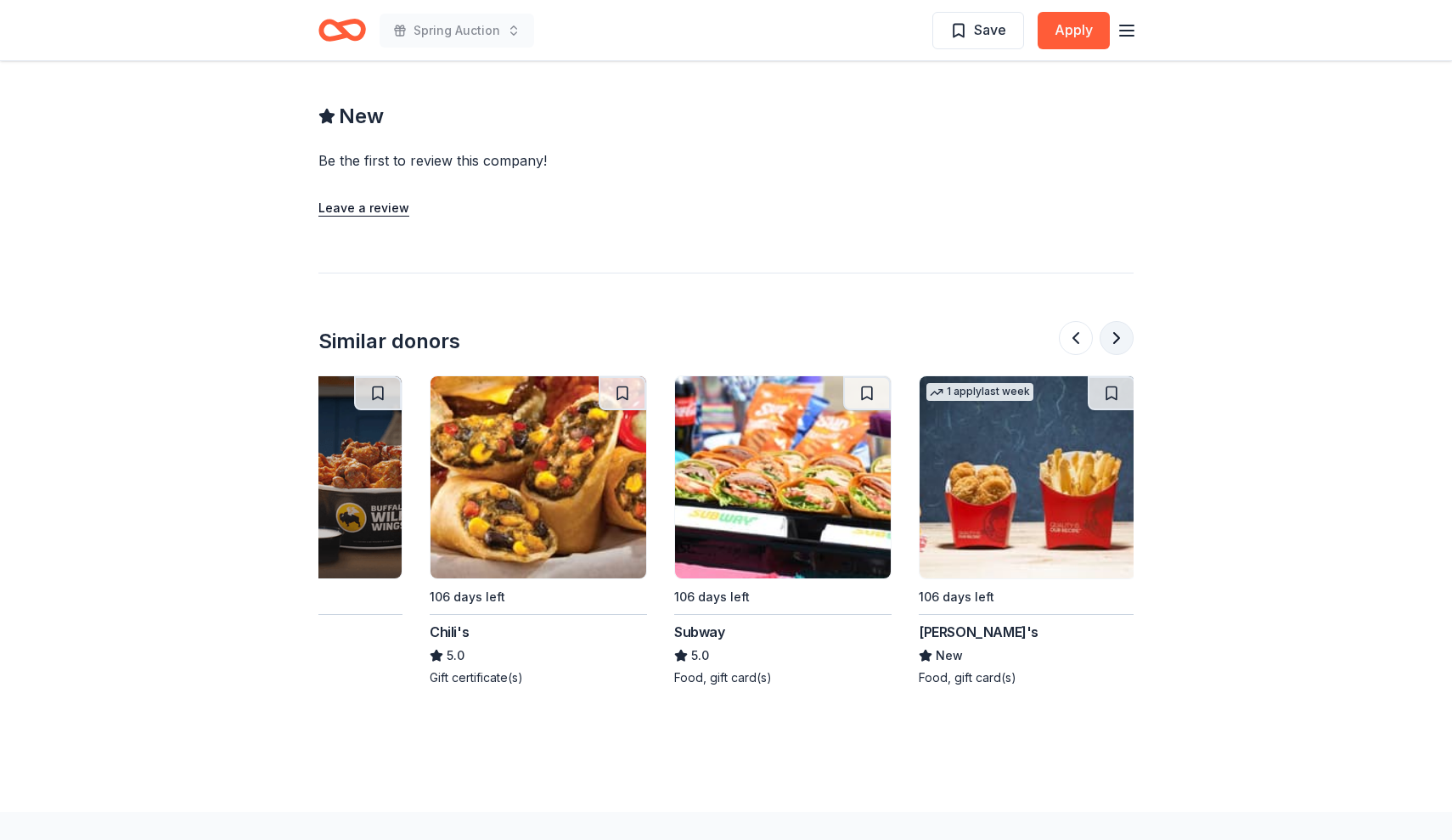
scroll to position [0, 734]
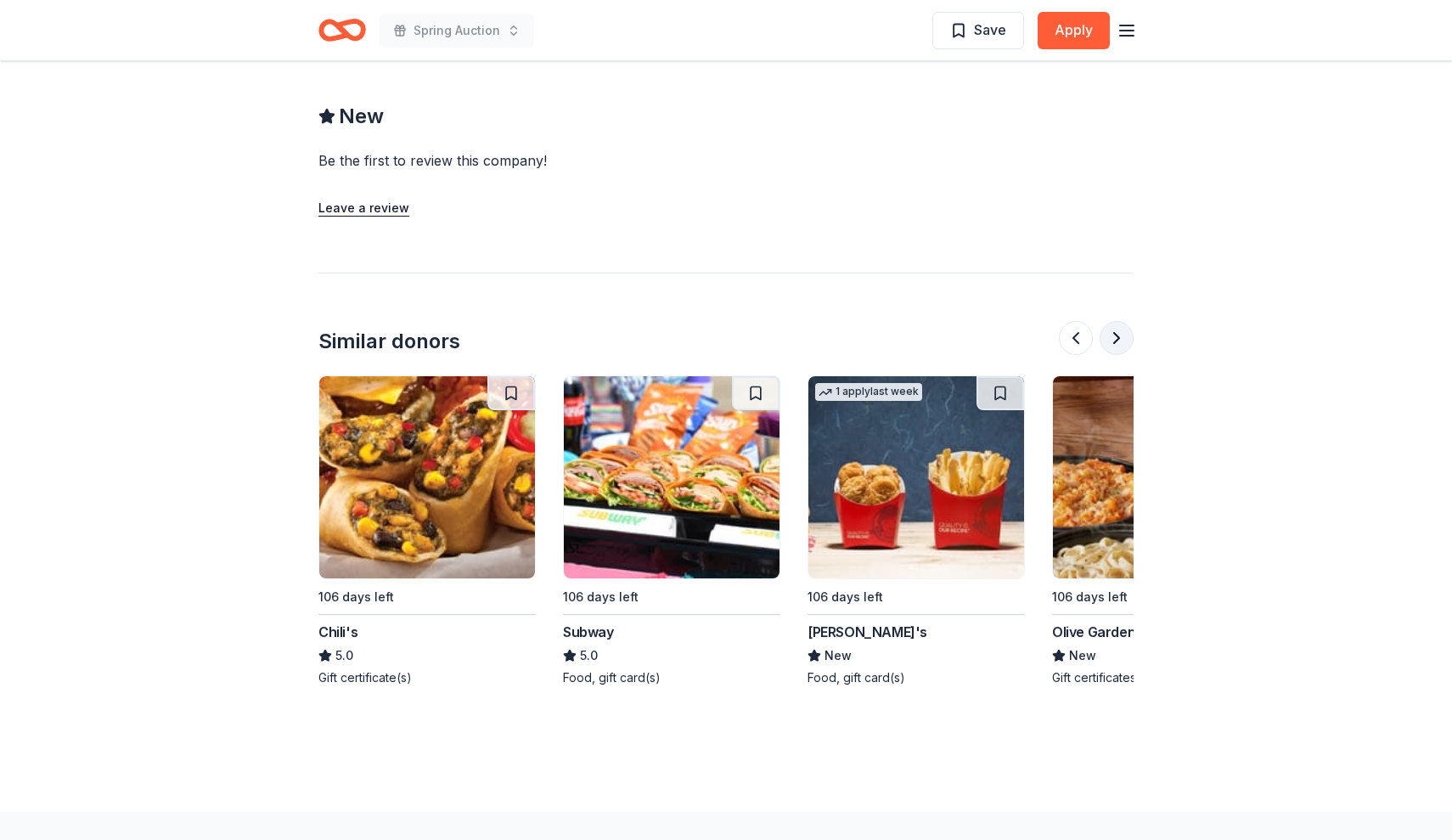
click at [1121, 321] on button at bounding box center [1116, 338] width 34 height 34
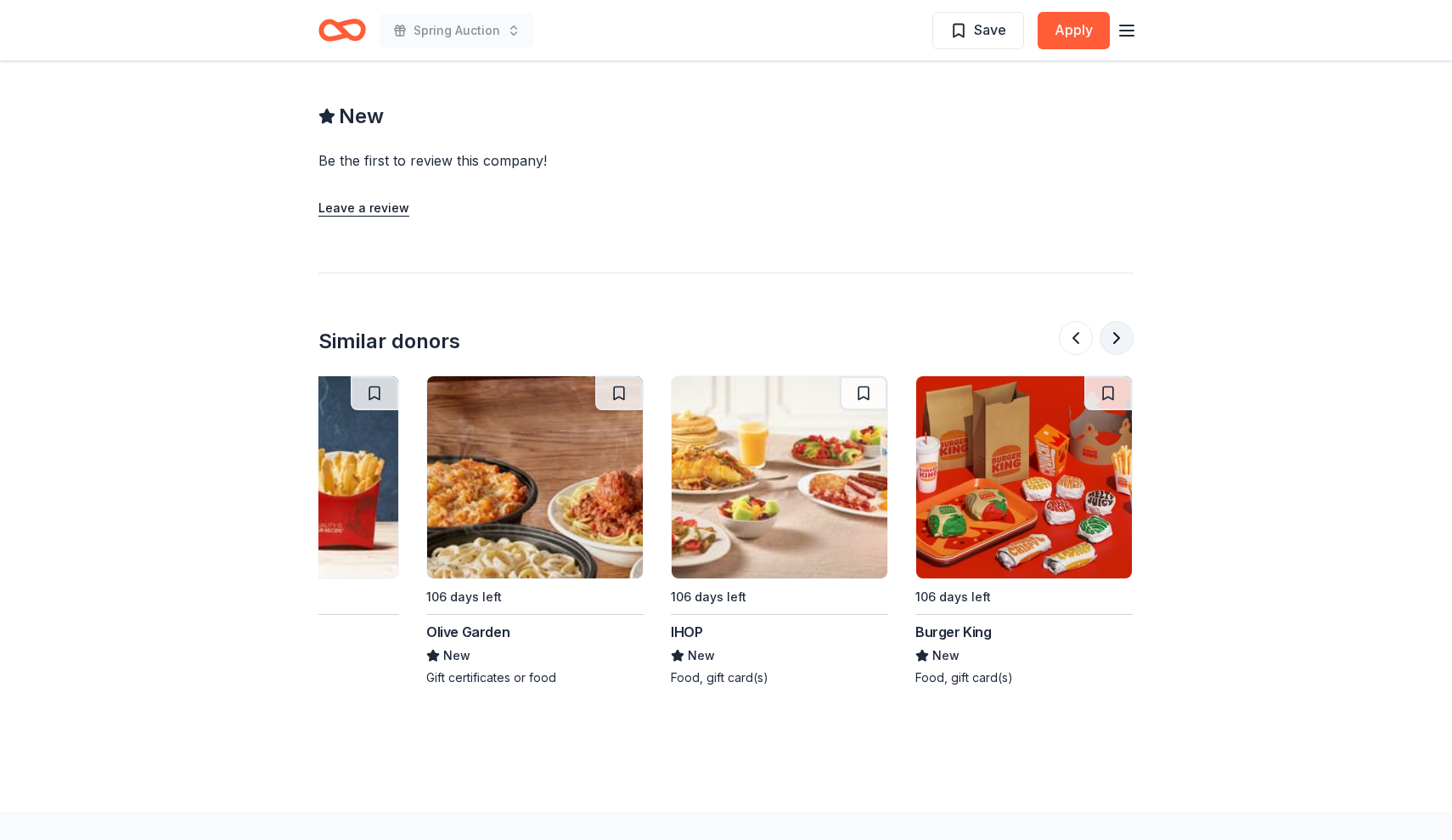
scroll to position [0, 1467]
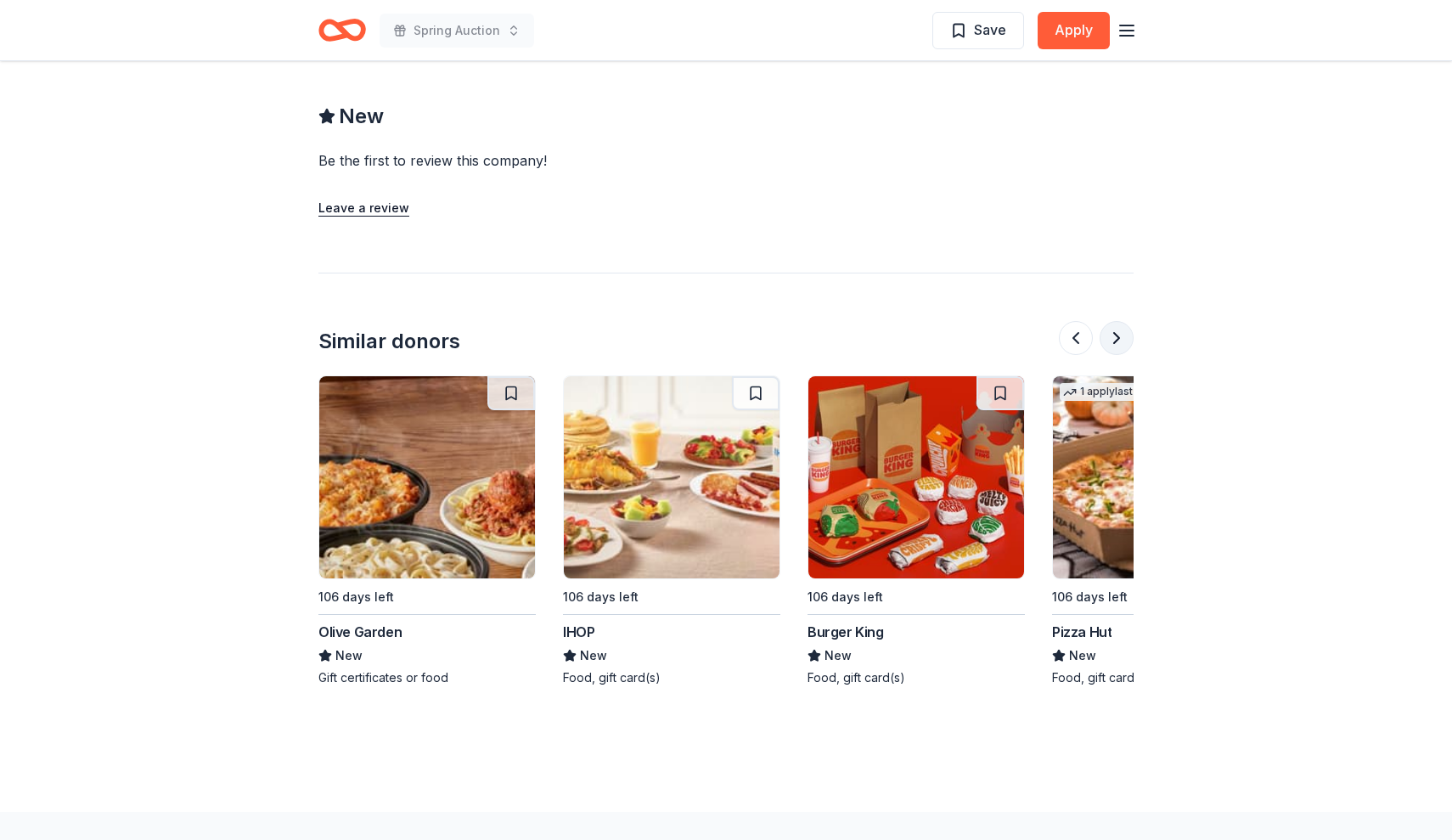
click at [1121, 321] on button at bounding box center [1116, 338] width 34 height 34
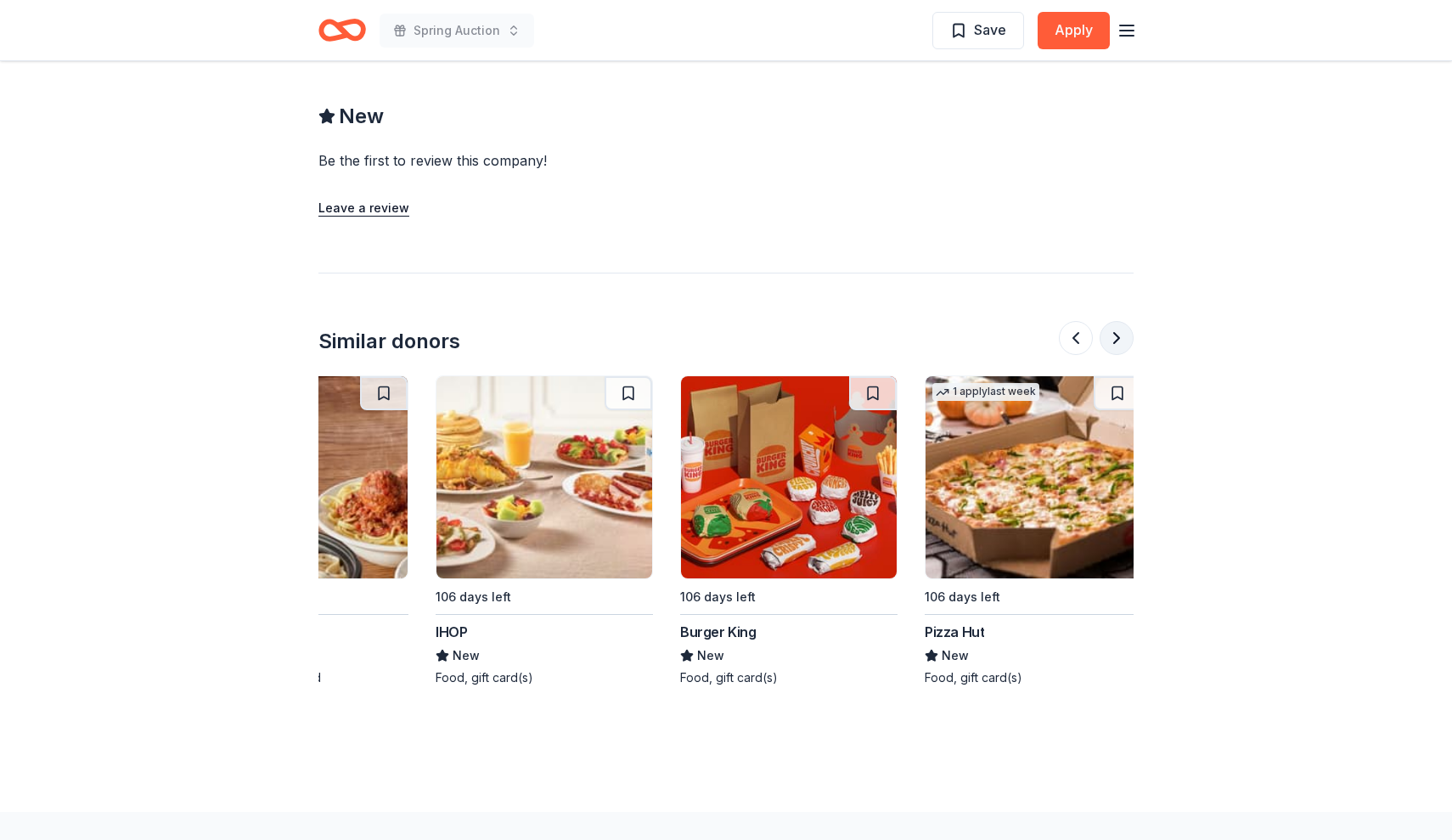
scroll to position [0, 1603]
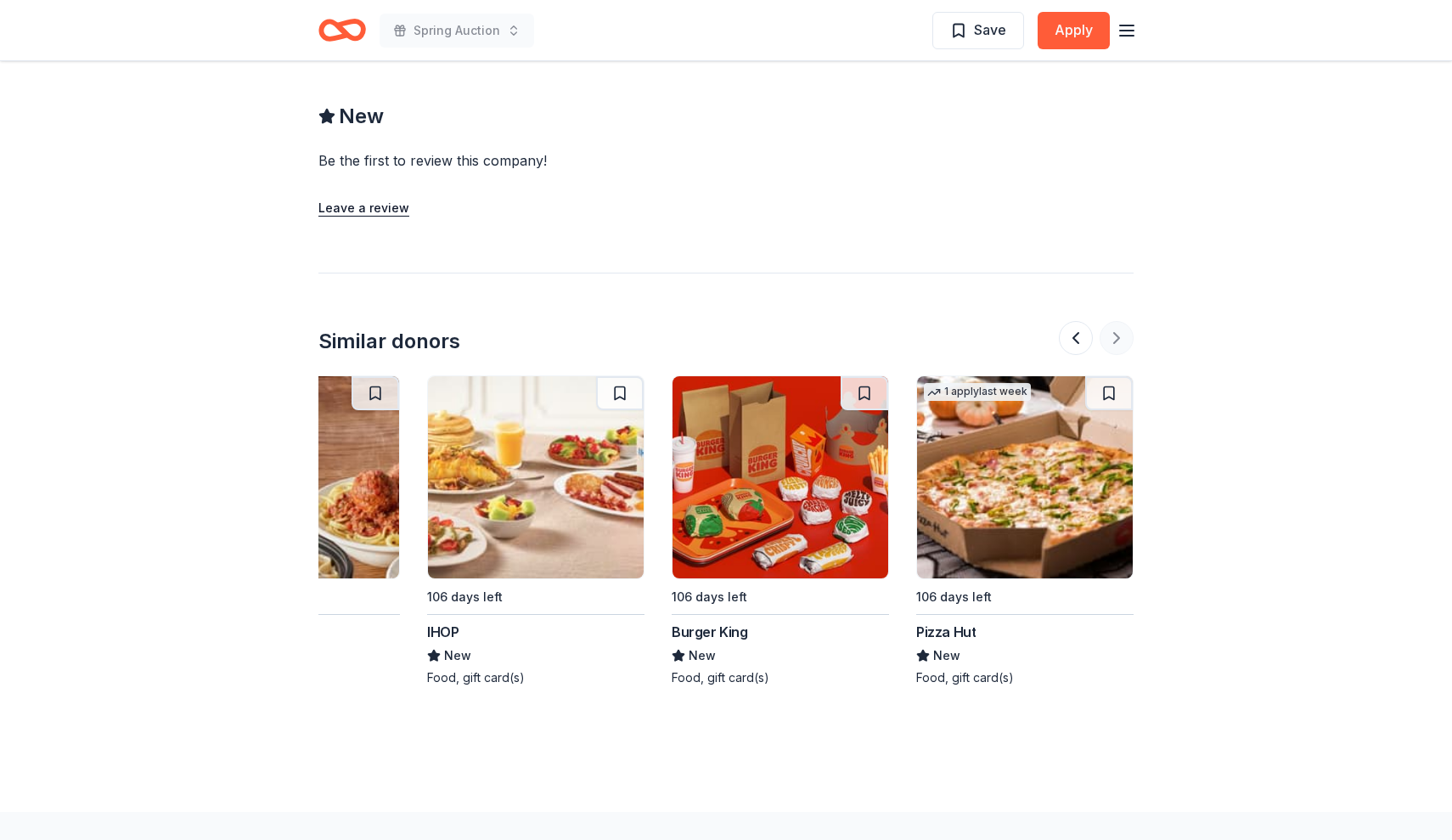
click at [1121, 321] on div at bounding box center [1097, 338] width 75 height 34
